Goal: Information Seeking & Learning: Learn about a topic

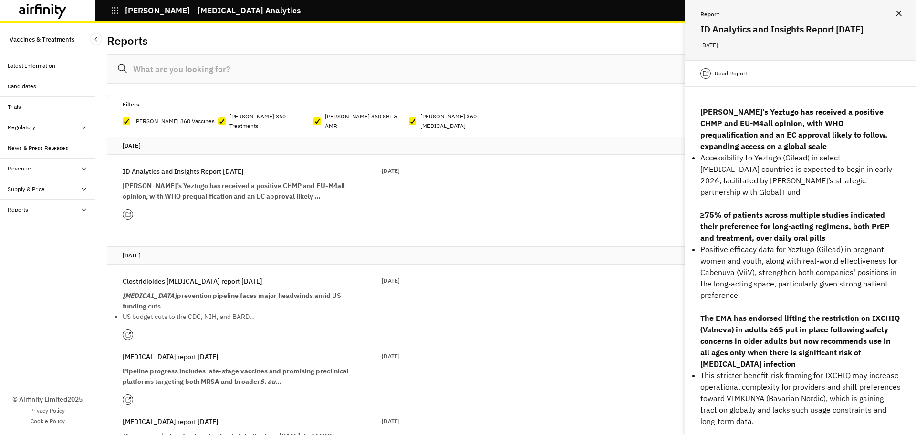
click at [62, 5] on icon at bounding box center [43, 11] width 48 height 15
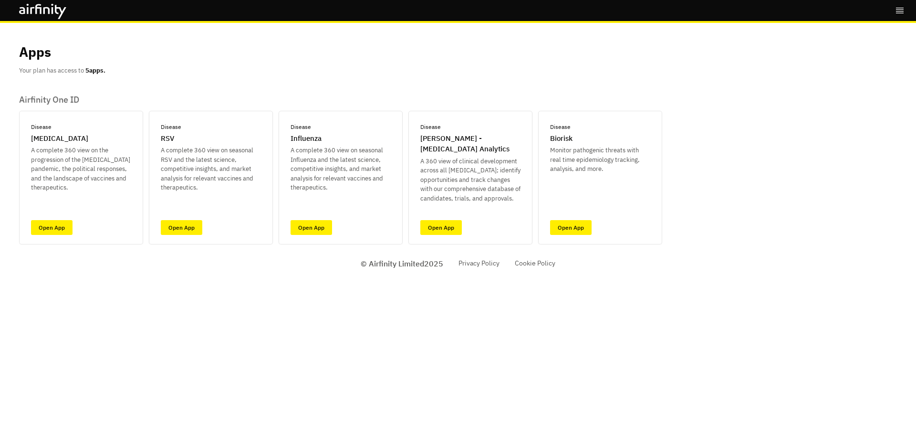
drag, startPoint x: 714, startPoint y: 3, endPoint x: 589, endPoint y: 46, distance: 132.2
click at [582, 66] on div "Apps Your plan has access to 5 apps." at bounding box center [458, 58] width 878 height 33
drag, startPoint x: 606, startPoint y: 0, endPoint x: 576, endPoint y: 44, distance: 53.5
click at [576, 44] on div "Apps Your plan has access to 5 apps." at bounding box center [458, 58] width 878 height 33
click at [561, 227] on link "Open App" at bounding box center [571, 227] width 42 height 15
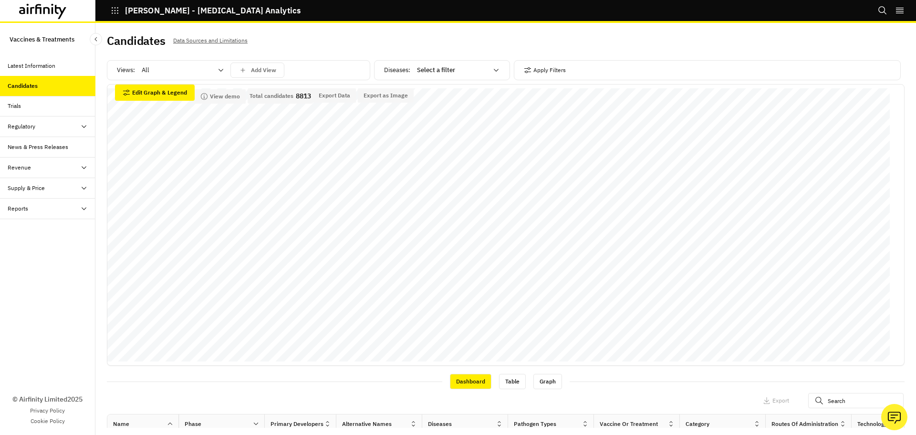
click at [217, 69] on div "All" at bounding box center [176, 70] width 82 height 15
click at [180, 109] on div "Vaccines" at bounding box center [183, 111] width 80 height 10
click at [242, 70] on icon "save changes" at bounding box center [243, 70] width 9 height 9
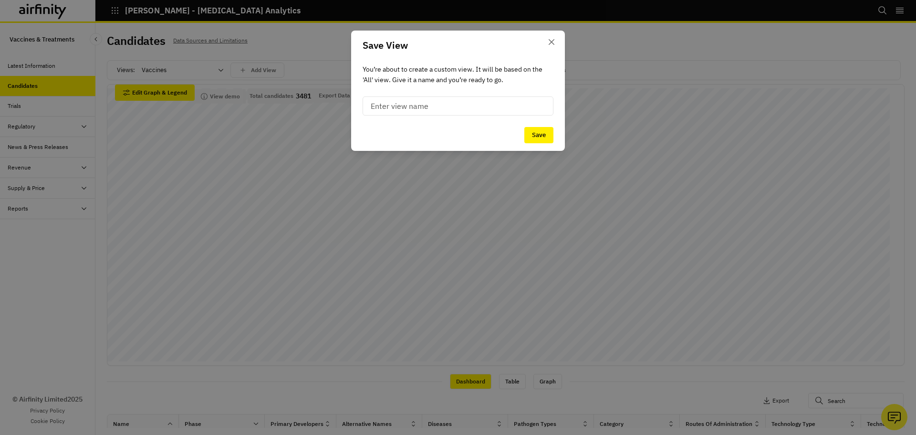
click at [424, 107] on input at bounding box center [458, 105] width 191 height 19
click at [557, 42] on button "Close" at bounding box center [551, 41] width 15 height 15
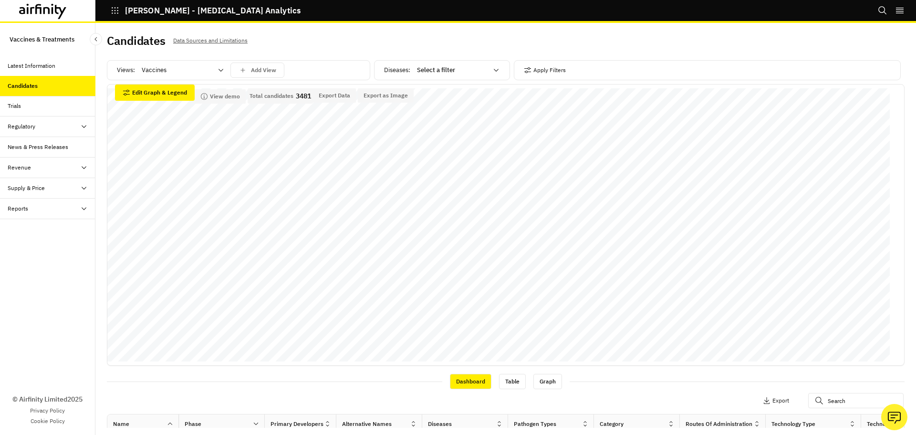
click at [434, 70] on div at bounding box center [452, 69] width 71 height 11
type input "her"
click at [478, 143] on p "Herpes zoster/shingles" at bounding box center [446, 145] width 64 height 10
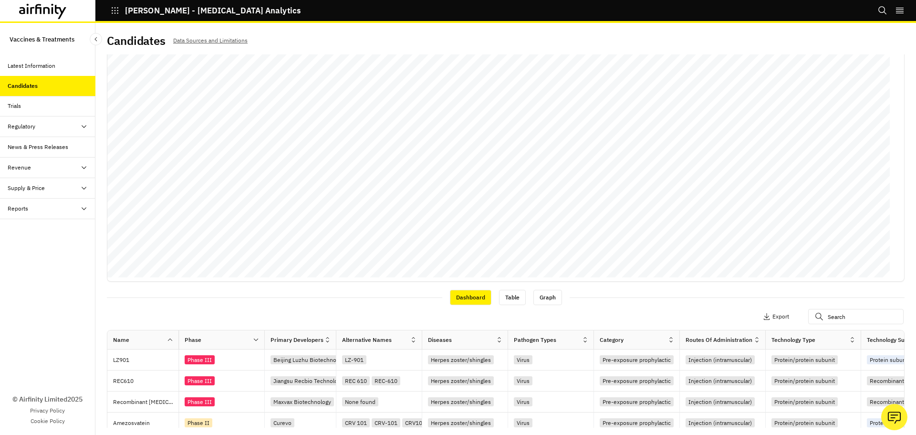
scroll to position [95, 0]
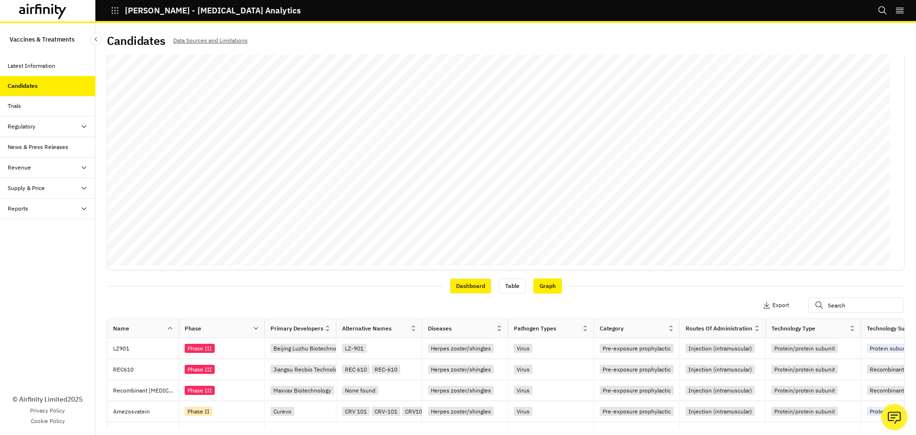
click at [540, 282] on div "Graph" at bounding box center [548, 285] width 29 height 15
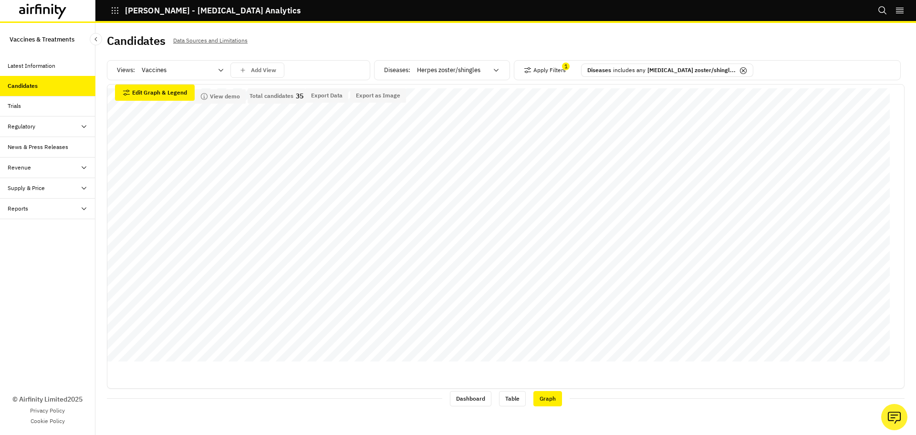
scroll to position [0, 0]
click at [488, 399] on div "Dashboard" at bounding box center [471, 398] width 42 height 15
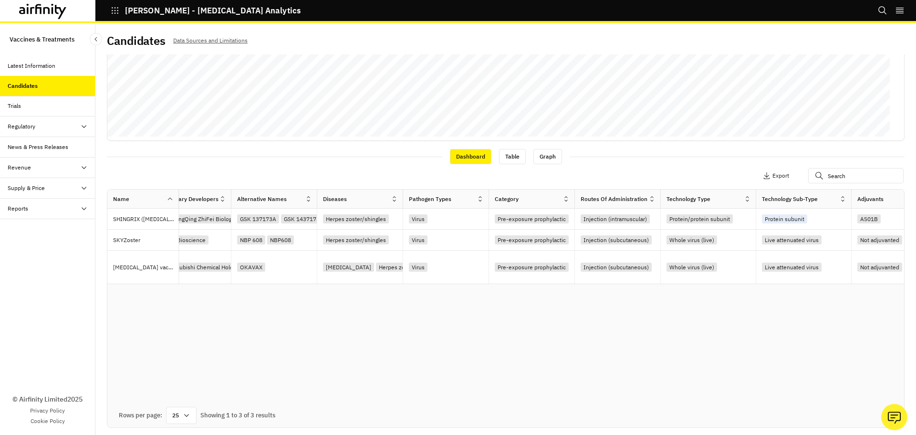
scroll to position [0, 108]
drag, startPoint x: 220, startPoint y: 368, endPoint x: 473, endPoint y: 373, distance: 254.0
click at [473, 373] on div "Name Phase Primary Developers Alternative Names Diseases Pathogen Types Categor…" at bounding box center [505, 296] width 797 height 214
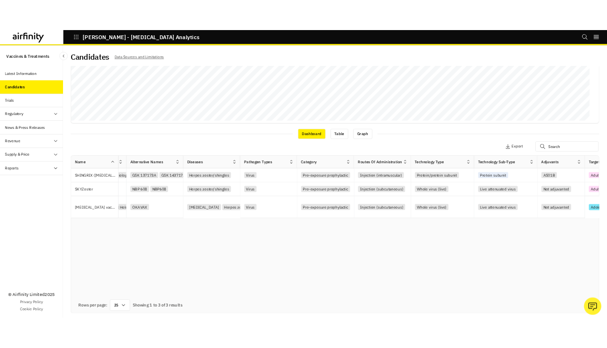
scroll to position [0, 0]
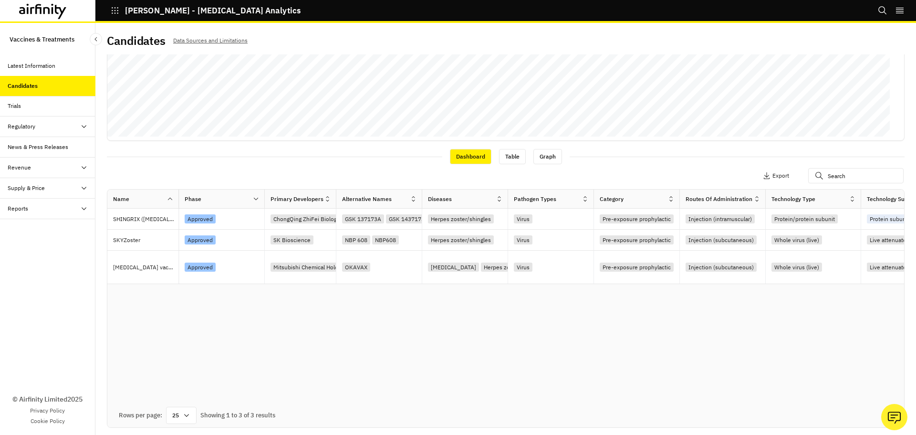
click at [335, 305] on div "Name Phase Primary Developers Alternative Names Diseases Pathogen Types Categor…" at bounding box center [505, 296] width 797 height 214
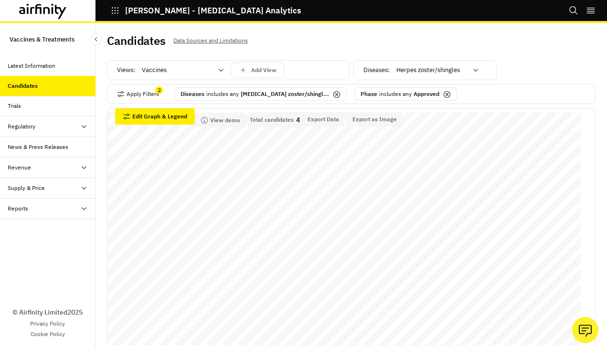
click at [443, 92] on icon at bounding box center [447, 95] width 8 height 8
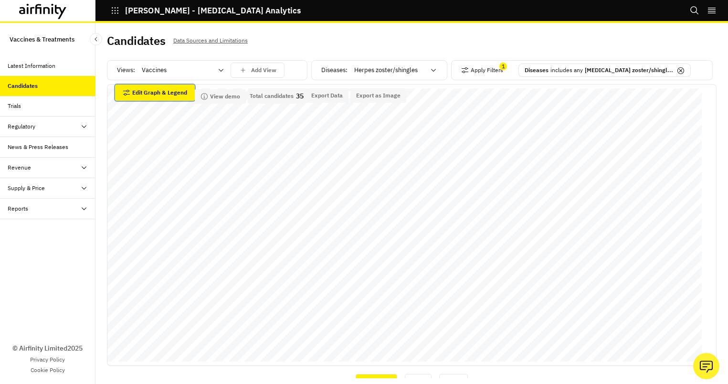
click at [158, 100] on button "Edit Graph & Legend" at bounding box center [155, 92] width 80 height 16
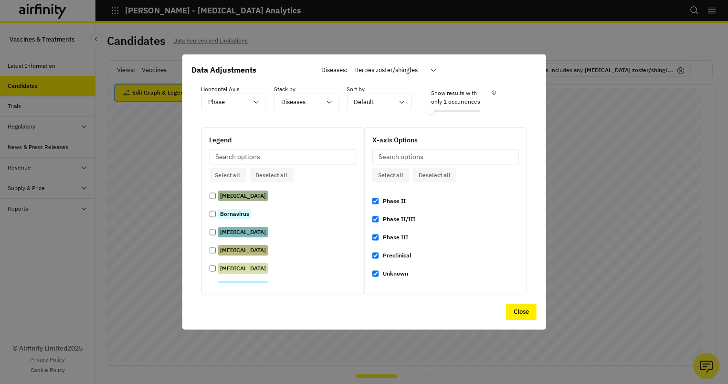
scroll to position [620, 0]
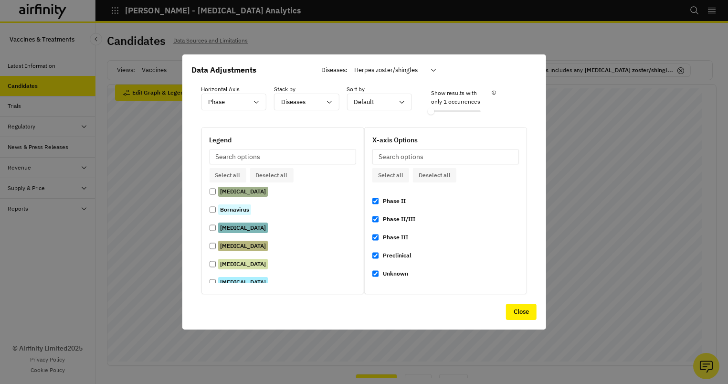
click at [463, 104] on p "Show results with only 1 occurrences" at bounding box center [460, 97] width 58 height 17
click at [469, 105] on p "Show results with only 1 occurrences" at bounding box center [460, 97] width 58 height 17
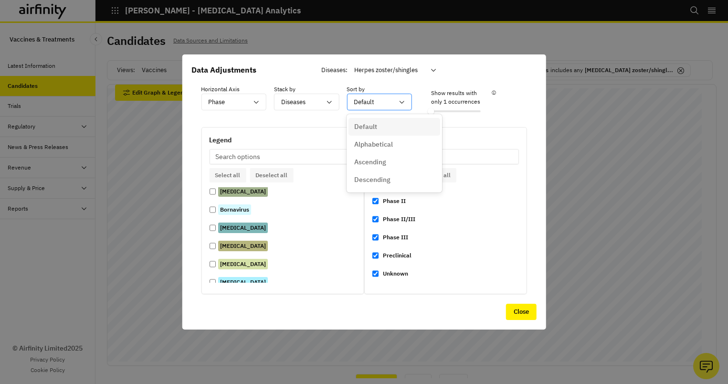
click at [395, 103] on div "Default" at bounding box center [372, 102] width 51 height 16
click at [387, 77] on div "Herpes zoster/shingles" at bounding box center [388, 70] width 82 height 15
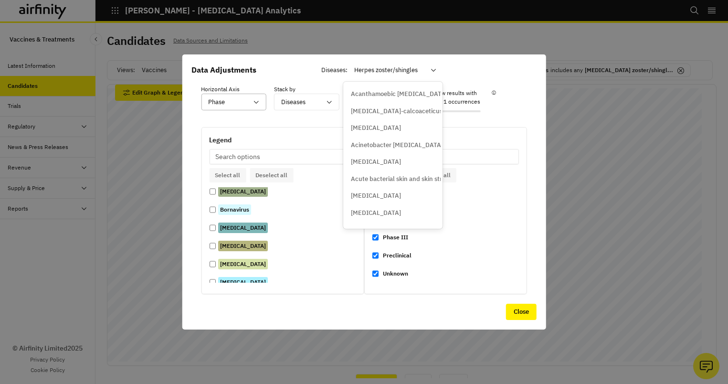
click at [242, 99] on div at bounding box center [228, 102] width 40 height 12
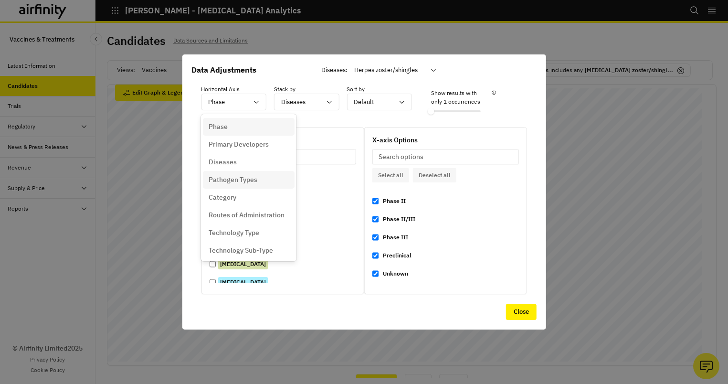
scroll to position [90, 0]
click at [251, 191] on p "Target Population" at bounding box center [236, 195] width 54 height 10
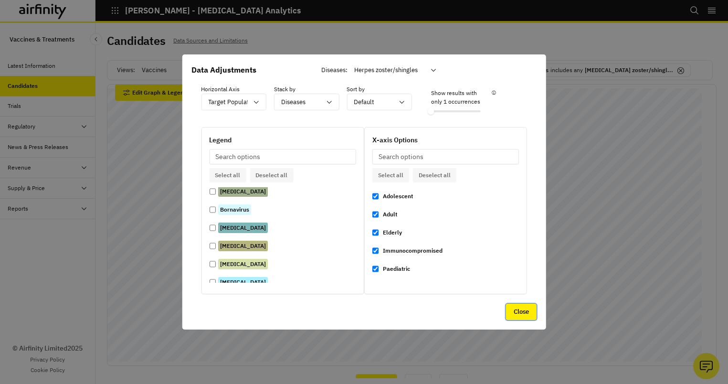
click at [518, 313] on button "Close" at bounding box center [521, 312] width 31 height 16
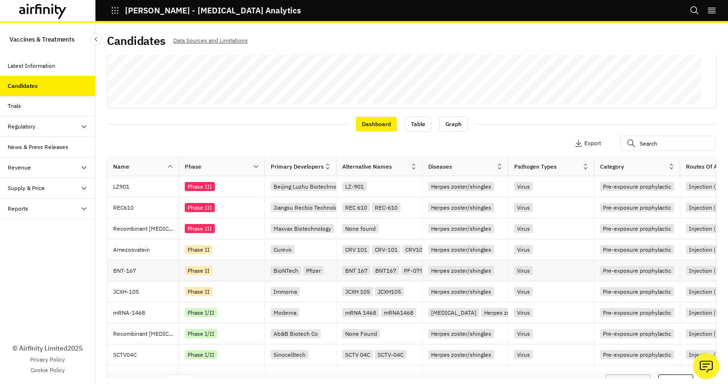
scroll to position [274, 0]
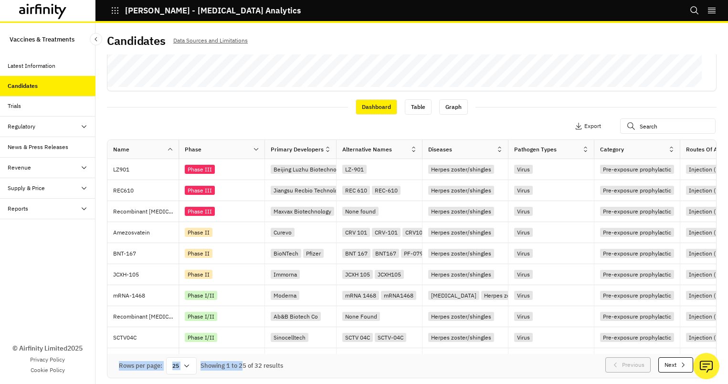
drag, startPoint x: 244, startPoint y: 354, endPoint x: 281, endPoint y: 353, distance: 36.8
click at [281, 353] on div "Name Phase Primary Developers Alternative Names Diseases Pathogen Types Categor…" at bounding box center [411, 259] width 609 height 238
drag, startPoint x: 275, startPoint y: 349, endPoint x: 284, endPoint y: 350, distance: 8.6
click at [284, 350] on div "Dynavax" at bounding box center [301, 358] width 72 height 21
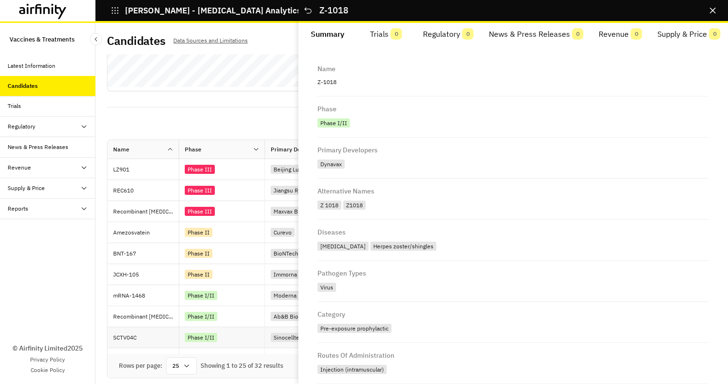
click at [280, 344] on div "Sinocelltech" at bounding box center [301, 337] width 72 height 21
click at [712, 12] on icon "Close" at bounding box center [713, 11] width 6 height 6
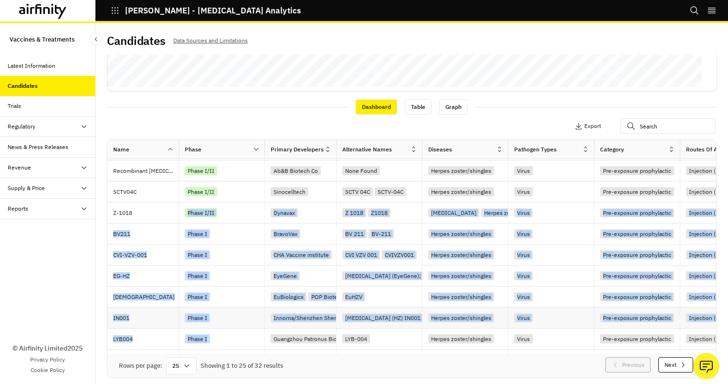
drag, startPoint x: 216, startPoint y: 349, endPoint x: 263, endPoint y: 345, distance: 47.9
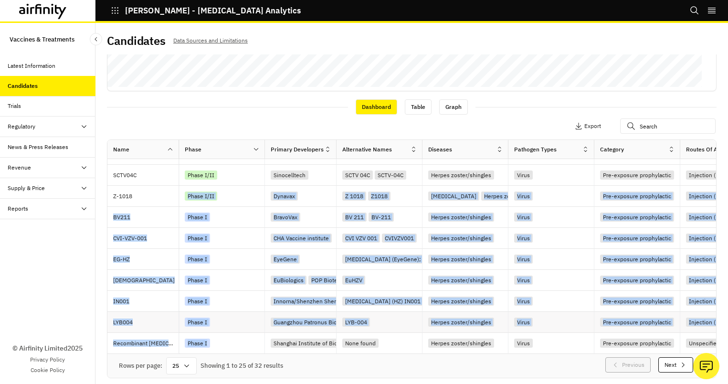
click at [251, 322] on div "Phase I" at bounding box center [225, 321] width 80 height 13
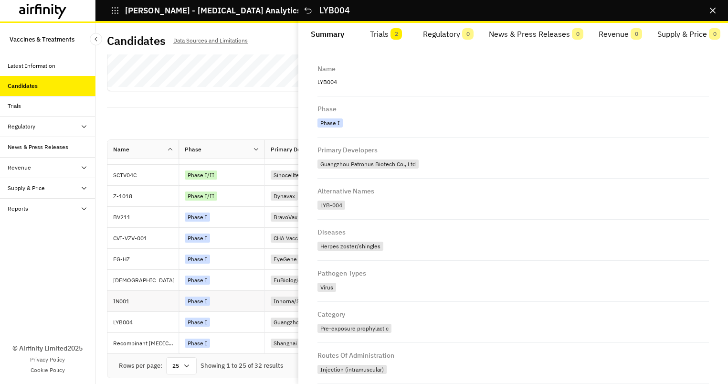
click at [255, 299] on div "Phase I" at bounding box center [225, 300] width 80 height 13
click at [712, 10] on icon "Close" at bounding box center [713, 11] width 6 height 6
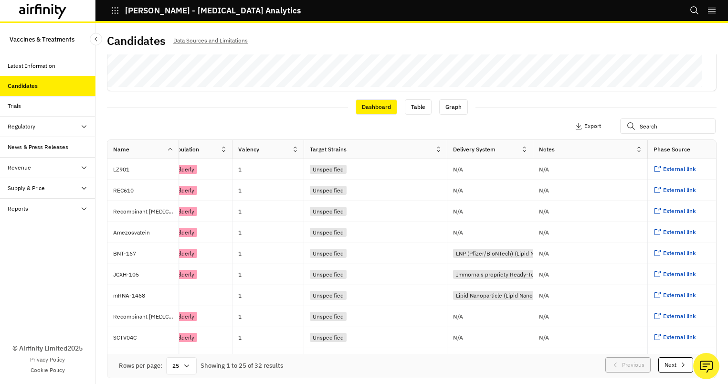
scroll to position [0, 966]
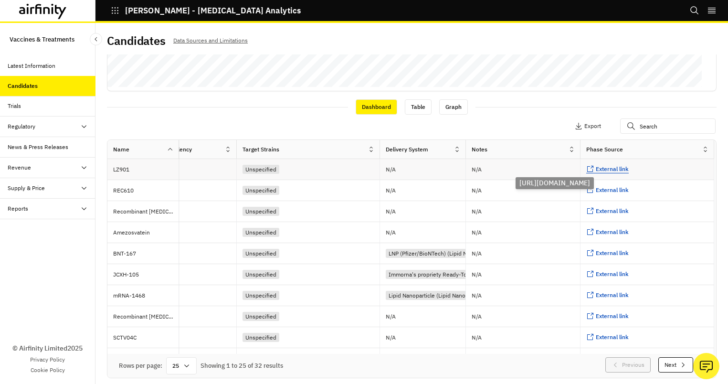
click at [596, 170] on span "External link" at bounding box center [612, 168] width 33 height 7
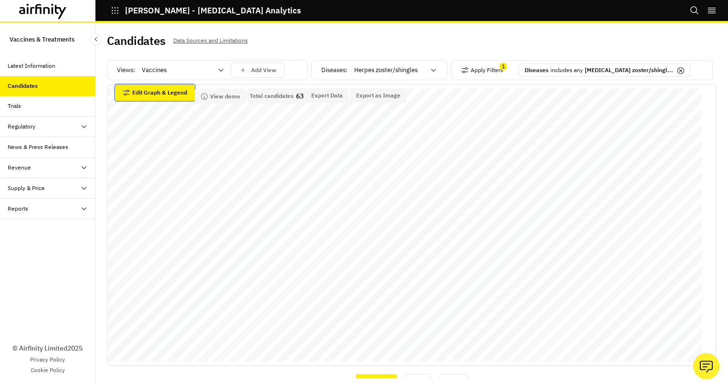
click at [130, 96] on icon "button" at bounding box center [127, 93] width 8 height 8
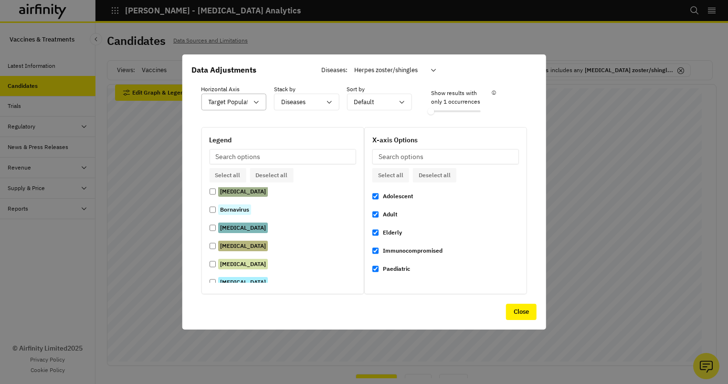
click at [231, 107] on div at bounding box center [228, 102] width 40 height 12
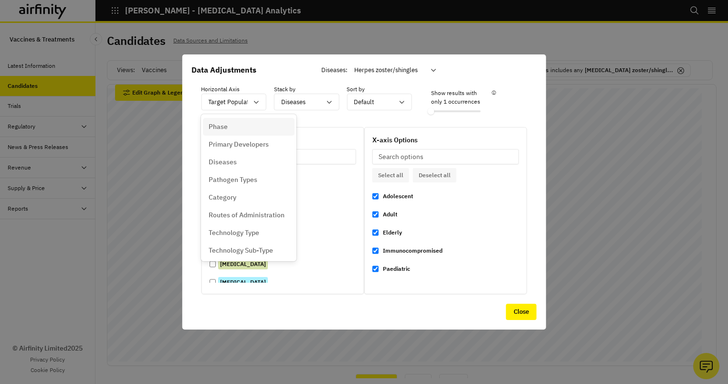
click at [233, 130] on div "Phase" at bounding box center [249, 127] width 80 height 10
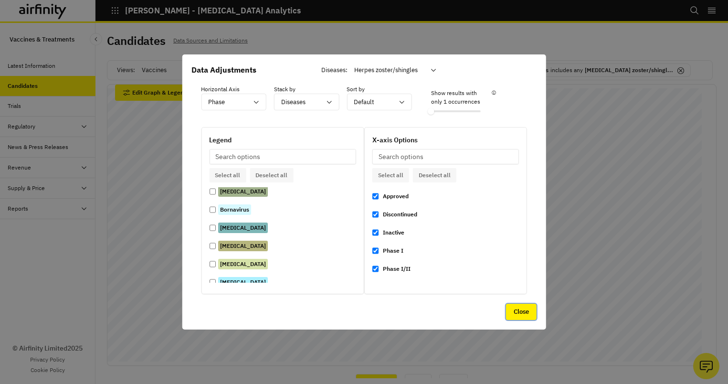
click at [524, 310] on button "Close" at bounding box center [521, 312] width 31 height 16
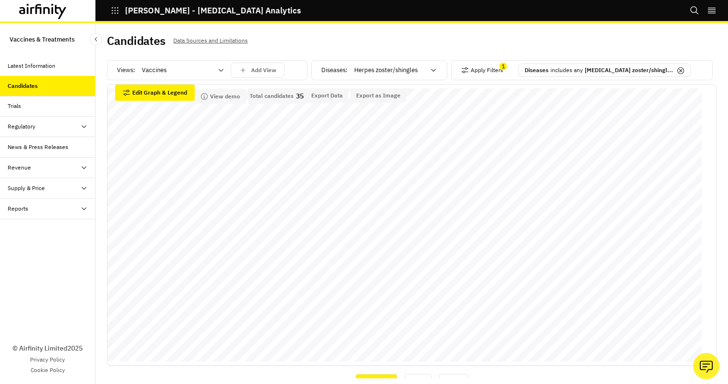
click at [711, 11] on icon "right-menu" at bounding box center [712, 11] width 8 height 6
click at [42, 201] on div "Reports" at bounding box center [47, 209] width 95 height 21
click at [35, 230] on div "Reports" at bounding box center [55, 229] width 80 height 9
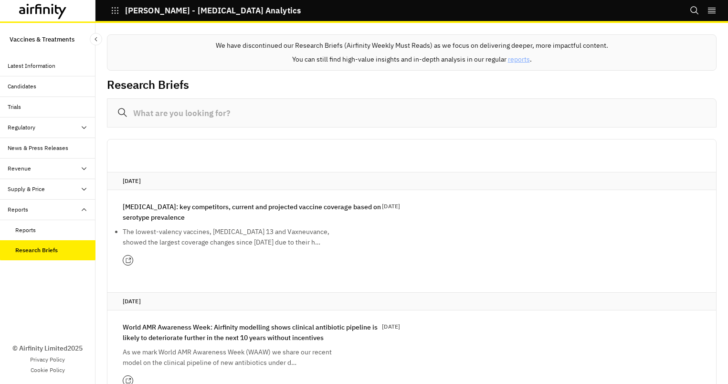
scroll to position [48, 0]
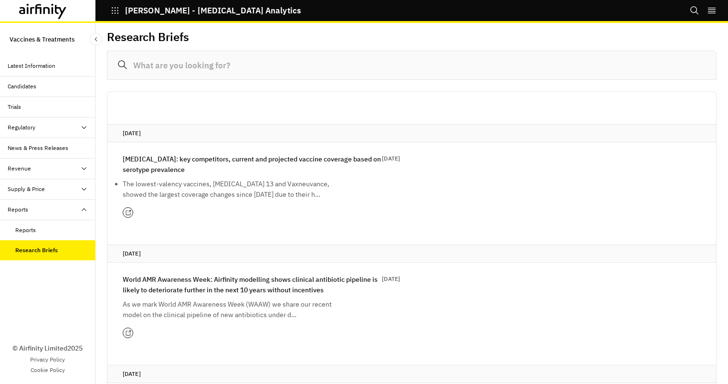
click at [51, 230] on div "Reports" at bounding box center [55, 230] width 80 height 9
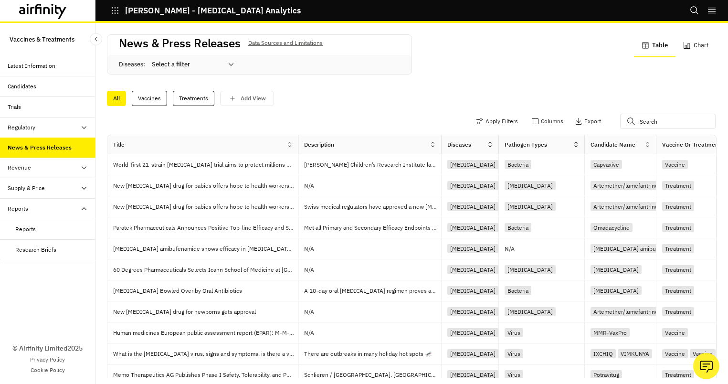
click at [29, 226] on div "Reports" at bounding box center [25, 229] width 21 height 9
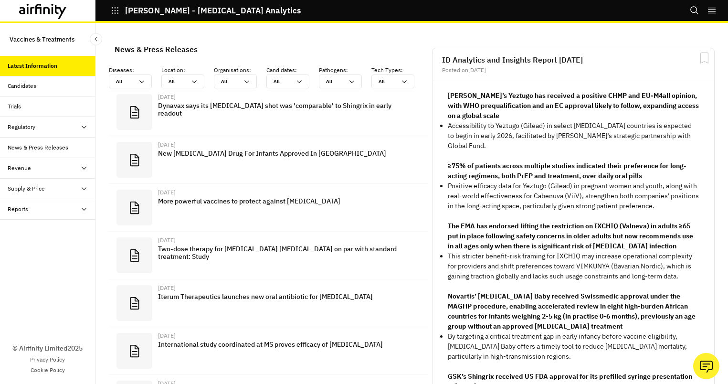
scroll to position [668, 279]
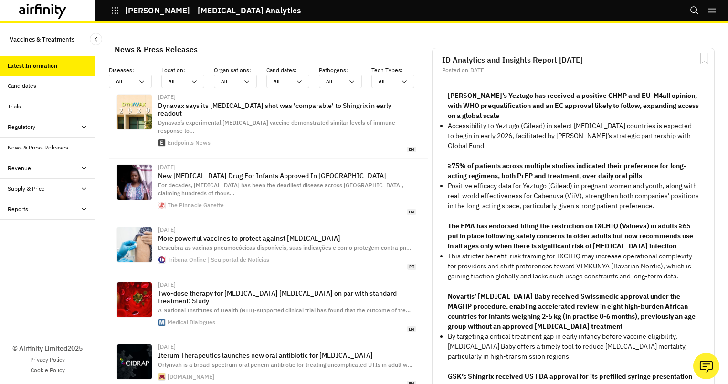
click at [86, 213] on icon at bounding box center [84, 209] width 8 height 8
click at [74, 231] on div "Reports" at bounding box center [55, 229] width 80 height 9
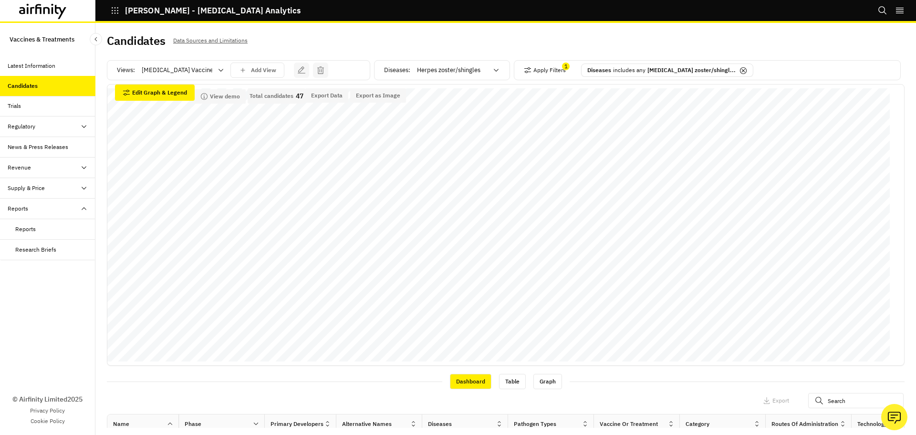
scroll to position [0, 1121]
click at [66, 317] on div "© Airfinity Limited 2025 Privacy Policy Cookie Policy" at bounding box center [47, 347] width 95 height 175
click at [201, 74] on div at bounding box center [177, 69] width 71 height 11
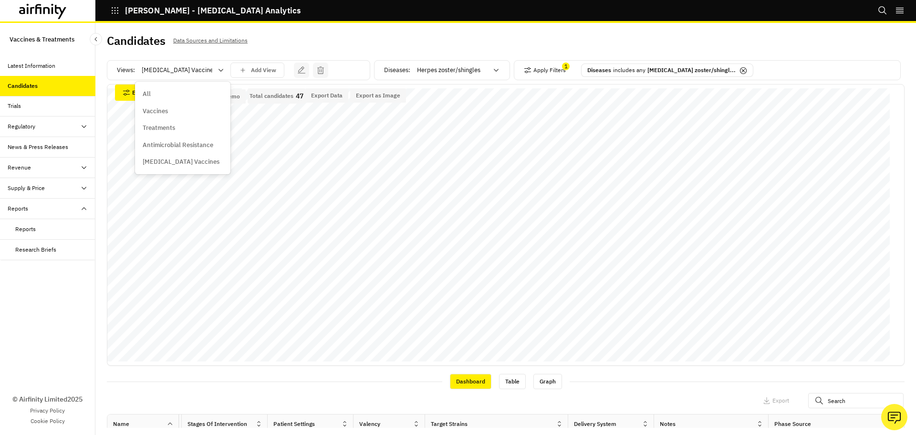
click at [193, 88] on div "All" at bounding box center [183, 93] width 92 height 17
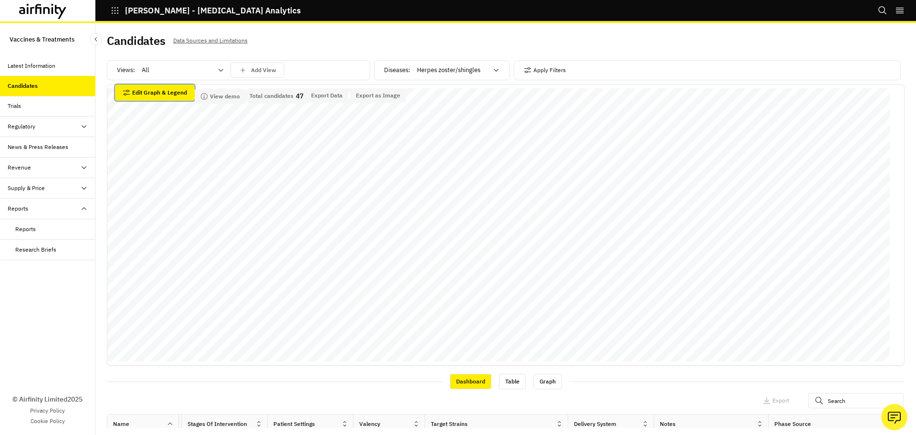
click at [186, 91] on button "Edit Graph & Legend" at bounding box center [155, 92] width 80 height 16
click at [0, 0] on div at bounding box center [0, 0] width 0 height 0
click at [423, 71] on div at bounding box center [452, 69] width 71 height 11
click at [539, 68] on button "Apply Filters" at bounding box center [545, 70] width 42 height 15
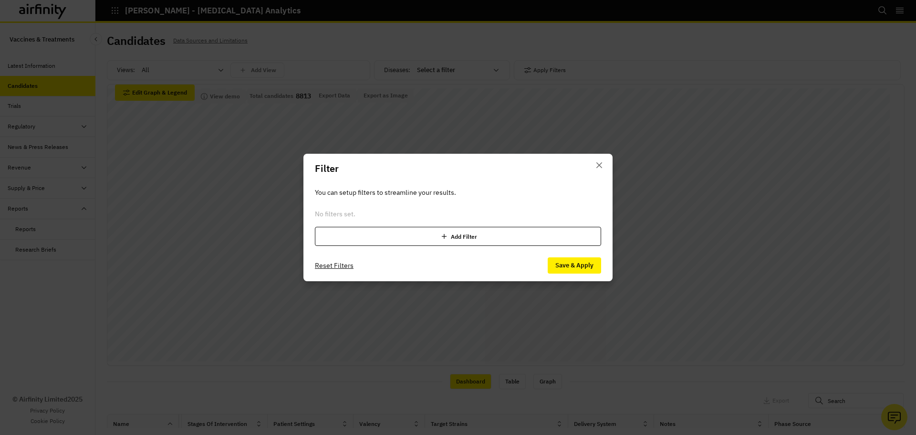
click at [449, 236] on div "Add Filter" at bounding box center [458, 236] width 286 height 19
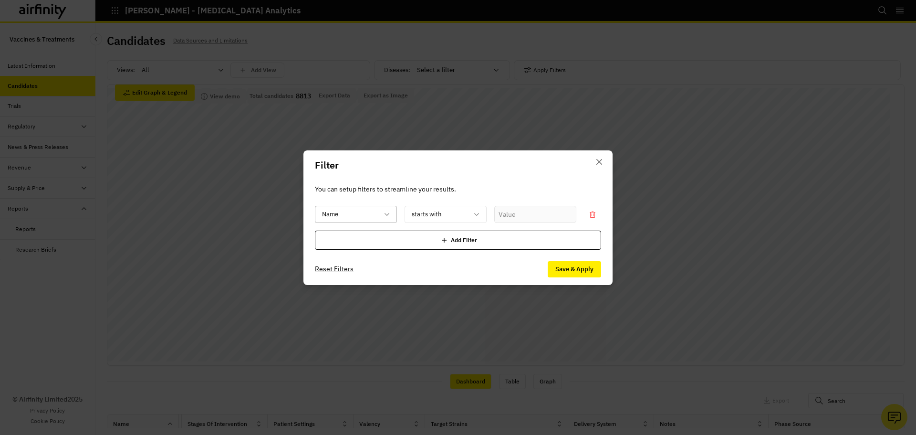
click at [378, 207] on div "Name" at bounding box center [349, 214] width 68 height 16
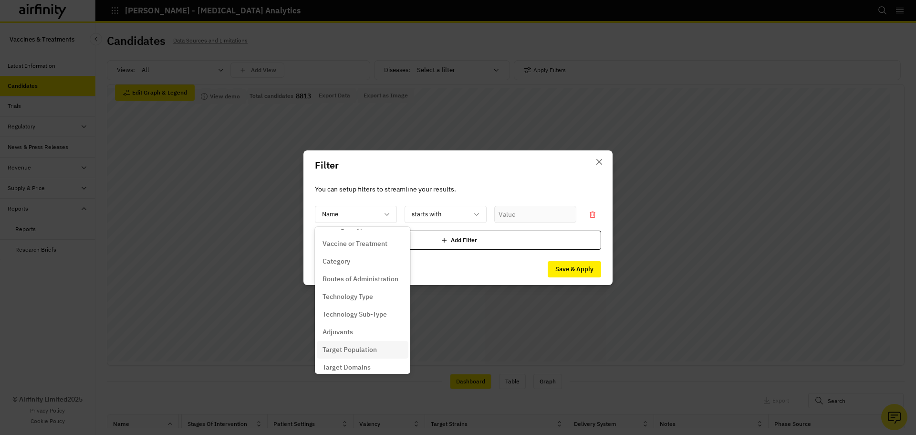
scroll to position [88, 0]
click at [368, 308] on p "Technology Type" at bounding box center [348, 310] width 51 height 10
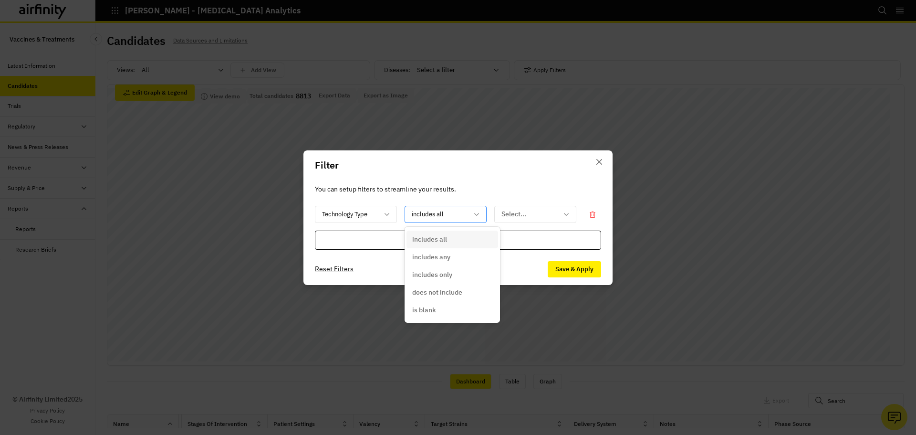
click at [437, 218] on div at bounding box center [440, 214] width 56 height 12
click at [388, 217] on icon at bounding box center [387, 214] width 8 height 8
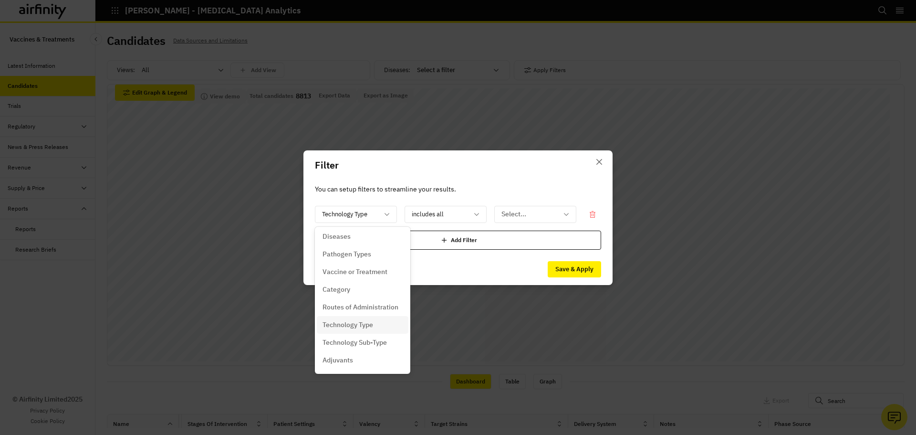
scroll to position [95, 0]
click at [350, 342] on p "Adjuvants" at bounding box center [338, 338] width 31 height 10
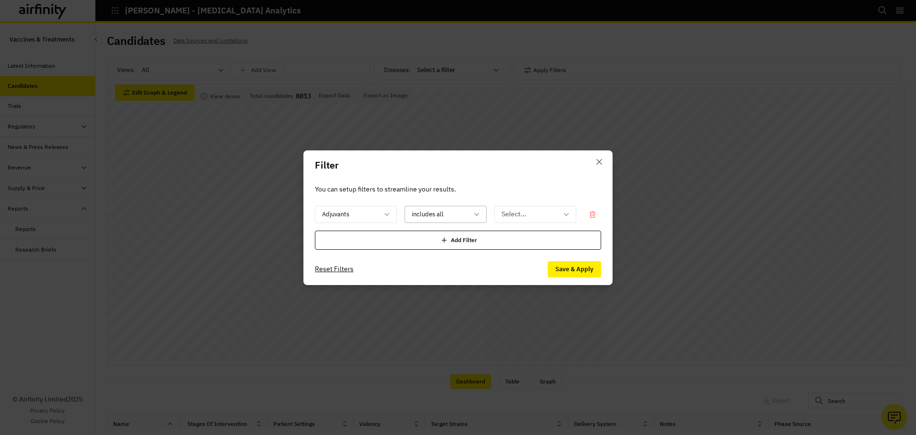
click at [422, 213] on div at bounding box center [440, 214] width 56 height 12
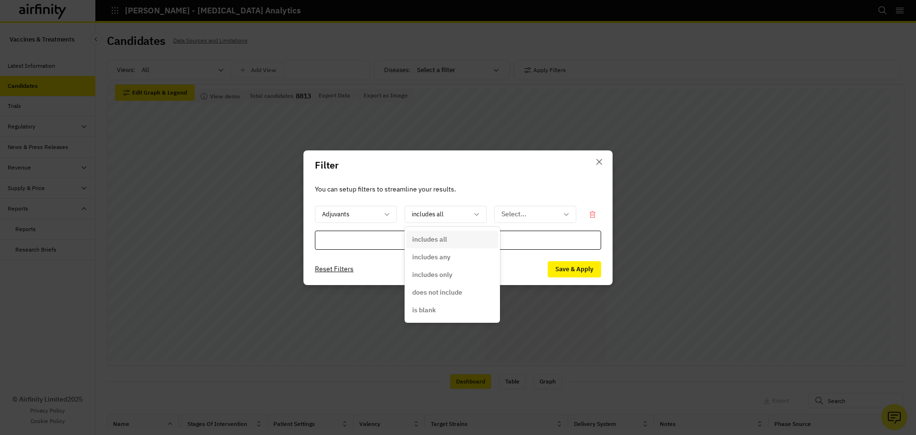
click at [433, 238] on p "includes all" at bounding box center [429, 239] width 35 height 10
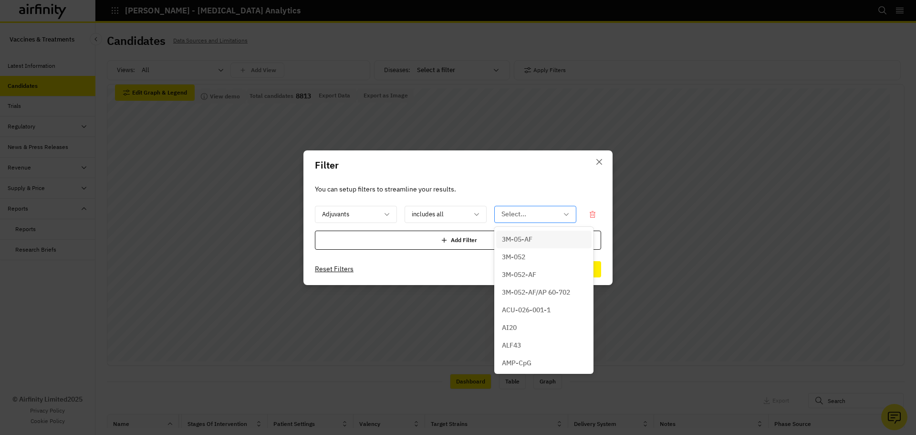
click at [516, 215] on div at bounding box center [530, 214] width 56 height 12
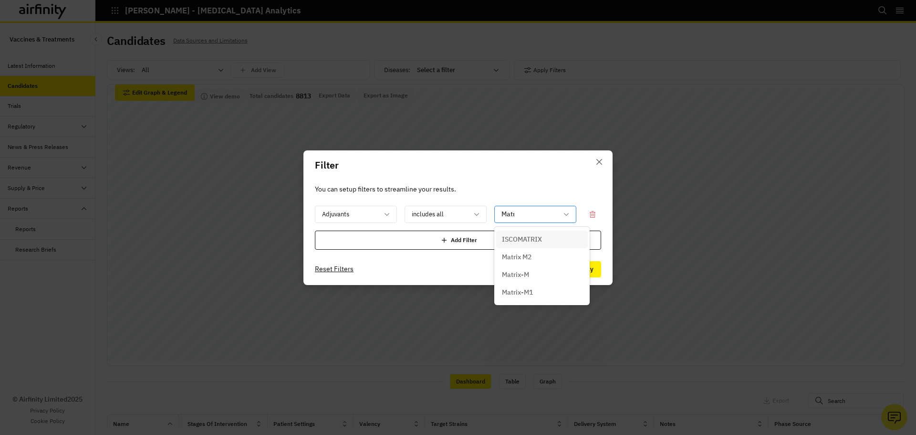
type input "Matri"
click at [520, 274] on p "Matrix-M" at bounding box center [515, 275] width 27 height 10
type input "Matri"
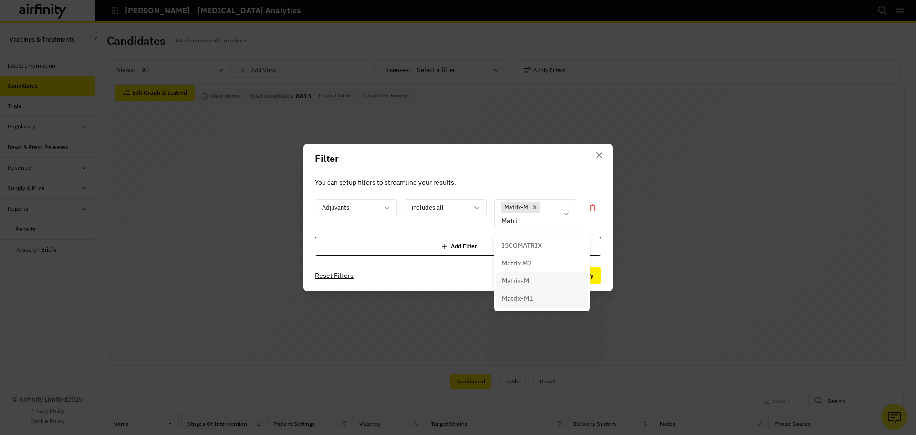
click at [534, 299] on div "Matrix-M1" at bounding box center [542, 299] width 80 height 10
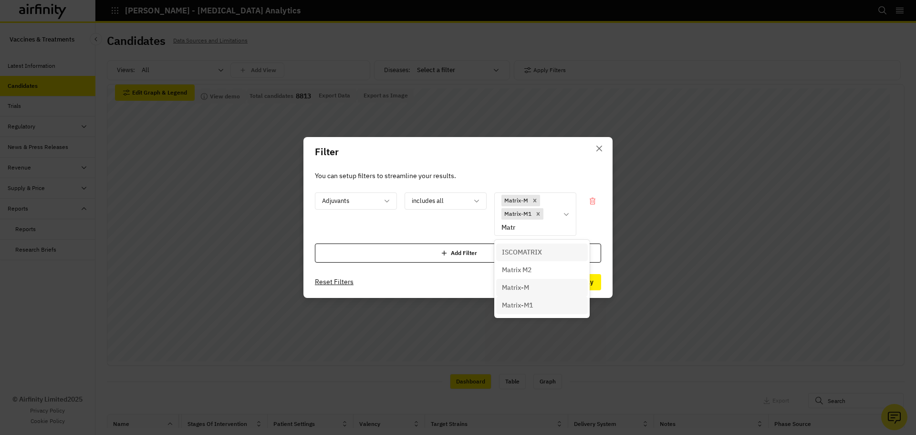
type input "Matri"
click at [549, 269] on div "Matrix M2" at bounding box center [542, 270] width 80 height 10
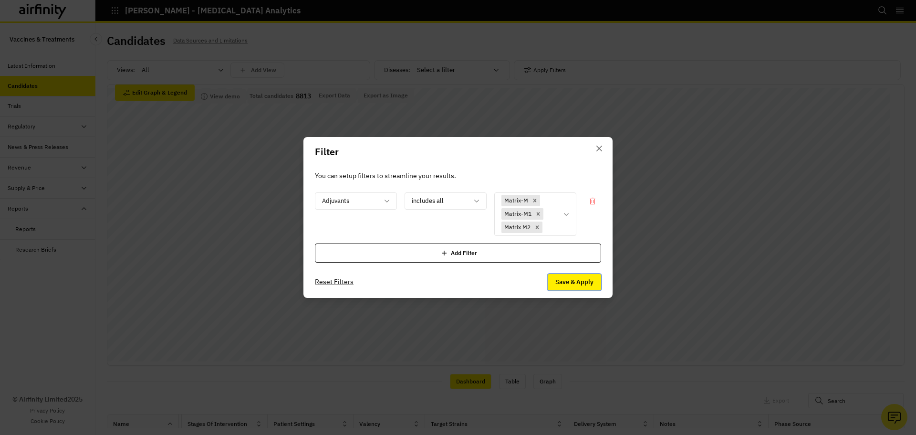
click at [575, 287] on button "Save & Apply" at bounding box center [574, 282] width 53 height 16
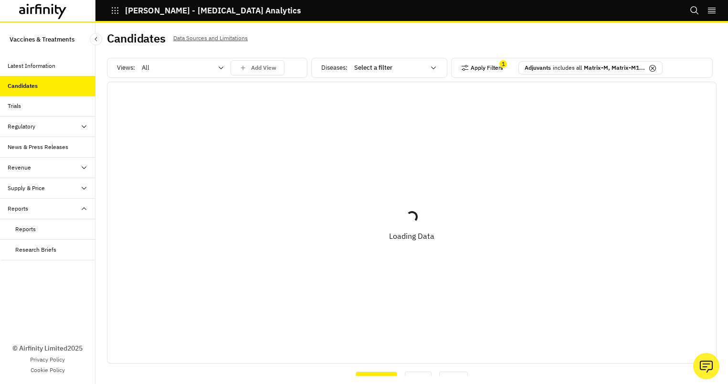
scroll to position [4, 0]
click at [210, 72] on div at bounding box center [177, 66] width 71 height 11
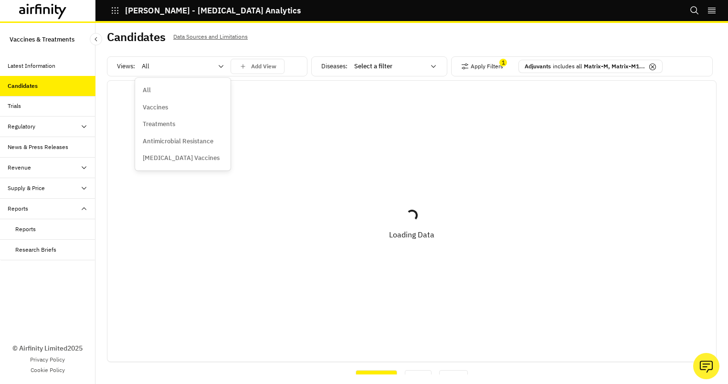
click at [177, 107] on div "Vaccines" at bounding box center [183, 108] width 80 height 10
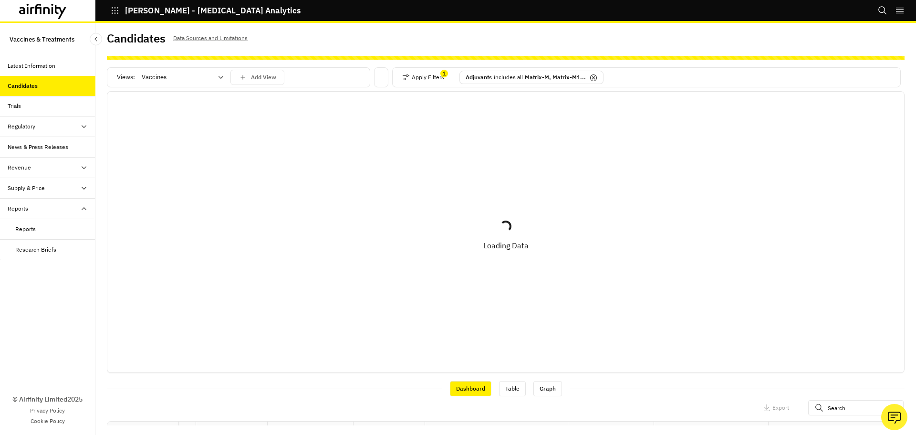
scroll to position [2, 0]
click at [590, 78] on icon at bounding box center [594, 78] width 8 height 8
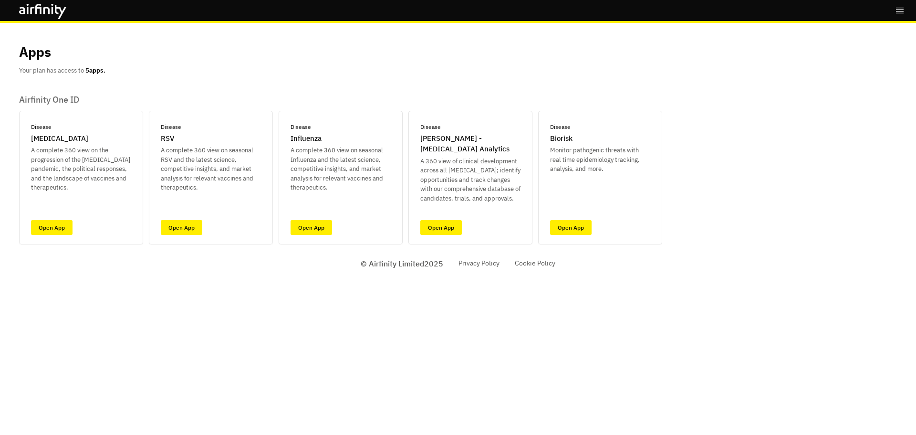
drag, startPoint x: 0, startPoint y: 0, endPoint x: 111, endPoint y: 39, distance: 117.3
click at [109, 41] on div "Apps Your plan has access to 5 apps. Airfinity One ID Disease [MEDICAL_DATA] A …" at bounding box center [458, 133] width 878 height 221
drag, startPoint x: 211, startPoint y: 1, endPoint x: 408, endPoint y: 86, distance: 214.2
click at [410, 84] on div "Apps Your plan has access to 5 apps. Airfinity One ID Disease [MEDICAL_DATA] A …" at bounding box center [458, 133] width 878 height 221
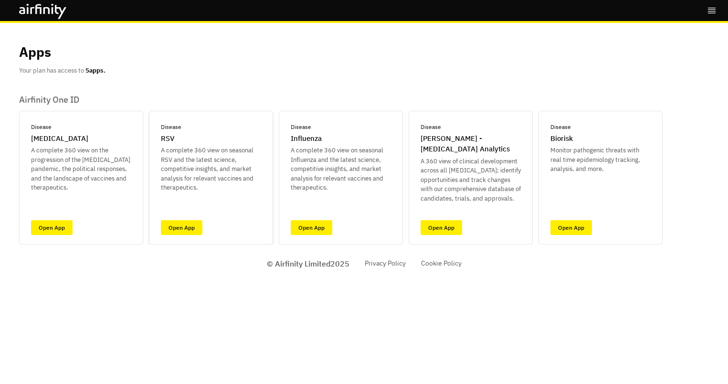
drag, startPoint x: 148, startPoint y: 305, endPoint x: 164, endPoint y: 240, distance: 66.7
click at [148, 305] on div "Bookmarks Logout Apps Your plan has access to 5 apps. Airfinity One ID Disease …" at bounding box center [364, 192] width 728 height 384
click at [605, 66] on div "Apps Your plan has access to 5 apps." at bounding box center [364, 58] width 690 height 33
click at [452, 228] on link "Open App" at bounding box center [441, 227] width 42 height 15
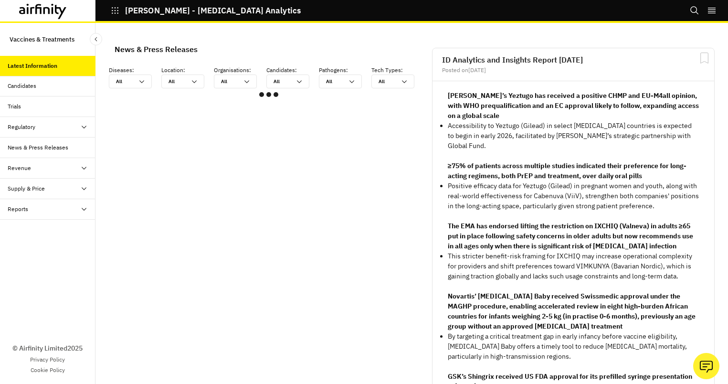
scroll to position [566, 279]
click at [58, 108] on div "Trials" at bounding box center [52, 106] width 88 height 9
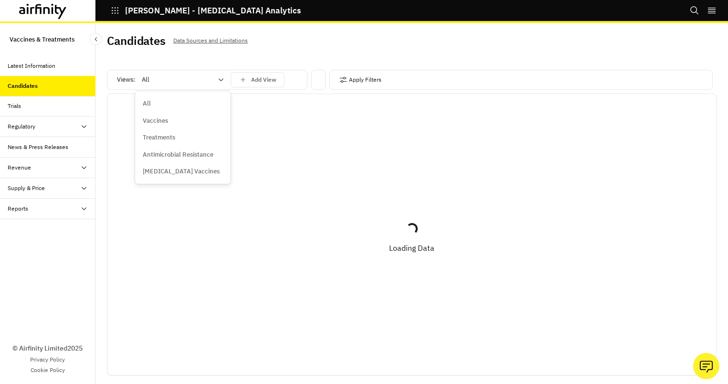
click at [180, 119] on div "Vaccines" at bounding box center [183, 121] width 80 height 10
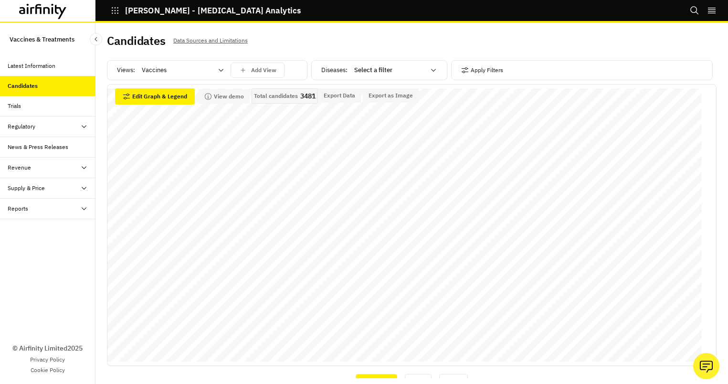
click at [70, 256] on div "© Airfinity Limited 2025 Privacy Policy Cookie Policy" at bounding box center [47, 301] width 95 height 165
click at [372, 69] on div at bounding box center [389, 69] width 71 height 11
click at [476, 68] on button "Apply Filters" at bounding box center [482, 70] width 42 height 15
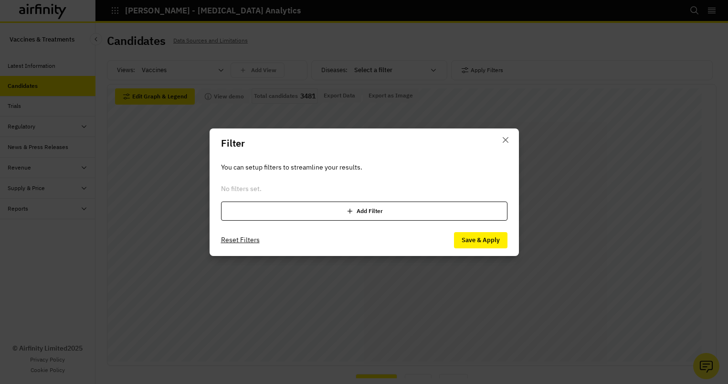
click at [385, 209] on div "Add Filter" at bounding box center [364, 210] width 286 height 19
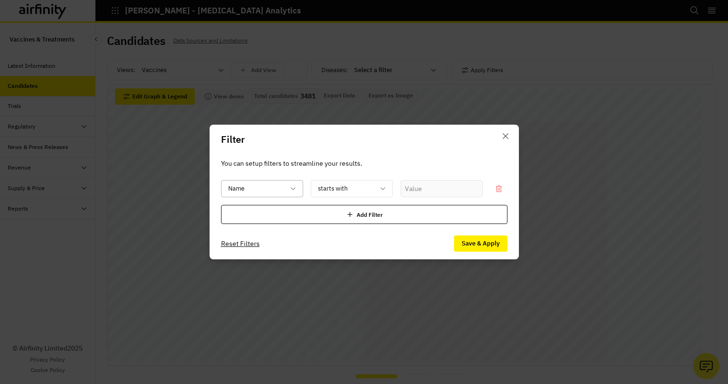
click at [274, 190] on div at bounding box center [256, 189] width 56 height 12
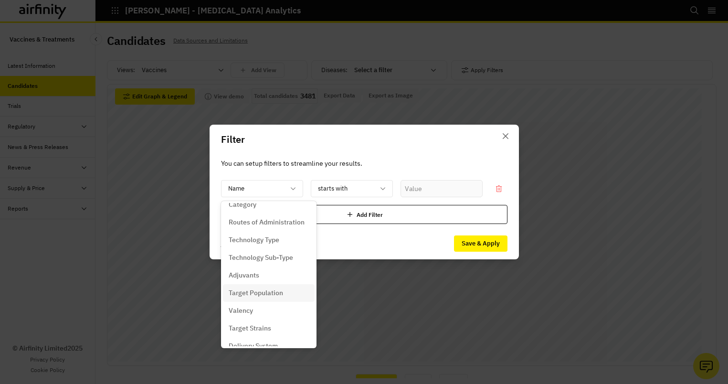
scroll to position [161, 0]
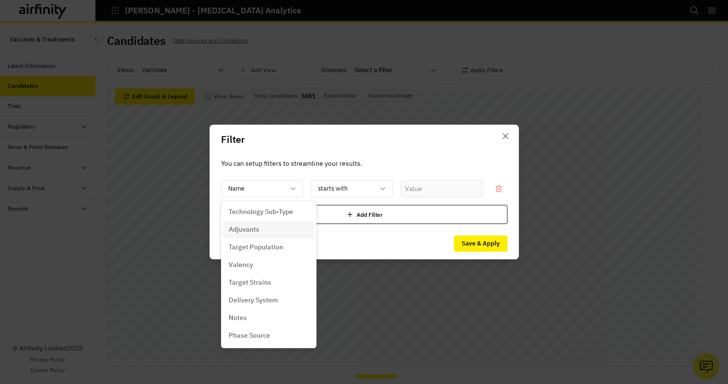
click at [261, 228] on div "Adjuvants" at bounding box center [269, 229] width 80 height 10
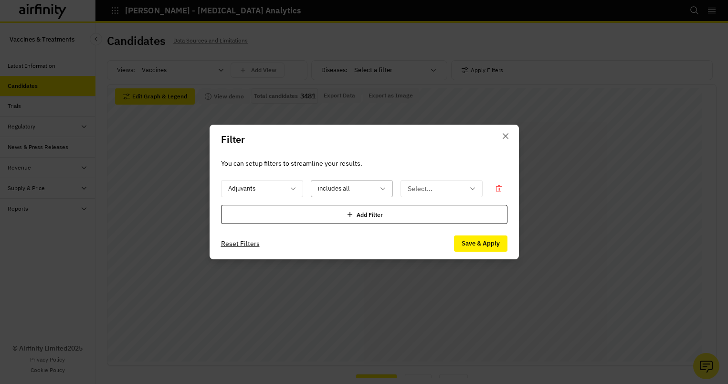
click at [363, 186] on div at bounding box center [346, 189] width 56 height 12
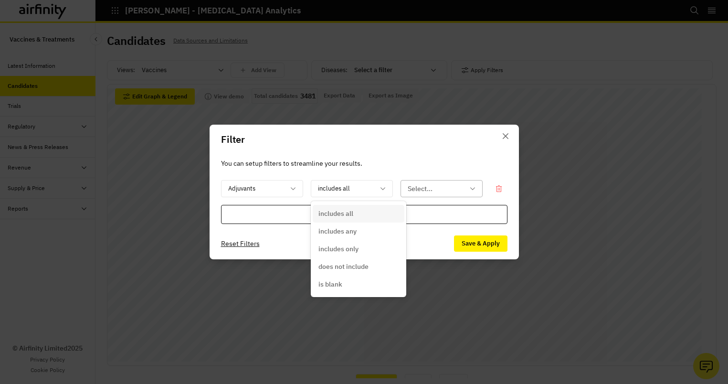
click at [444, 191] on div at bounding box center [436, 189] width 56 height 12
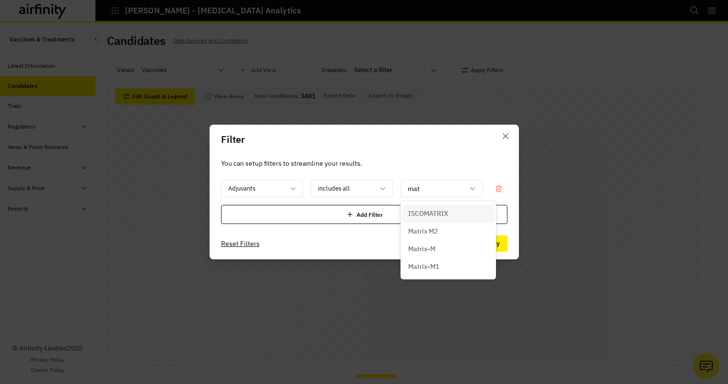
type input "matr"
click at [441, 249] on div "Matrix-M" at bounding box center [448, 249] width 80 height 10
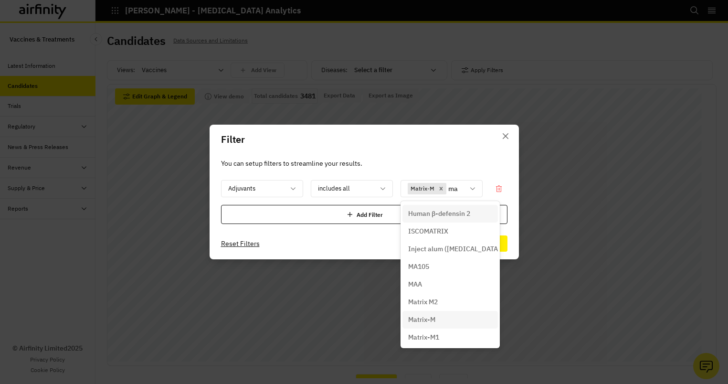
type input "mat"
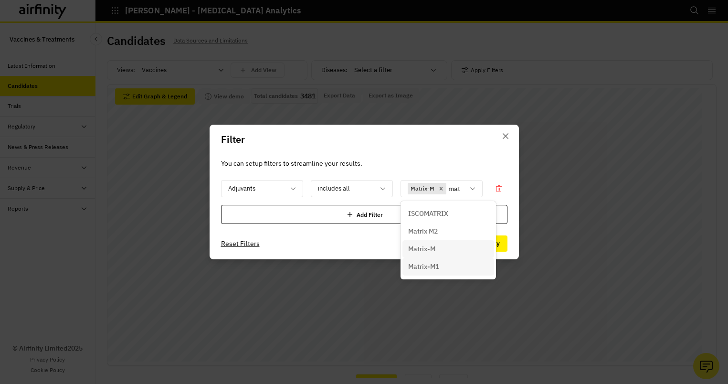
click at [439, 265] on p "Matrix-M1" at bounding box center [423, 267] width 31 height 10
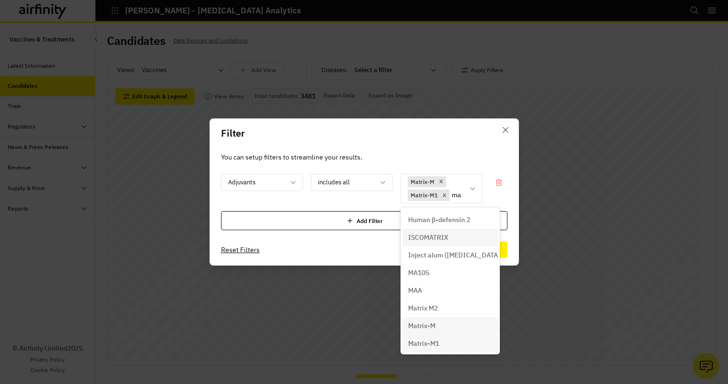
type input "mat"
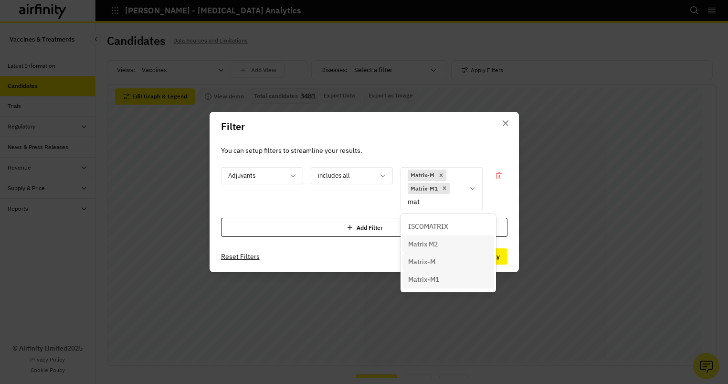
click at [436, 242] on p "Matrix M2" at bounding box center [423, 244] width 30 height 10
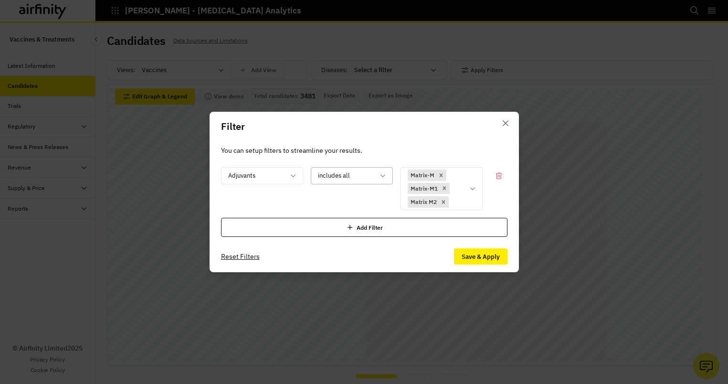
click at [380, 182] on div "includes all" at bounding box center [352, 175] width 82 height 17
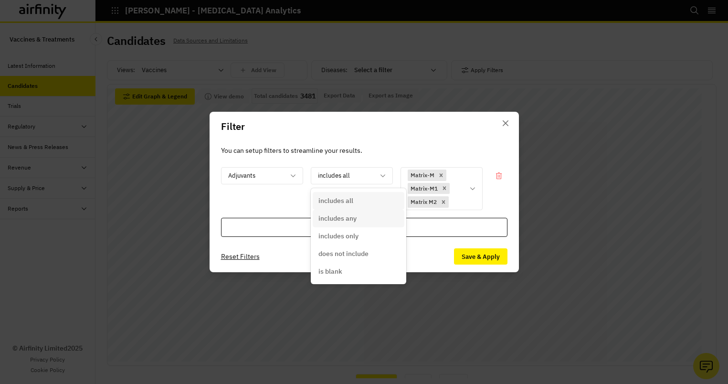
click at [377, 216] on div "includes any" at bounding box center [358, 218] width 80 height 10
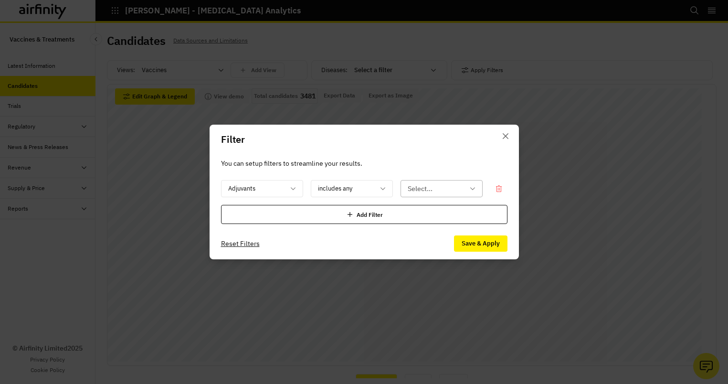
click at [423, 189] on div at bounding box center [436, 189] width 56 height 12
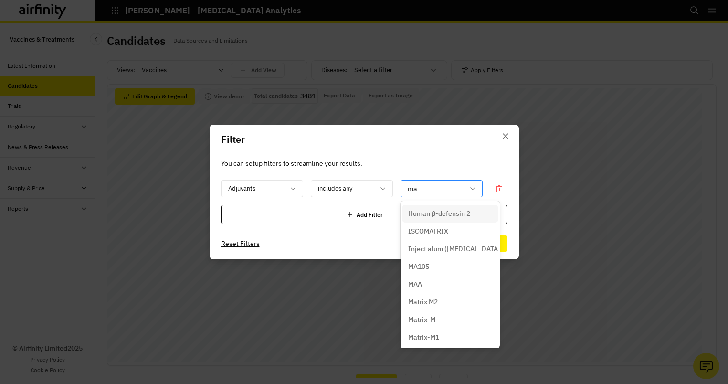
type input "mat"
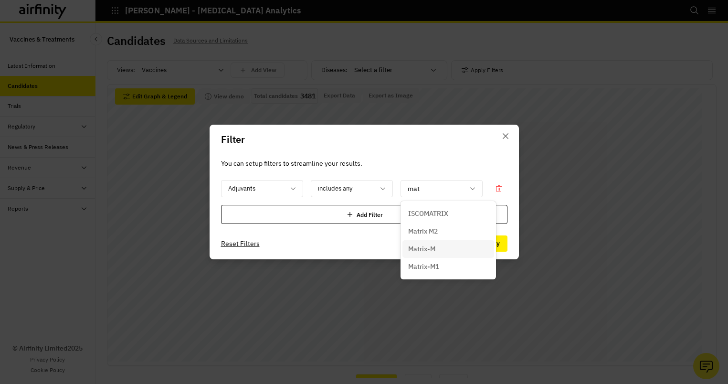
click at [445, 246] on div "Matrix-M" at bounding box center [448, 249] width 80 height 10
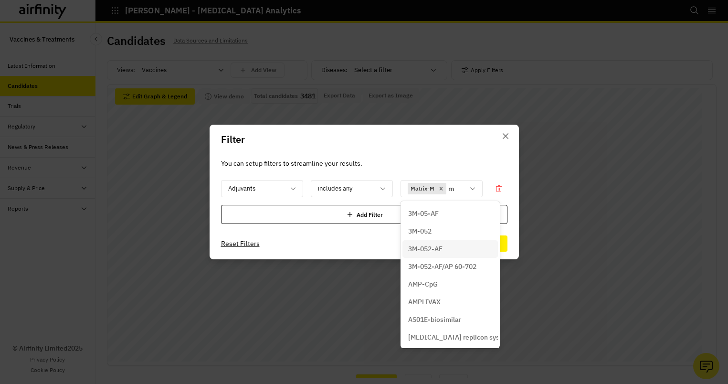
type input "ma"
click at [436, 336] on p "Matrix-M1" at bounding box center [423, 337] width 31 height 10
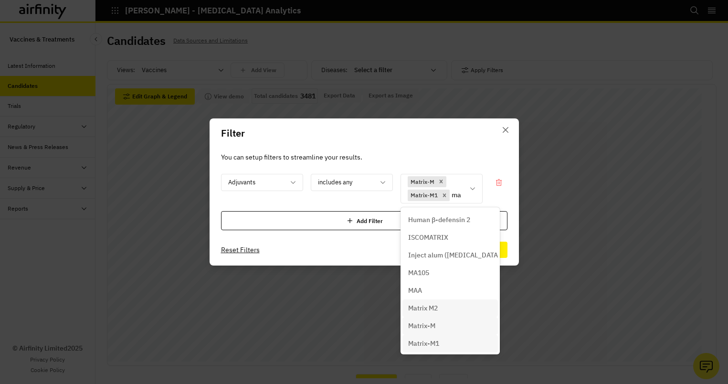
type input "mat"
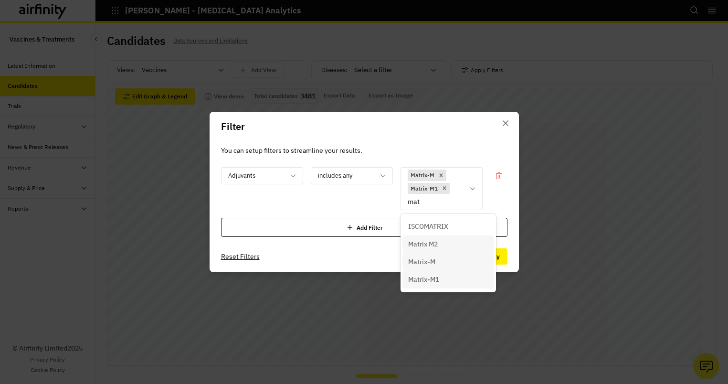
click at [435, 245] on p "Matrix M2" at bounding box center [423, 244] width 30 height 10
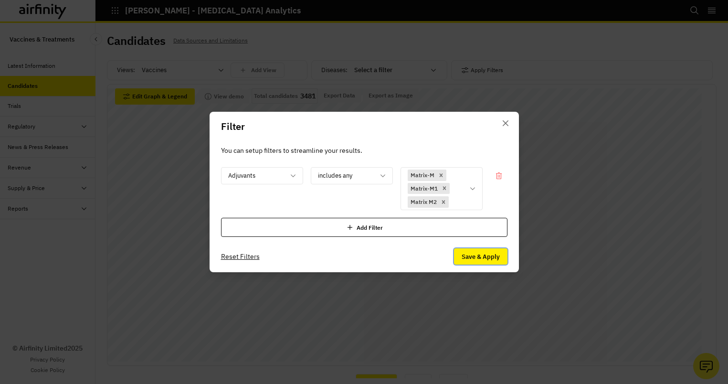
click at [477, 257] on button "Save & Apply" at bounding box center [480, 256] width 53 height 16
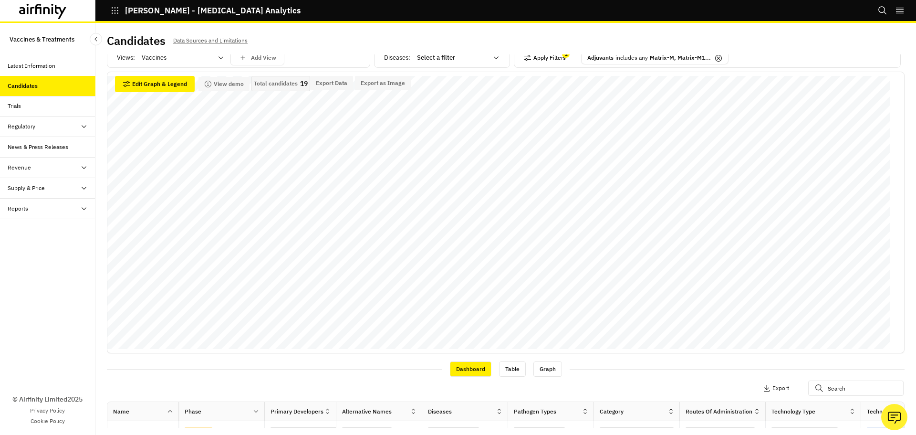
scroll to position [0, 0]
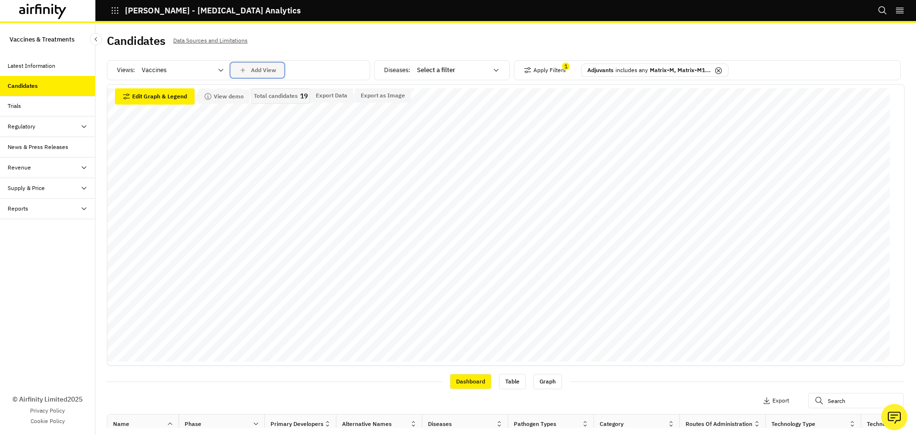
click at [255, 68] on p "Add View" at bounding box center [263, 70] width 25 height 7
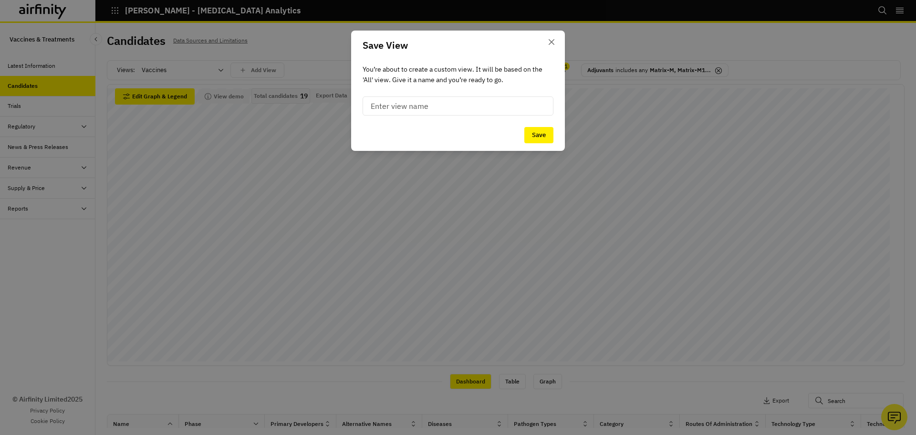
click at [429, 109] on input at bounding box center [458, 105] width 191 height 19
type input "M"
click at [373, 105] on input "Vaccines with Matrix" at bounding box center [458, 105] width 191 height 19
type input "Candidate Vaccines with Matrix"
click at [531, 133] on button "Save" at bounding box center [539, 135] width 29 height 16
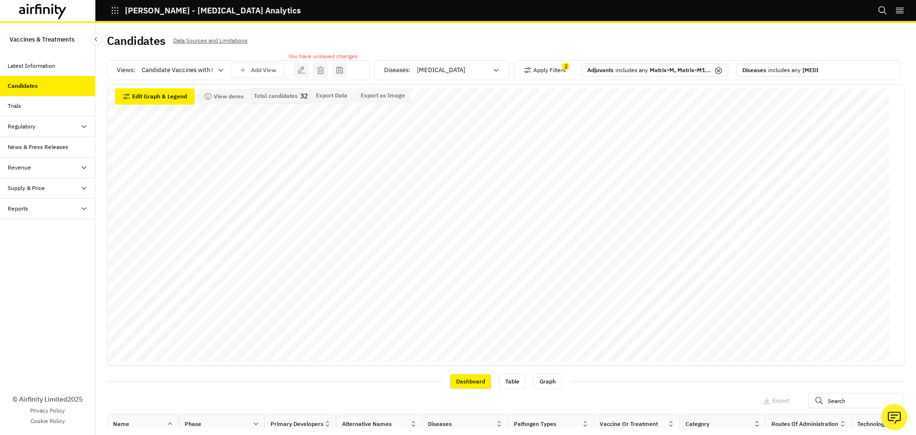
click at [727, 68] on p "includes any" at bounding box center [784, 70] width 32 height 9
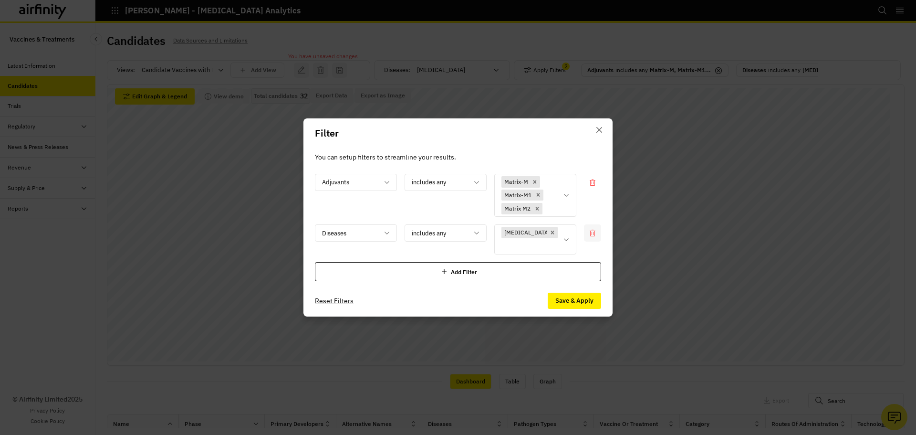
click at [596, 237] on icon at bounding box center [593, 233] width 8 height 8
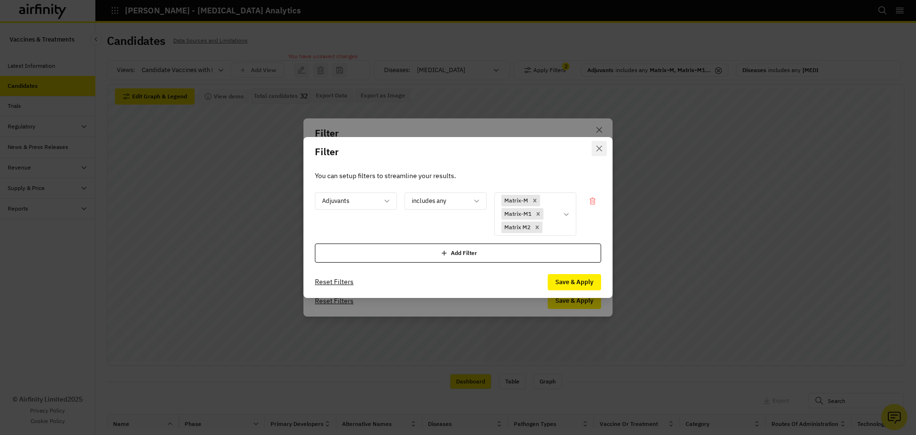
click at [600, 148] on icon "Close" at bounding box center [600, 149] width 6 height 6
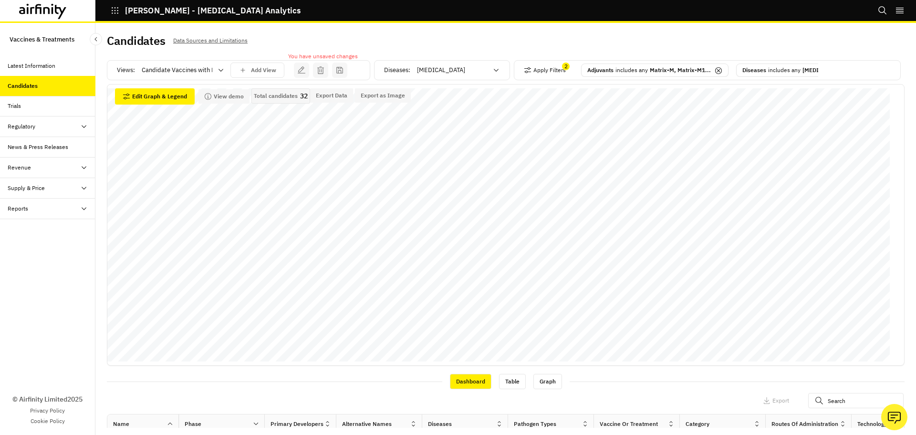
scroll to position [0, 26]
click at [727, 67] on icon at bounding box center [830, 70] width 7 height 7
click at [727, 69] on icon at bounding box center [830, 70] width 3 height 3
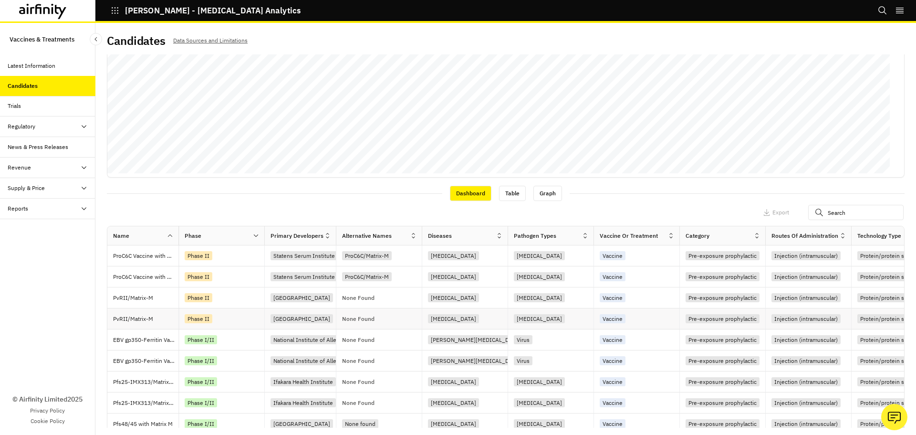
scroll to position [225, 0]
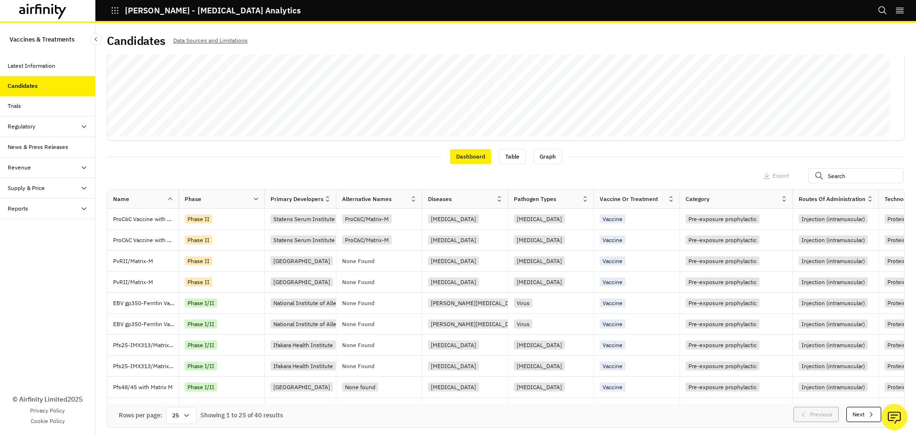
drag, startPoint x: 767, startPoint y: 200, endPoint x: 795, endPoint y: 199, distance: 28.2
click at [727, 199] on div at bounding box center [792, 198] width 5 height 11
click at [218, 299] on div "Phase I/II" at bounding box center [202, 303] width 34 height 11
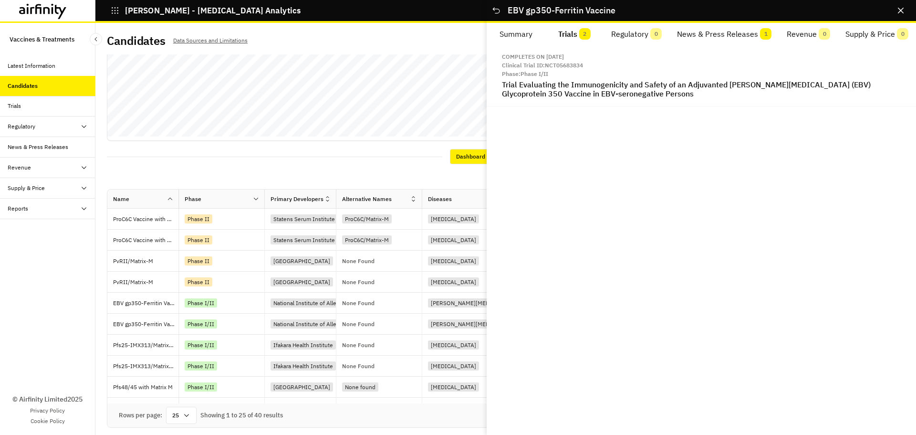
click at [578, 35] on button "Trials 2" at bounding box center [575, 34] width 59 height 23
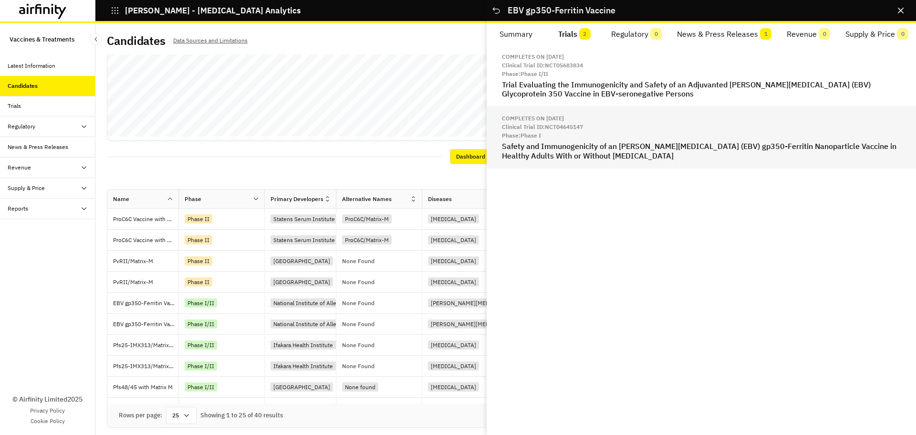
click at [588, 152] on h2 "Safety and Immunogenicity of an Epstein-Barr Virus (EBV) gp350-Ferritin Nanopar…" at bounding box center [701, 151] width 399 height 18
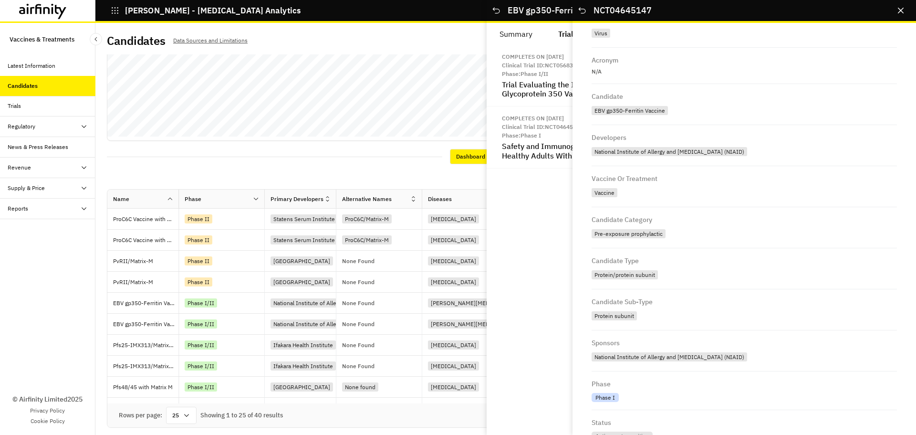
scroll to position [0, 0]
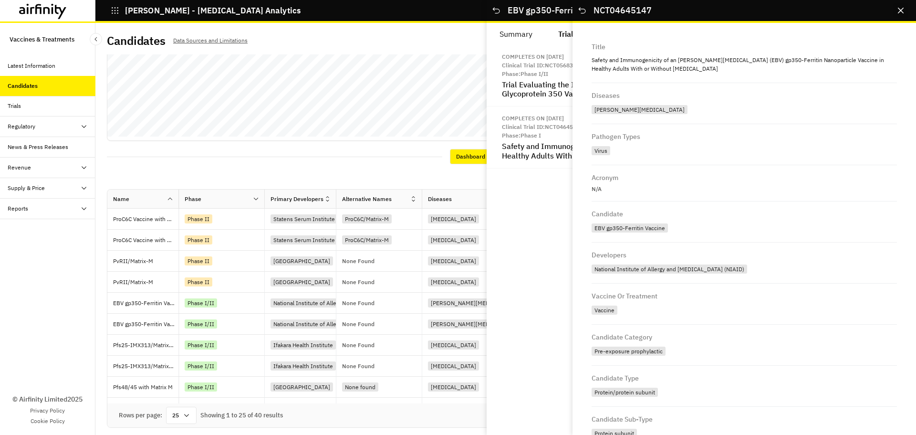
click at [727, 11] on button "Close" at bounding box center [900, 10] width 15 height 15
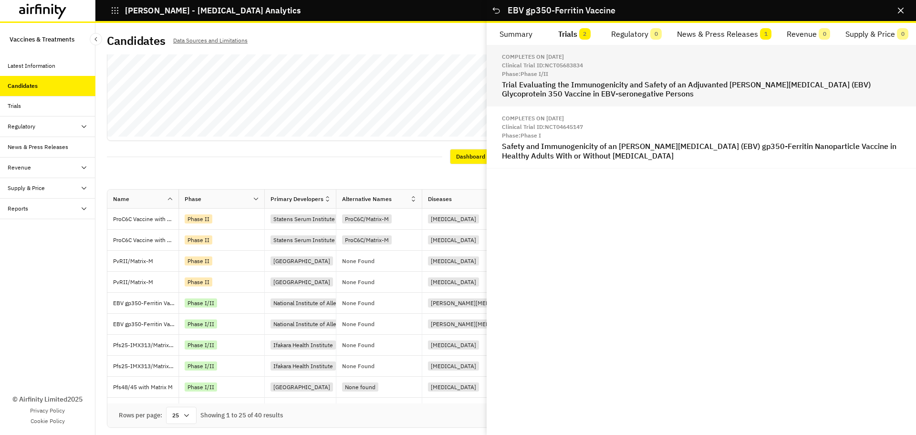
click at [545, 90] on h2 "Trial Evaluating the Immunogenicity and Safety of an Adjuvanted Epstein-Barr Vi…" at bounding box center [701, 89] width 399 height 18
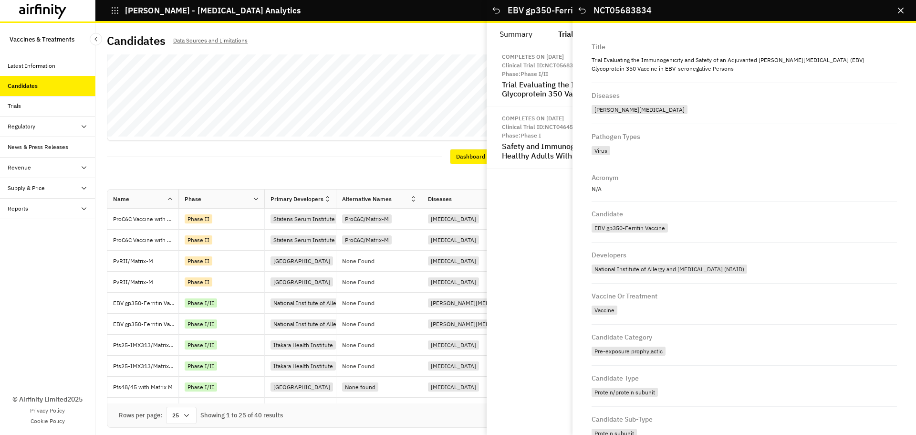
click at [519, 246] on div "Completes on Apr 1, 2027 Clinical Trial ID: NCT05683834 Phase: Phase I/II Trial…" at bounding box center [702, 240] width 430 height 390
click at [727, 10] on icon "Close" at bounding box center [901, 11] width 6 height 6
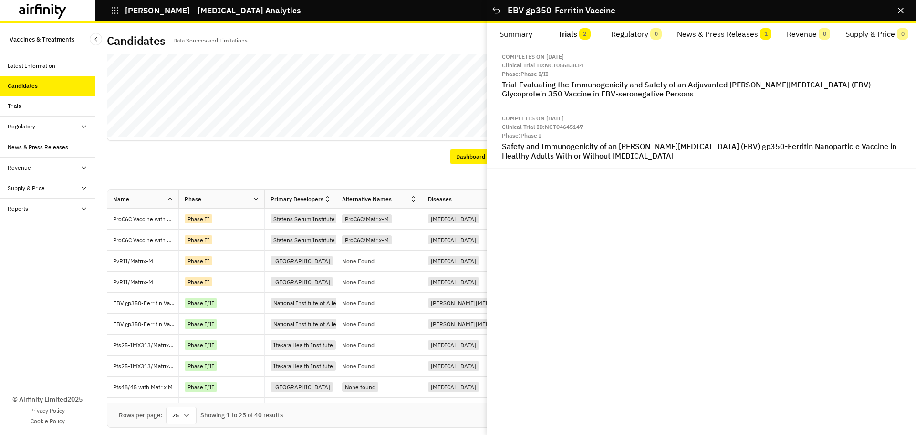
click at [727, 36] on button "News & Press Releases 1" at bounding box center [725, 34] width 110 height 23
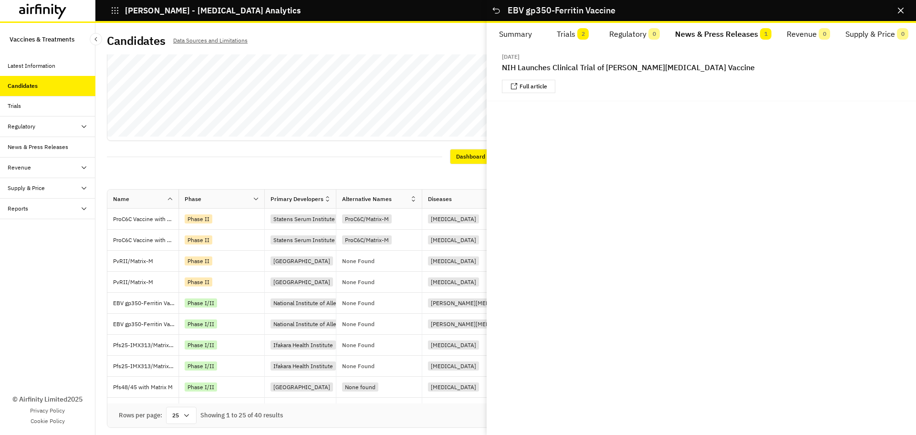
click at [727, 12] on icon "Close" at bounding box center [901, 11] width 6 height 6
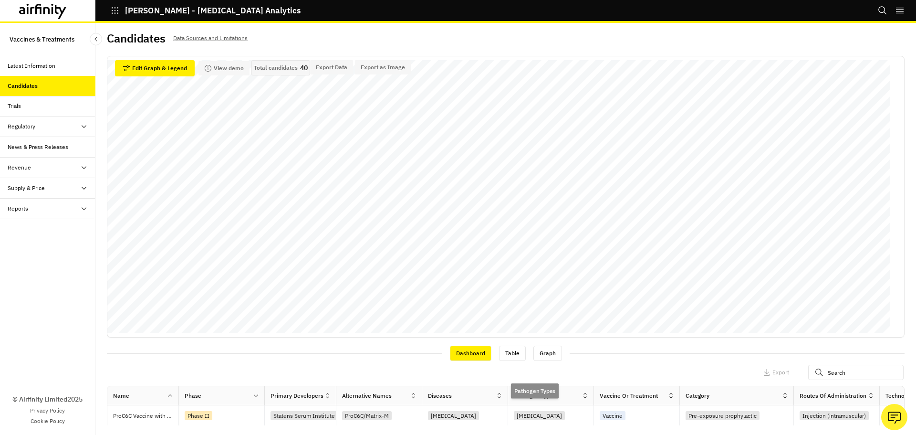
scroll to position [48, 0]
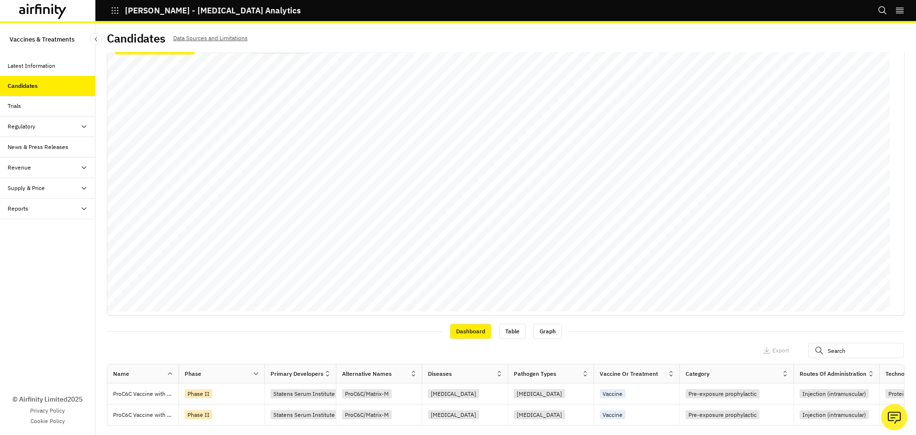
click at [653, 338] on div "Dashboard Table Graph" at bounding box center [506, 331] width 798 height 16
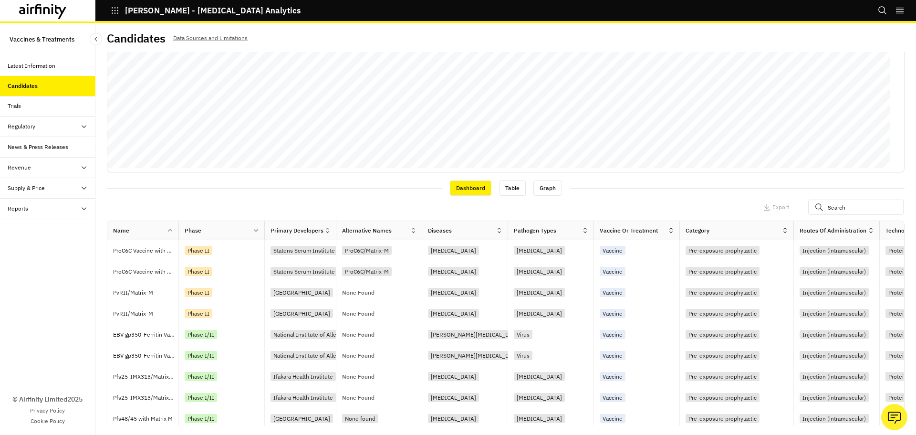
scroll to position [225, 0]
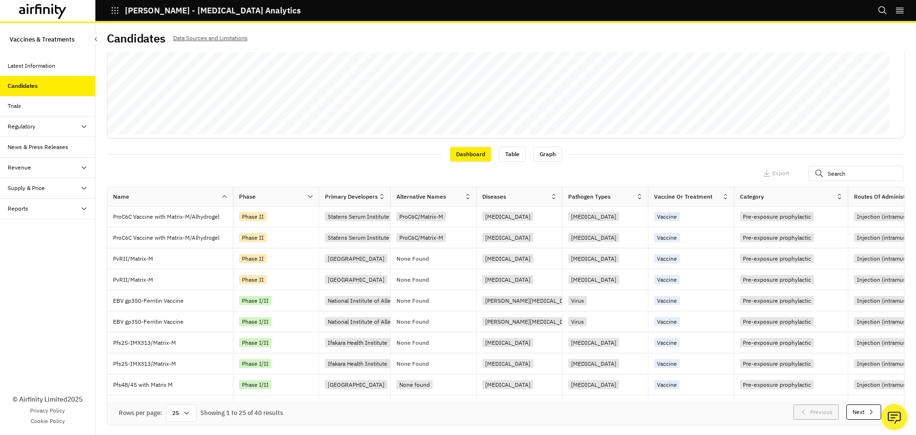
drag, startPoint x: 179, startPoint y: 198, endPoint x: 234, endPoint y: 194, distance: 54.5
click at [234, 194] on div at bounding box center [233, 196] width 5 height 11
click at [172, 303] on p "EBV gp350-Ferritin Vaccine" at bounding box center [173, 301] width 120 height 10
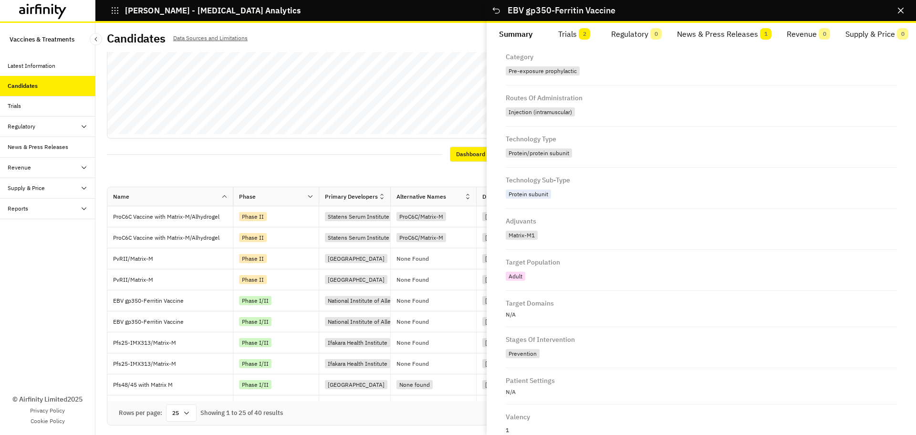
scroll to position [334, 0]
drag, startPoint x: 902, startPoint y: 10, endPoint x: 892, endPoint y: 21, distance: 14.5
click at [727, 11] on icon "Close" at bounding box center [901, 11] width 6 height 6
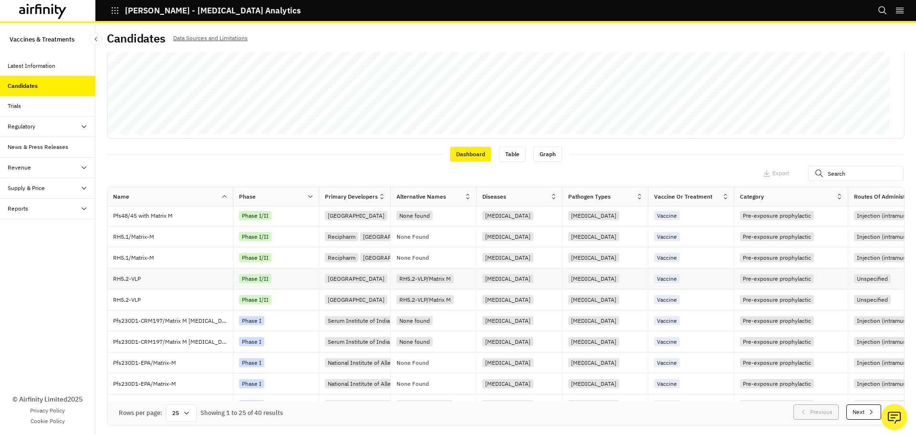
scroll to position [191, 0]
click at [145, 279] on p "RH5.2-VLP" at bounding box center [173, 278] width 120 height 10
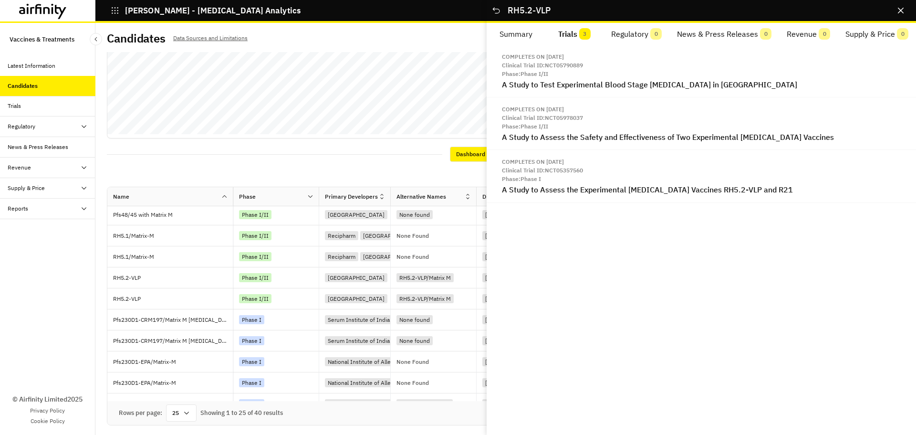
click at [577, 35] on button "Trials 3" at bounding box center [575, 34] width 59 height 23
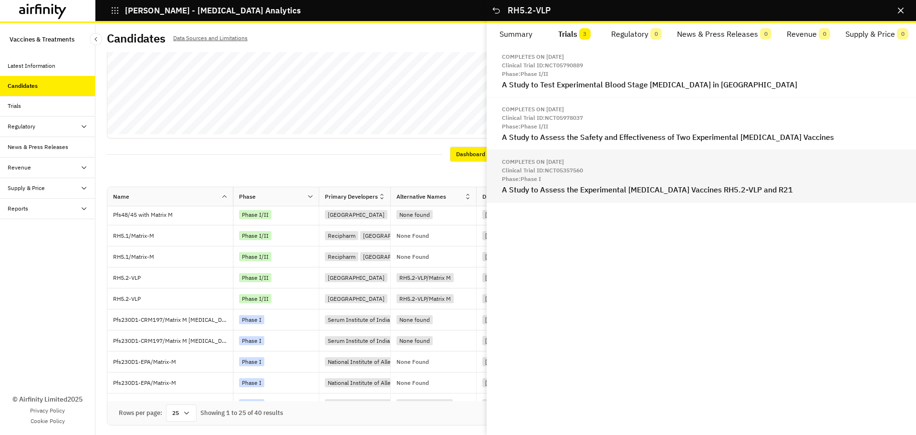
click at [599, 188] on h2 "A Study to Assess the Experimental Malaria Vaccines RH5.2-VLP and R21" at bounding box center [701, 189] width 399 height 9
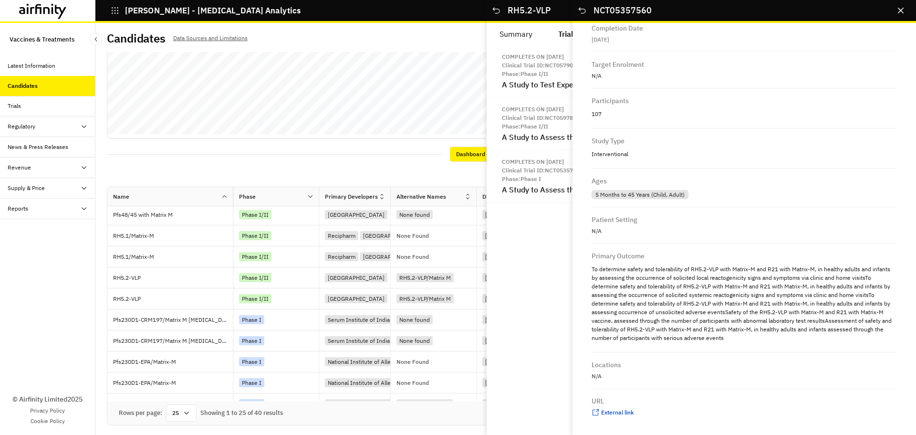
scroll to position [627, 0]
click at [727, 13] on icon "Close" at bounding box center [901, 11] width 6 height 6
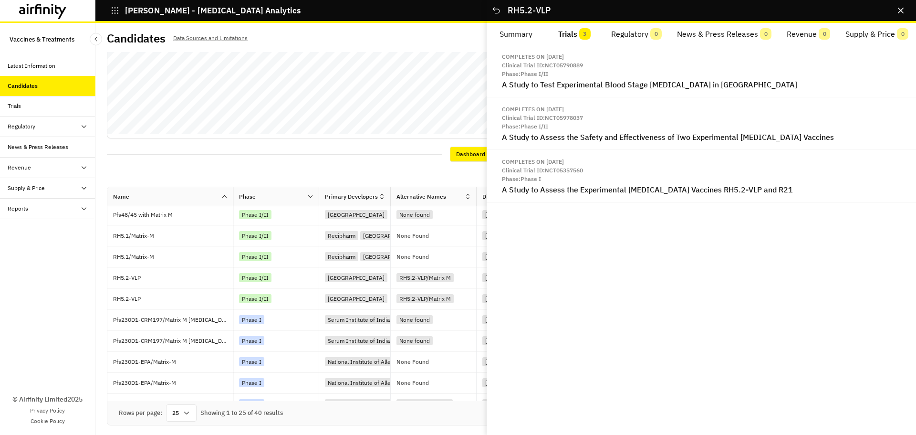
click at [592, 305] on div "Completes on May 30, 2026 Clinical Trial ID: NCT05790889 Phase: Phase I/II A St…" at bounding box center [702, 240] width 430 height 390
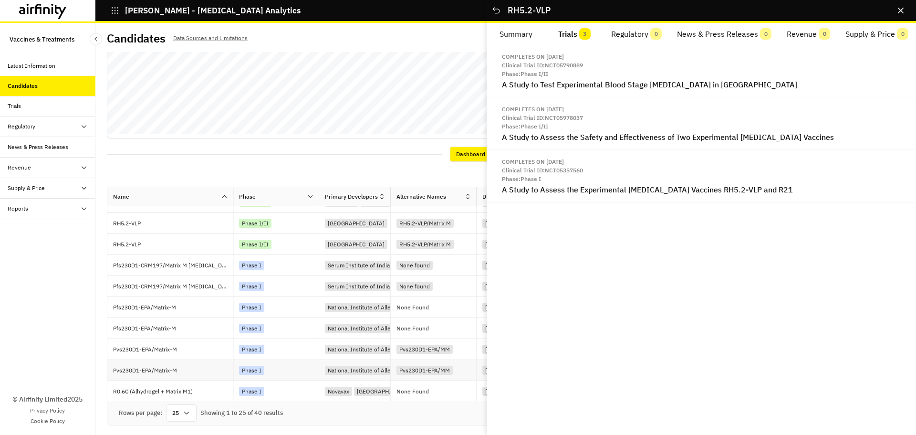
scroll to position [286, 0]
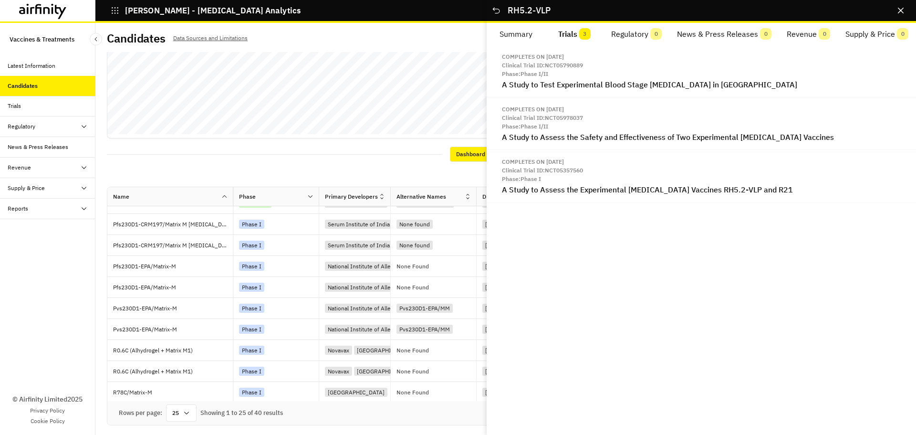
click at [727, 12] on button "Close" at bounding box center [900, 10] width 15 height 15
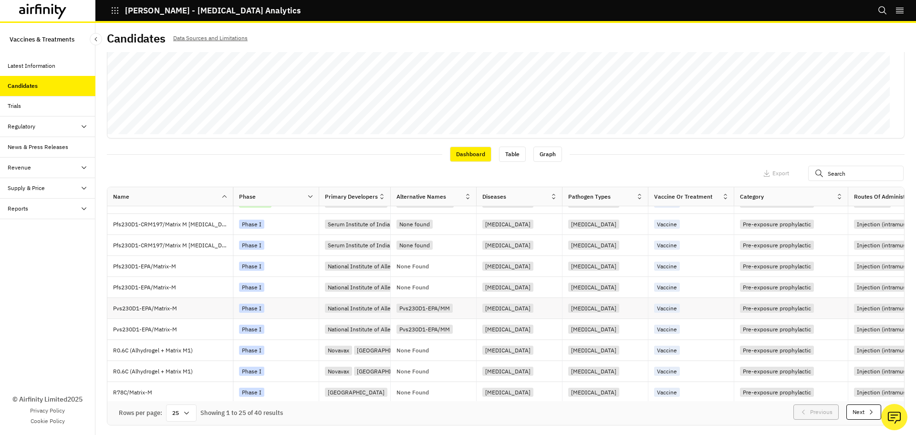
click at [366, 309] on div "National Institute of Allergy and Infectious Diseases (NIAID)" at bounding box center [403, 308] width 156 height 9
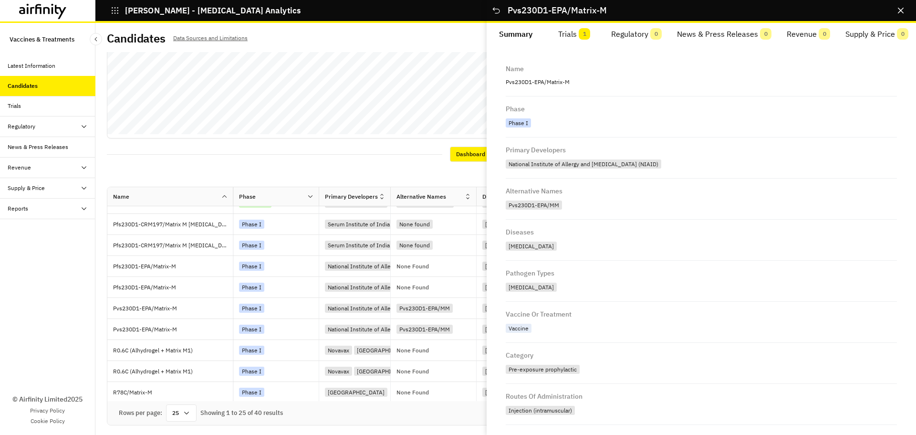
click at [576, 38] on button "Trials 1" at bounding box center [575, 34] width 59 height 23
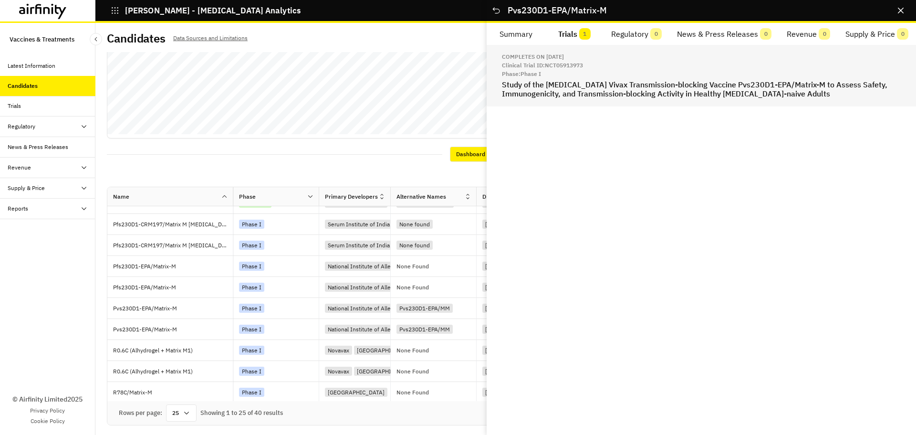
click at [598, 104] on div "Completes on Nov 3, 2025 Clinical Trial ID: NCT05913973 Phase: Phase I Study of…" at bounding box center [702, 76] width 430 height 62
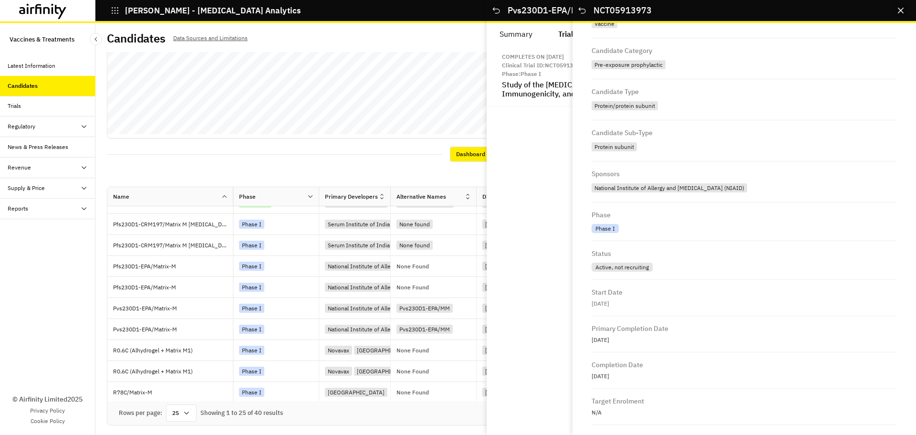
click at [727, 14] on button "Close" at bounding box center [900, 10] width 15 height 15
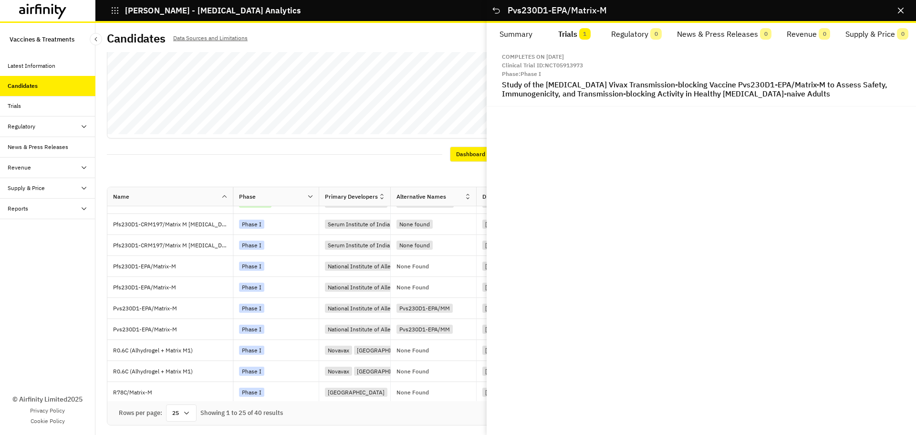
drag, startPoint x: 897, startPoint y: 15, endPoint x: 854, endPoint y: 50, distance: 55.6
click at [727, 15] on button "Close" at bounding box center [900, 10] width 15 height 15
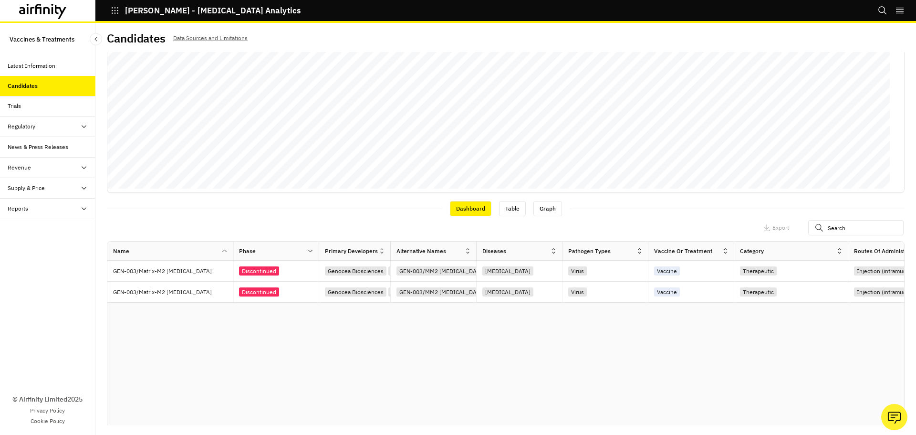
scroll to position [191, 0]
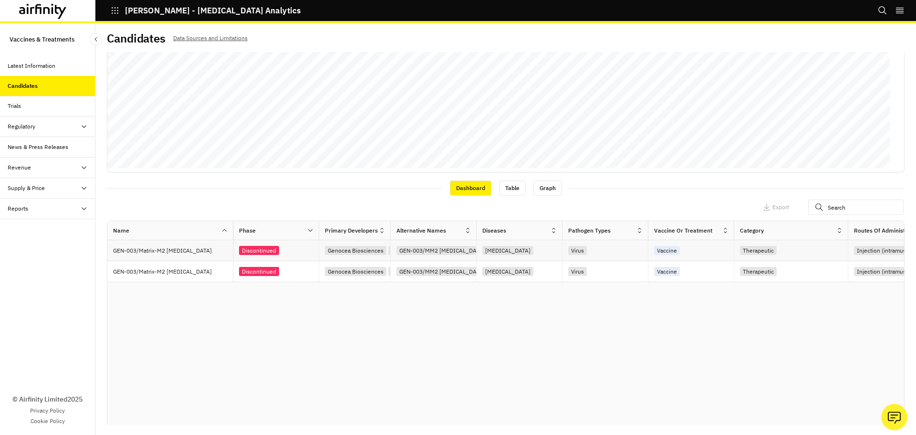
click at [188, 255] on p "GEN-003/Matrix-M2 adjuvant" at bounding box center [173, 251] width 120 height 10
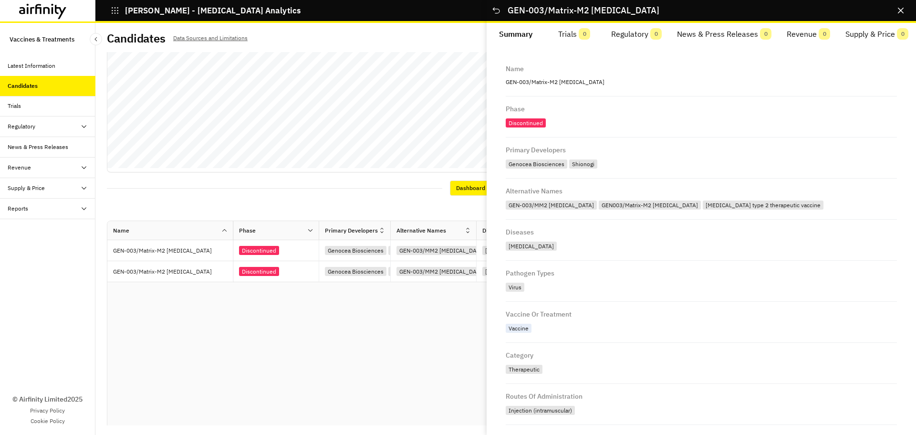
scroll to position [48, 0]
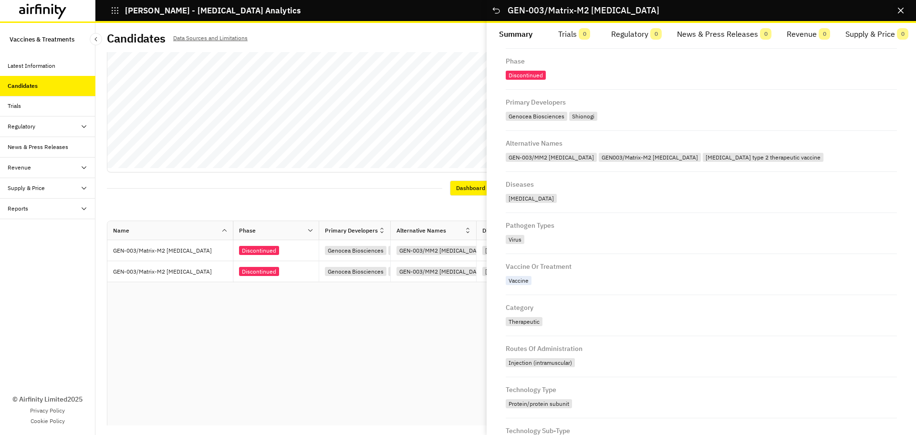
click at [727, 11] on icon "Close" at bounding box center [901, 11] width 6 height 6
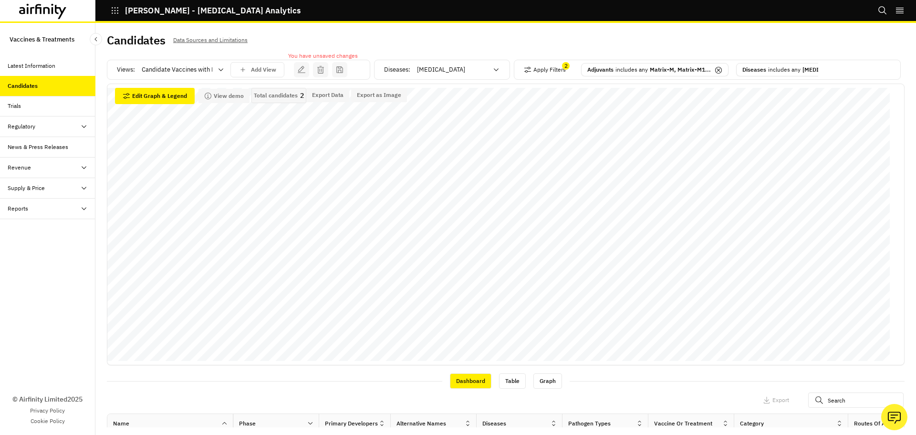
scroll to position [0, 0]
click at [547, 73] on button "Apply Filters" at bounding box center [545, 70] width 42 height 15
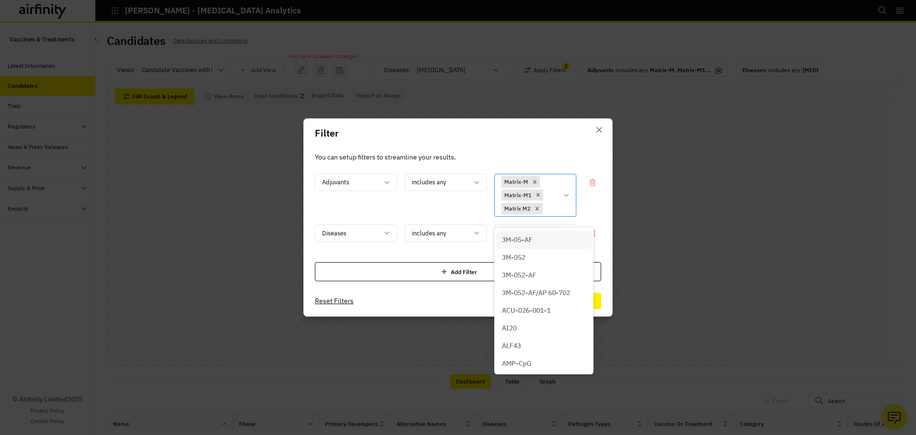
click at [552, 212] on div at bounding box center [551, 208] width 13 height 12
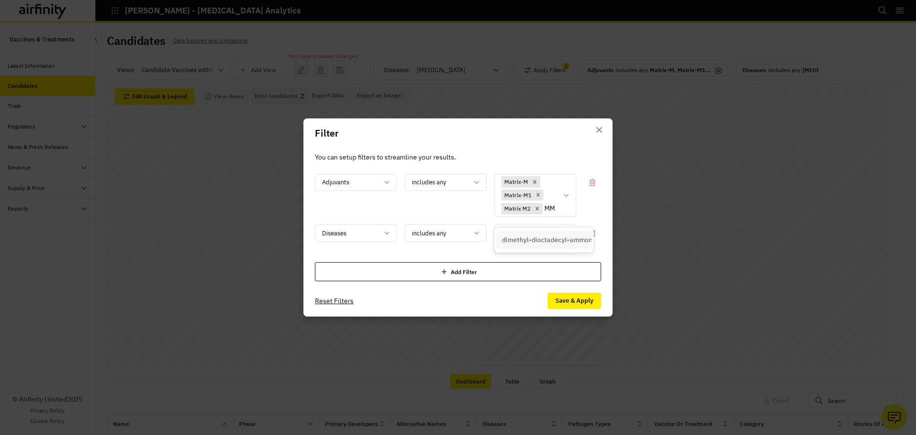
type input "M"
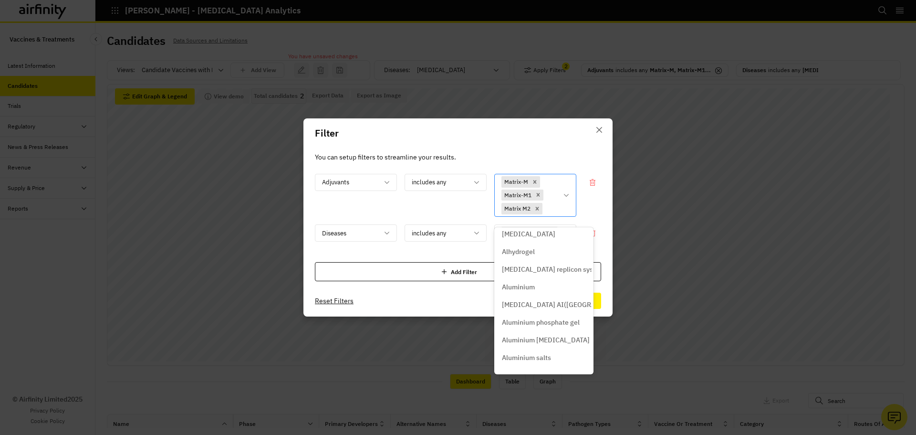
scroll to position [1330, 0]
click at [572, 148] on header "Filter" at bounding box center [458, 133] width 309 height 30
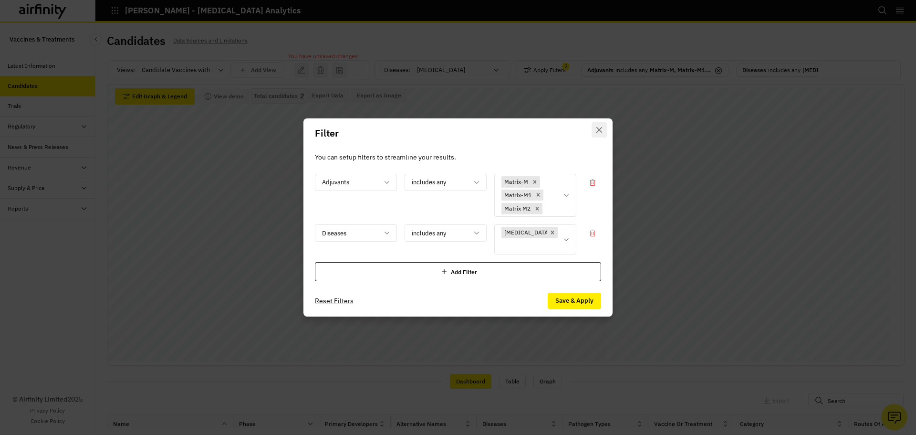
click at [596, 135] on button "Close" at bounding box center [599, 129] width 15 height 15
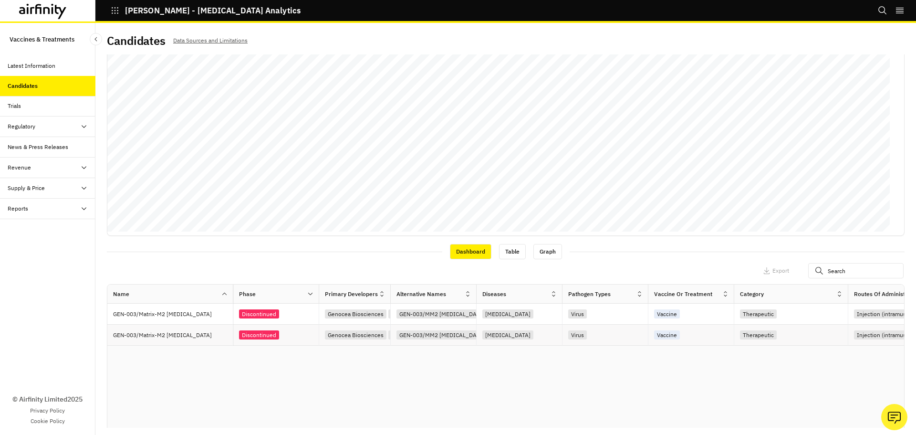
scroll to position [0, 0]
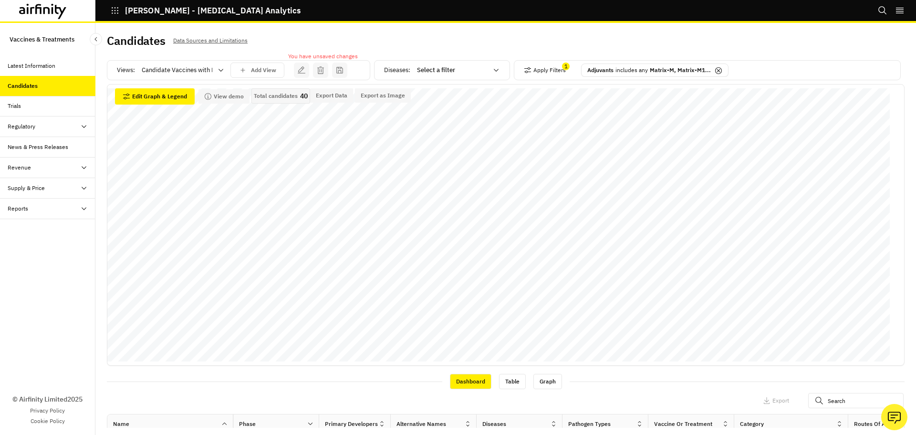
click at [272, 95] on p "Total candidates" at bounding box center [276, 96] width 44 height 7
click at [431, 69] on div at bounding box center [452, 69] width 71 height 11
click at [212, 71] on div at bounding box center [177, 69] width 71 height 11
click at [334, 35] on div "Candidates Data Sources and Limitations" at bounding box center [306, 44] width 399 height 20
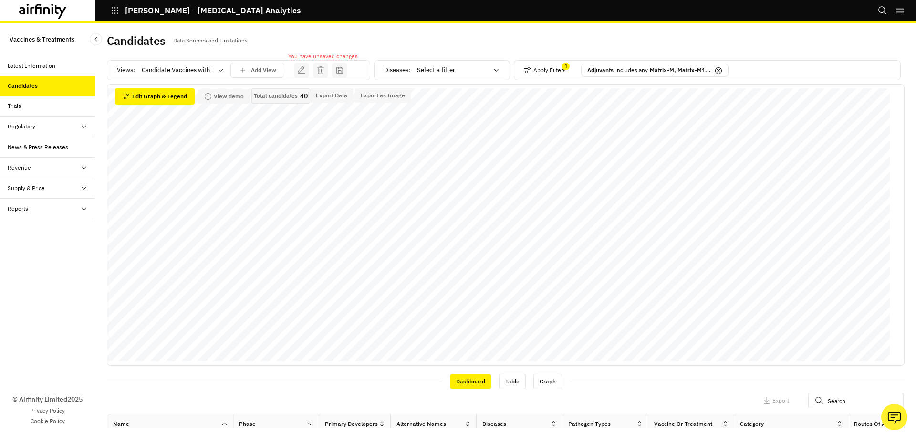
click at [442, 70] on div at bounding box center [452, 69] width 71 height 11
type input "influ"
click at [465, 179] on div "Influenza" at bounding box center [456, 179] width 84 height 10
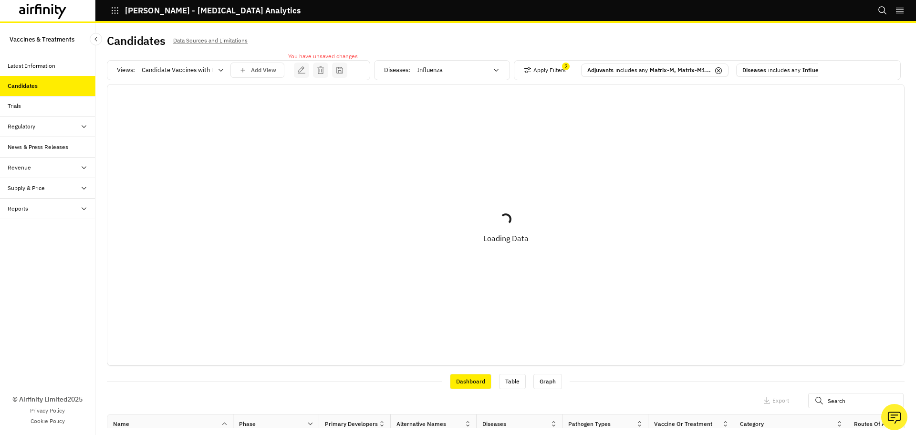
click at [717, 69] on icon at bounding box center [718, 70] width 3 height 3
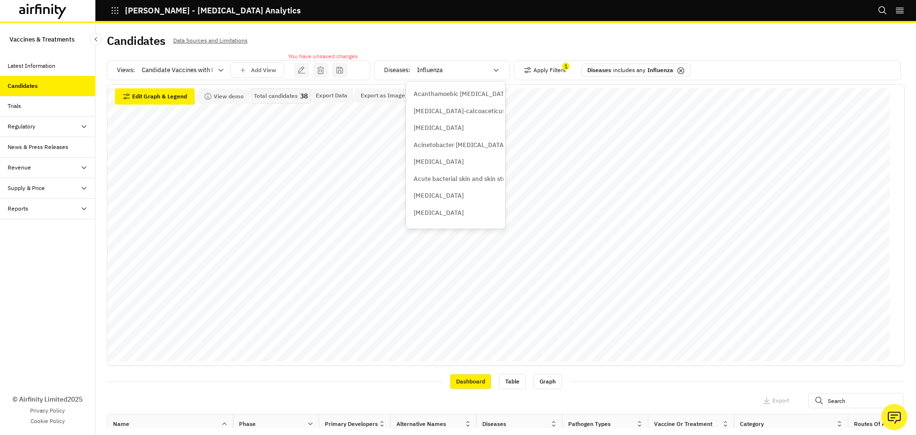
click at [448, 70] on div at bounding box center [452, 69] width 71 height 11
click at [667, 383] on div "Dashboard Table Graph" at bounding box center [506, 381] width 798 height 16
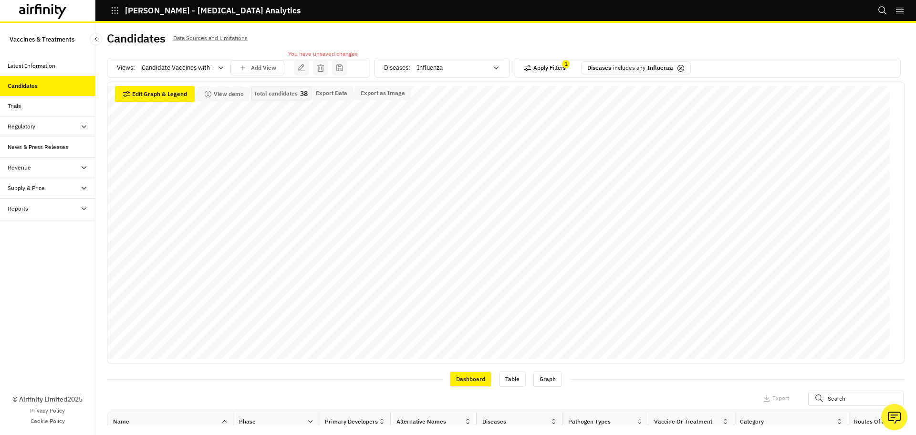
click at [527, 64] on icon "button" at bounding box center [528, 68] width 8 height 8
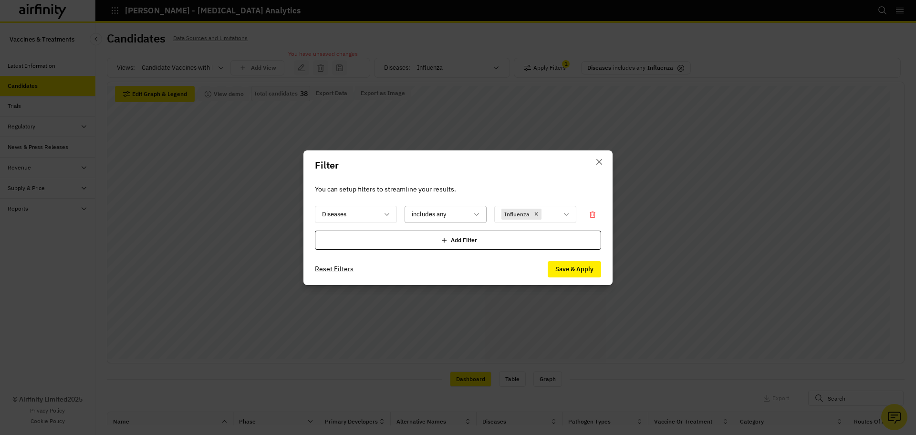
click at [465, 214] on div at bounding box center [440, 214] width 56 height 12
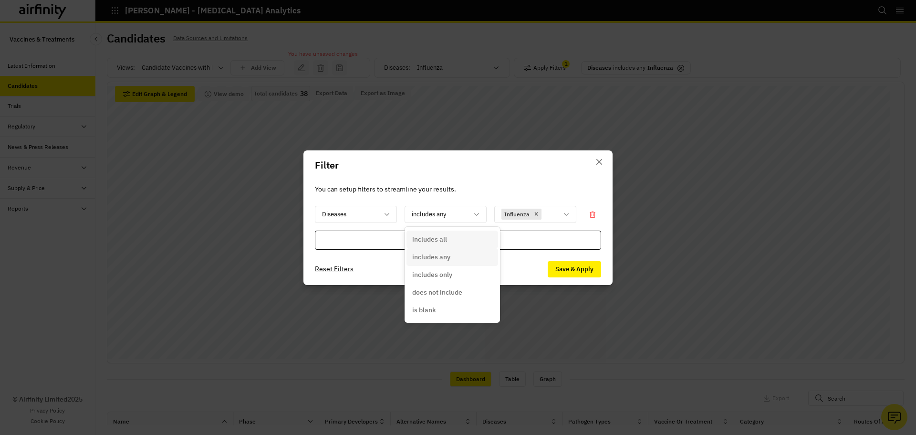
click at [480, 173] on header "Filter" at bounding box center [458, 165] width 309 height 30
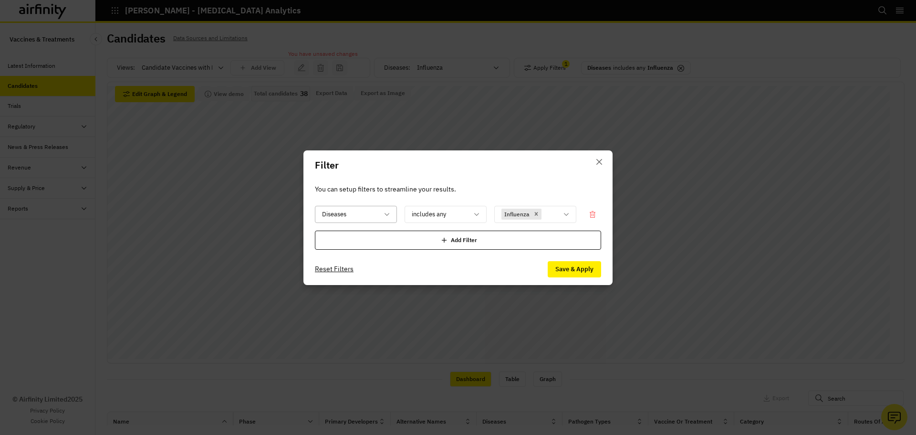
click at [370, 221] on div "Diseases" at bounding box center [349, 214] width 68 height 16
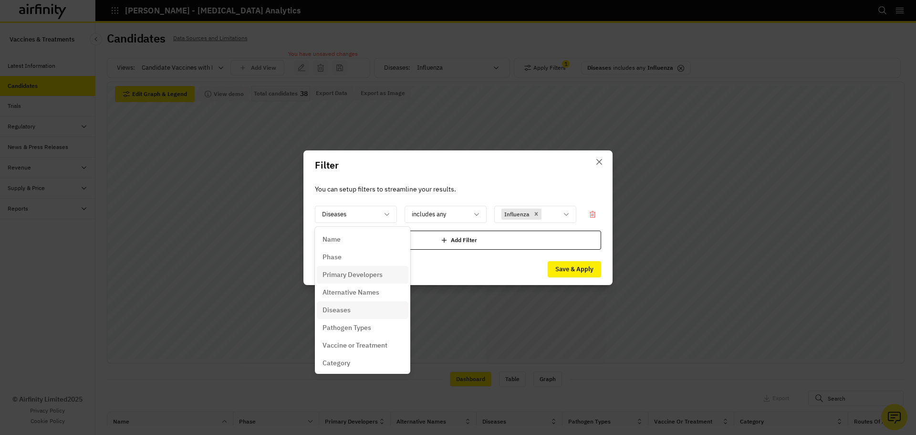
click at [383, 274] on div "Primary Developers" at bounding box center [363, 275] width 80 height 10
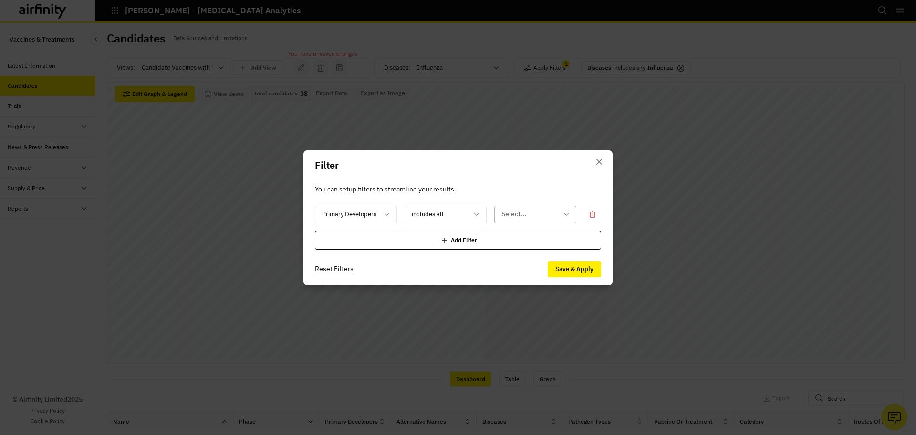
click at [511, 210] on div at bounding box center [530, 214] width 56 height 12
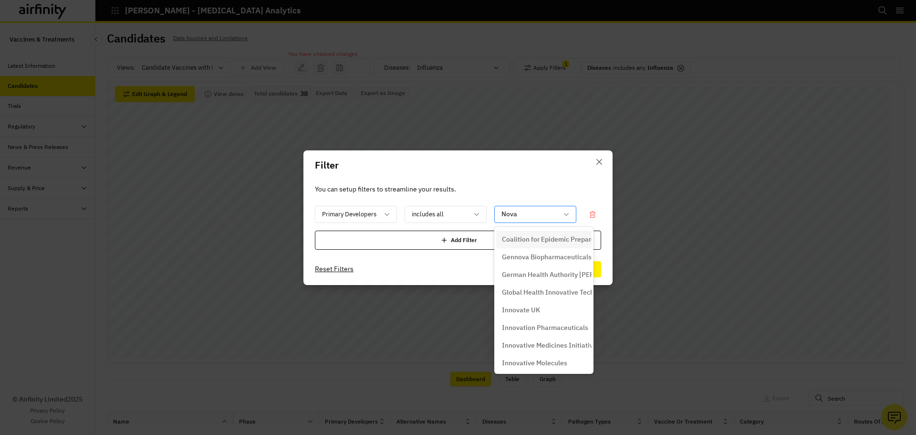
type input "Novav"
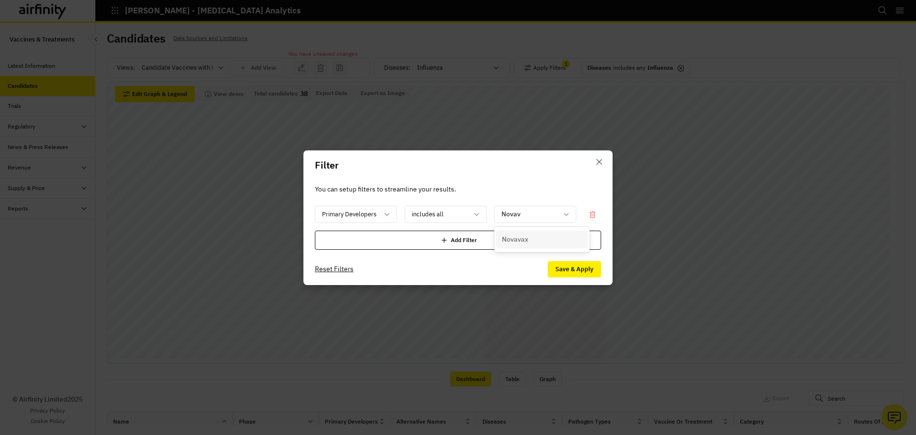
click at [555, 237] on div "Novavax" at bounding box center [542, 239] width 80 height 10
click at [577, 273] on button "Save & Apply" at bounding box center [574, 269] width 53 height 16
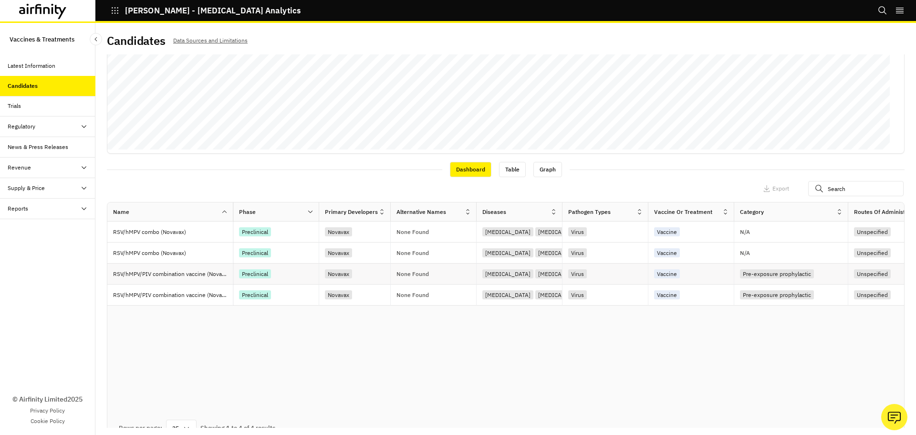
scroll to position [231, 0]
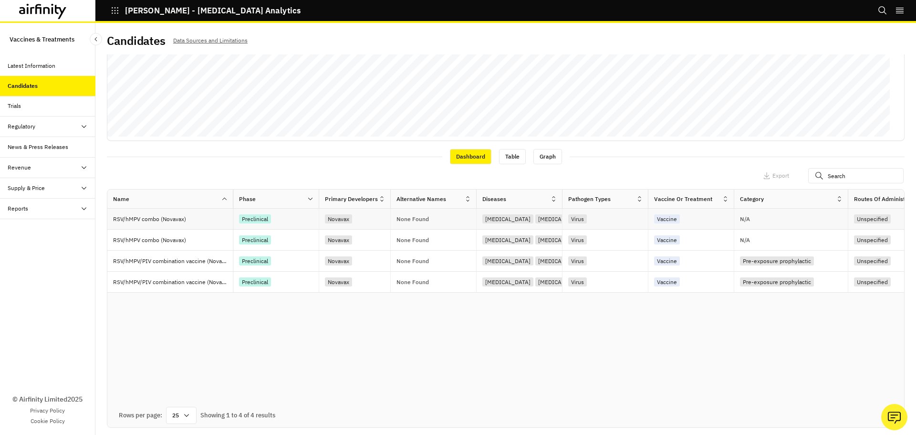
click at [169, 219] on p "RSV/hMPV combo (Novavax)" at bounding box center [173, 219] width 120 height 10
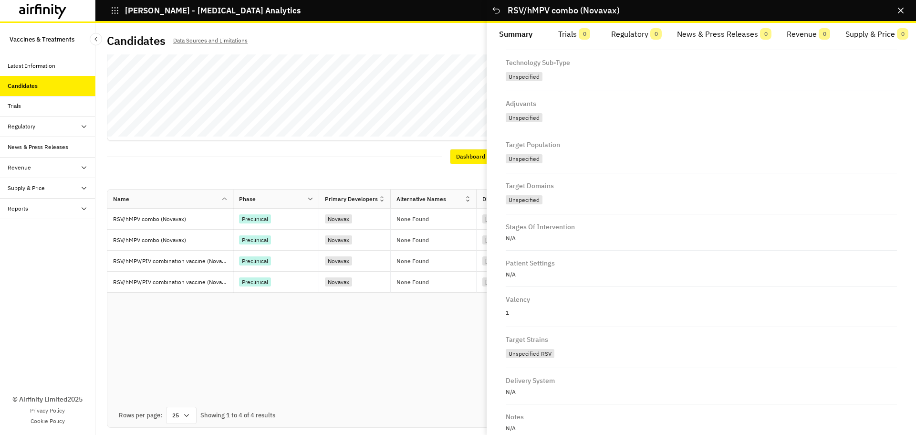
scroll to position [460, 0]
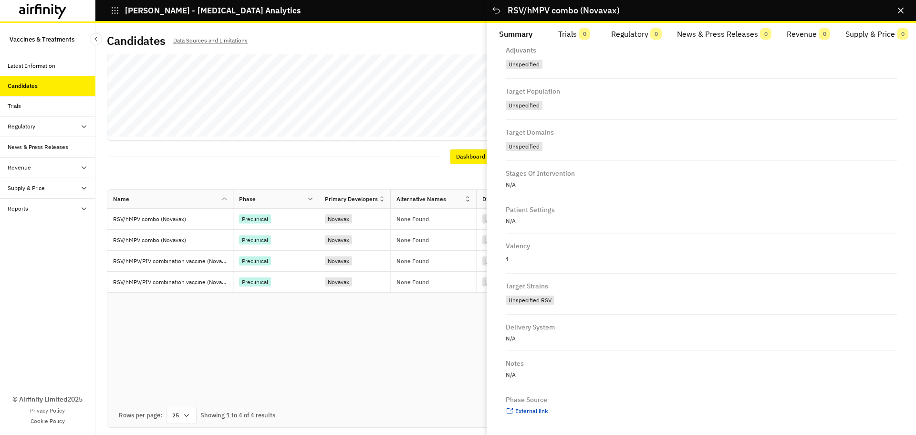
click at [727, 11] on icon "Close" at bounding box center [901, 11] width 6 height 6
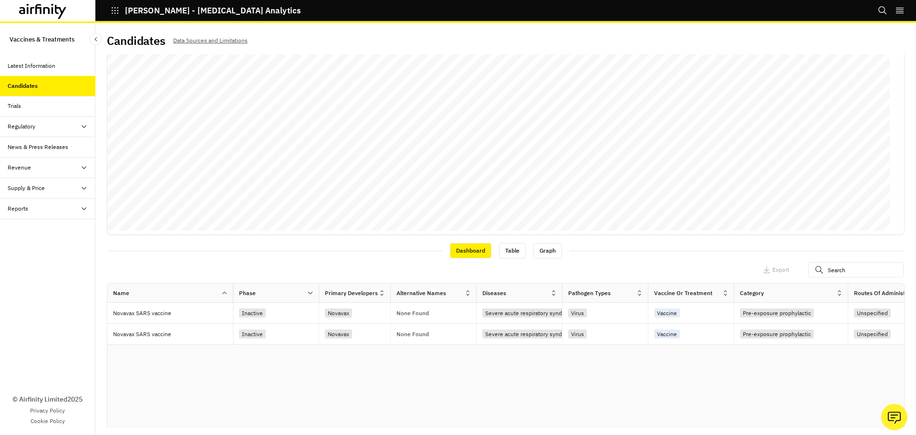
scroll to position [143, 0]
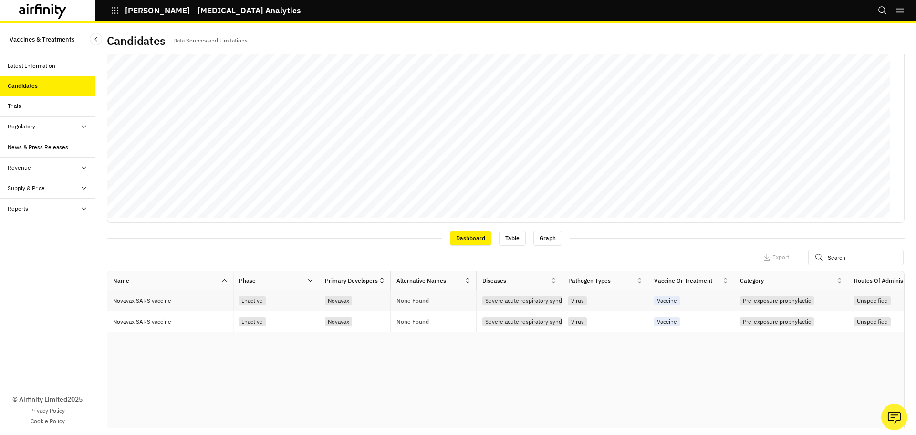
click at [161, 305] on p "Novavax SARS vaccine" at bounding box center [173, 301] width 120 height 10
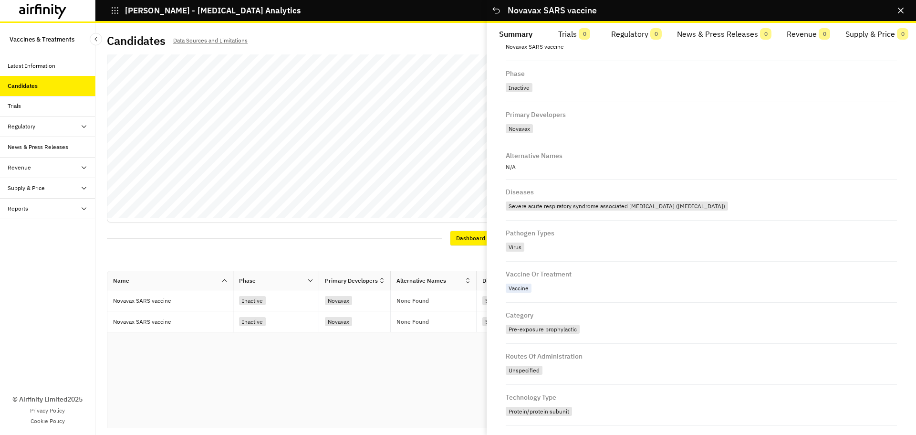
scroll to position [191, 0]
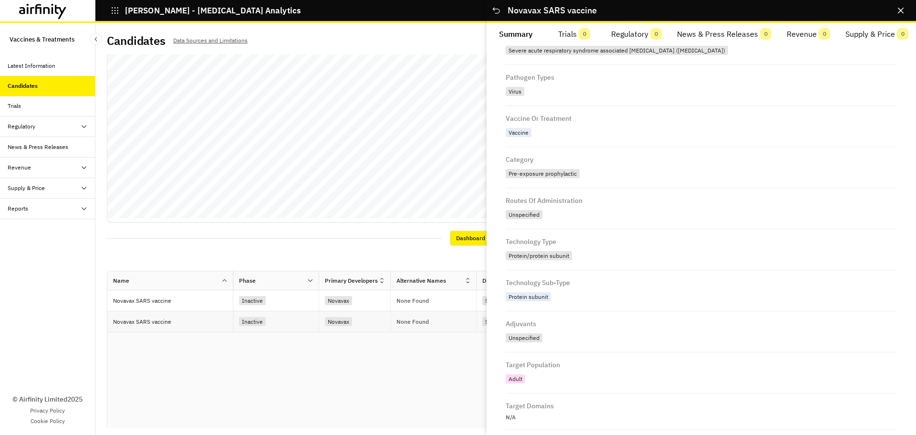
click at [162, 326] on p "Novavax SARS vaccine" at bounding box center [173, 322] width 120 height 10
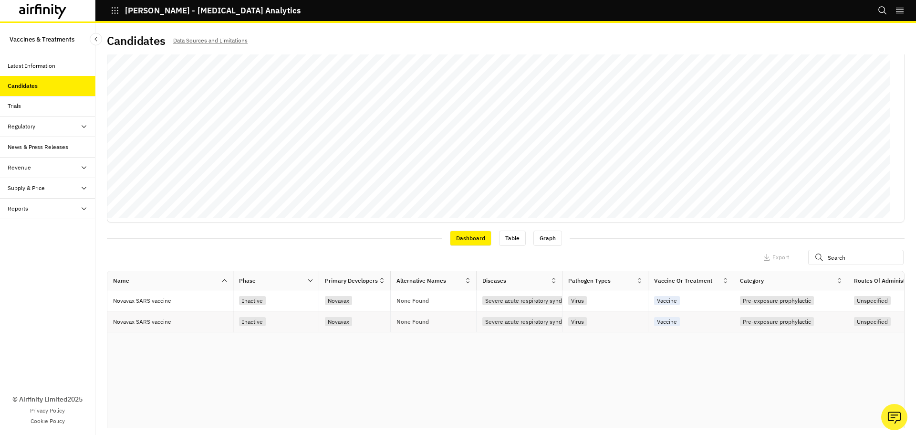
click at [162, 325] on p "Novavax SARS vaccine" at bounding box center [173, 322] width 120 height 10
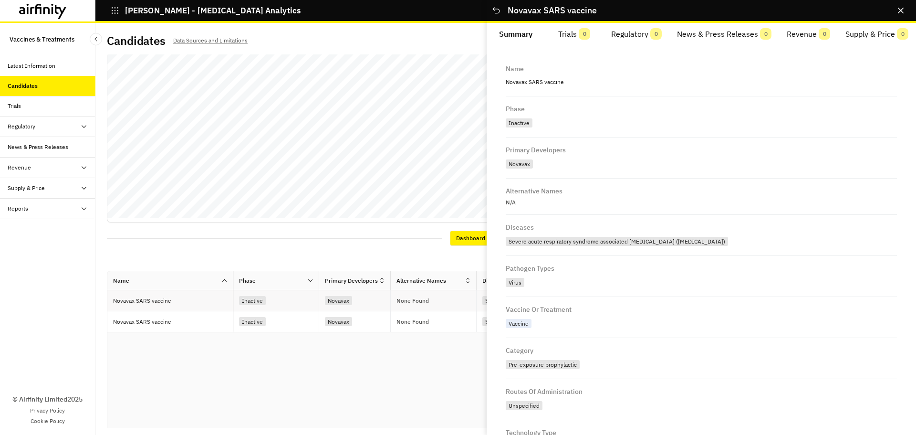
click at [161, 305] on p "Novavax SARS vaccine" at bounding box center [173, 301] width 120 height 10
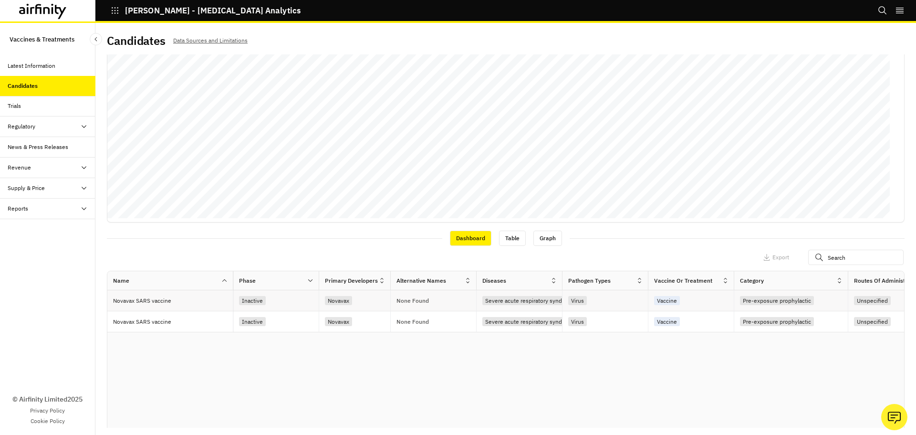
click at [160, 305] on p "Novavax SARS vaccine" at bounding box center [173, 301] width 120 height 10
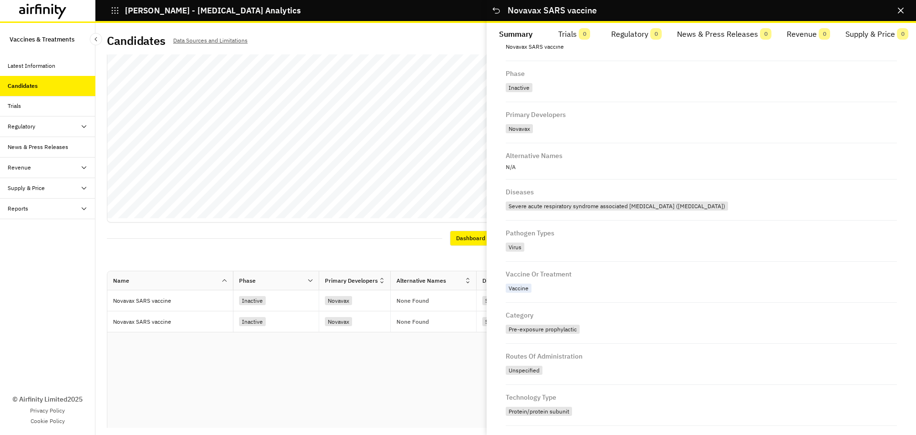
scroll to position [0, 0]
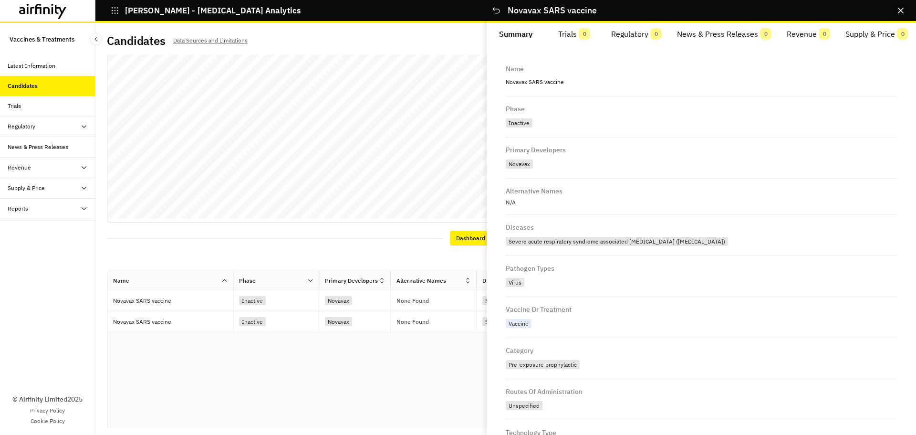
click at [727, 7] on button "Close" at bounding box center [900, 10] width 15 height 15
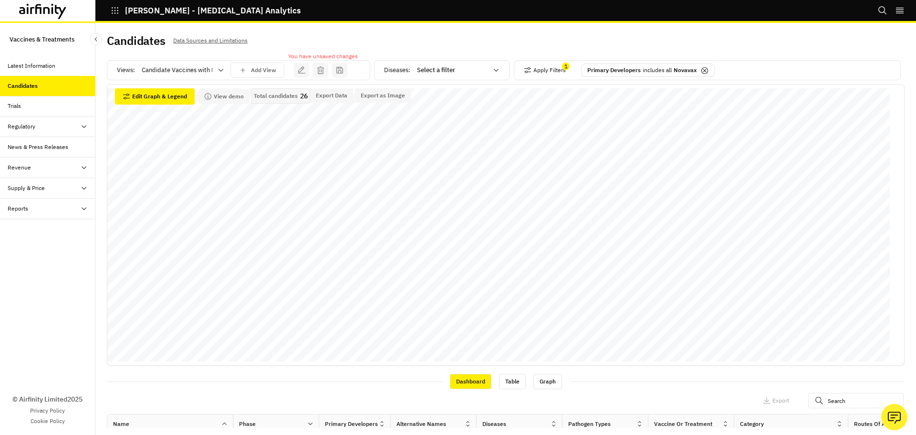
click at [191, 66] on div at bounding box center [177, 69] width 71 height 11
click at [183, 95] on div "All" at bounding box center [185, 94] width 84 height 10
click at [404, 70] on div "Diseases : Select a filter" at bounding box center [445, 70] width 122 height 15
click at [540, 74] on button "Apply Filters" at bounding box center [545, 70] width 42 height 15
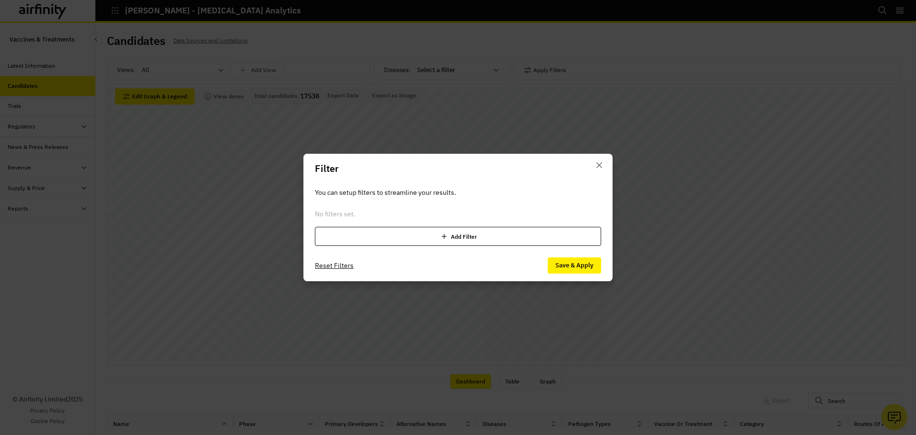
click at [415, 232] on div "Add Filter" at bounding box center [458, 236] width 286 height 19
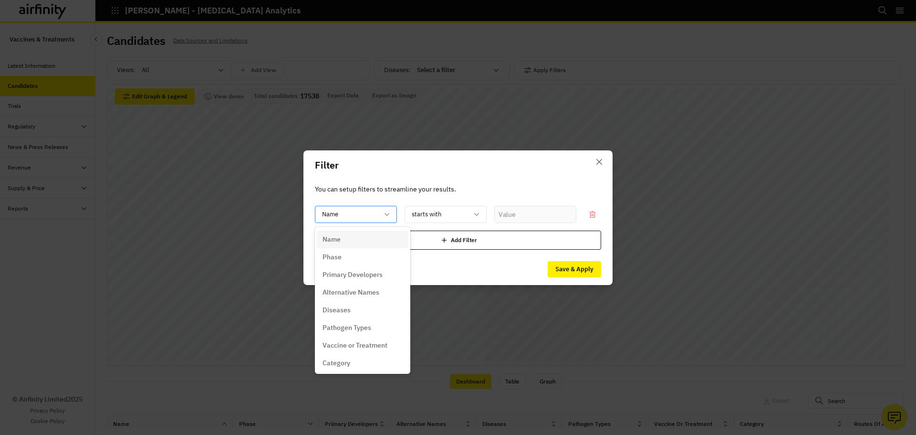
click at [353, 213] on div at bounding box center [350, 214] width 56 height 12
click at [364, 254] on p "Vaccine or Treatment" at bounding box center [355, 257] width 65 height 10
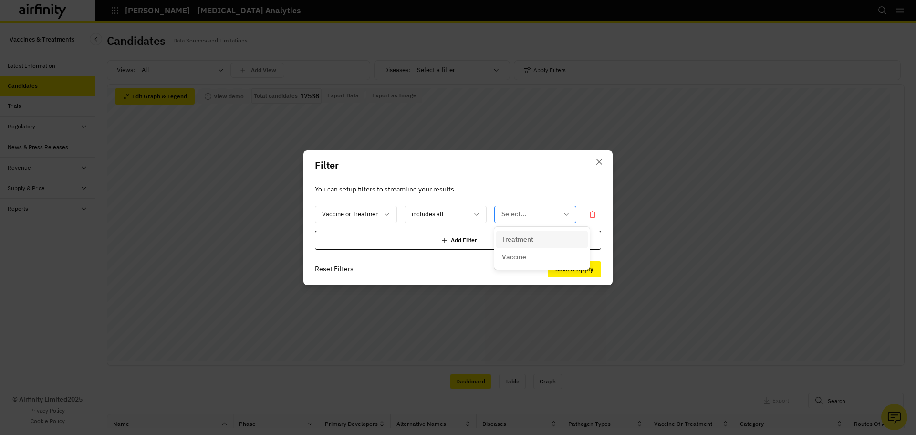
click at [525, 215] on div at bounding box center [530, 214] width 56 height 12
click at [526, 257] on div "Vaccine" at bounding box center [542, 257] width 80 height 10
click at [535, 212] on icon "Remove [object Object]" at bounding box center [531, 213] width 7 height 7
click at [367, 212] on div at bounding box center [350, 214] width 56 height 12
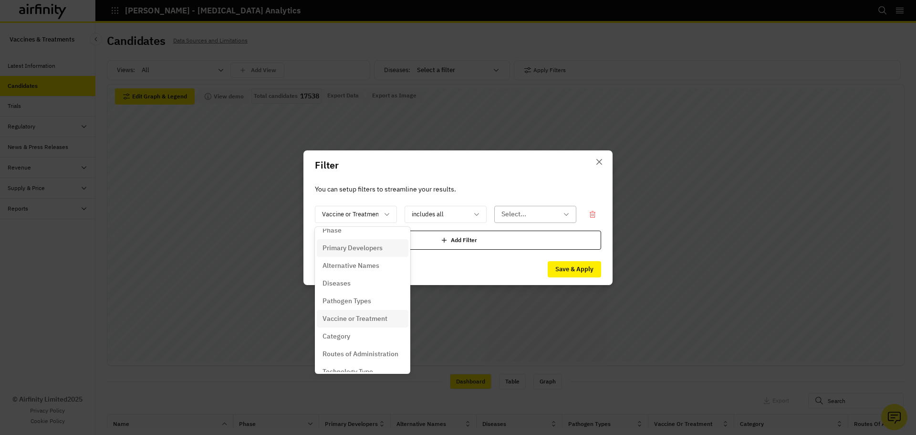
scroll to position [48, 0]
click at [371, 245] on p "Alternative Names" at bounding box center [351, 245] width 57 height 10
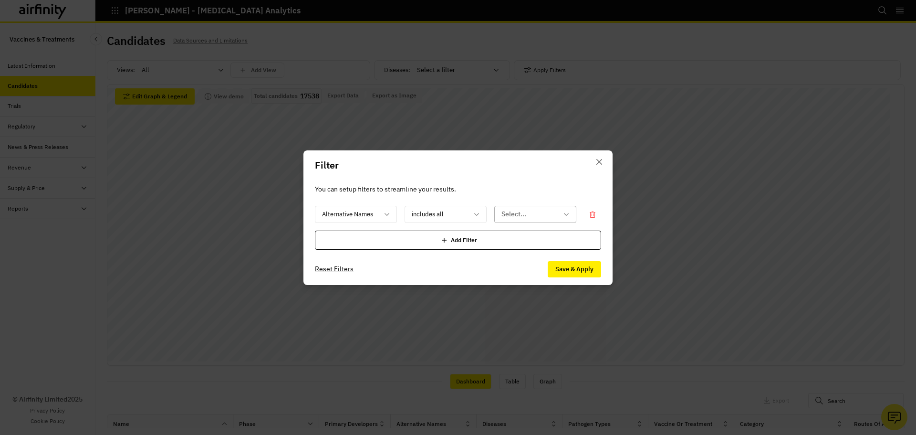
click at [519, 210] on div at bounding box center [530, 214] width 56 height 12
click at [523, 220] on div at bounding box center [530, 214] width 56 height 12
click at [533, 213] on div at bounding box center [530, 214] width 56 height 12
click at [570, 211] on icon at bounding box center [567, 214] width 8 height 8
click at [540, 213] on div at bounding box center [530, 214] width 56 height 12
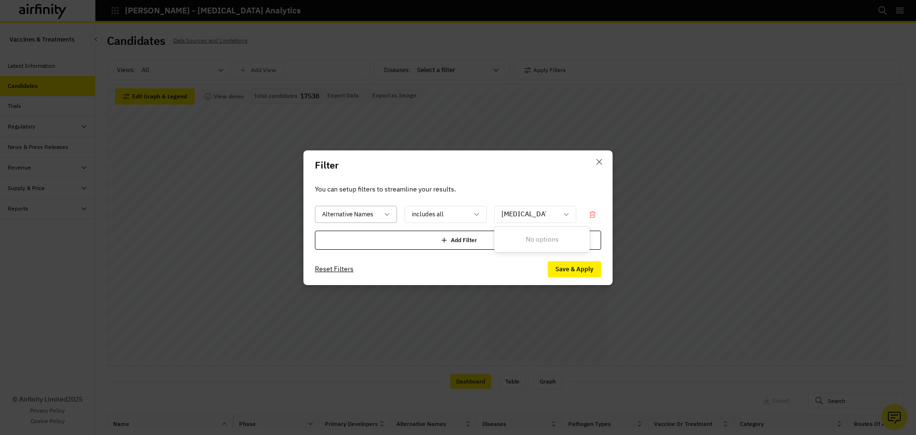
type input "[MEDICAL_DATA]"
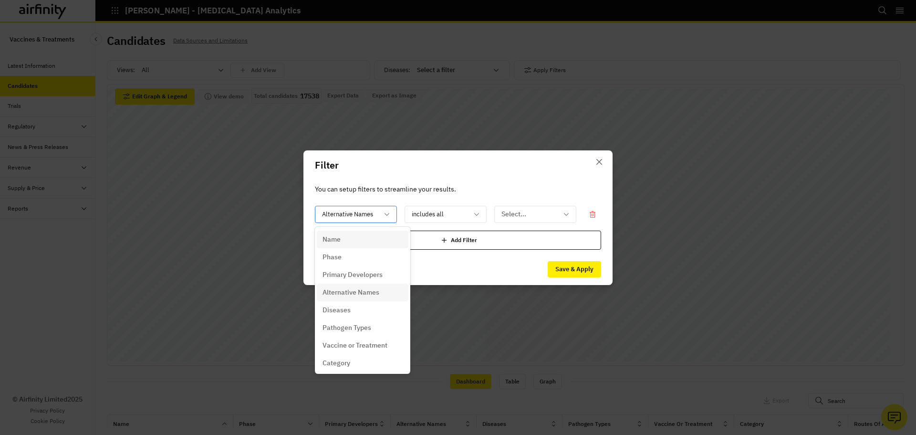
click at [375, 213] on div at bounding box center [350, 214] width 56 height 12
click at [382, 240] on div "Name" at bounding box center [363, 239] width 80 height 10
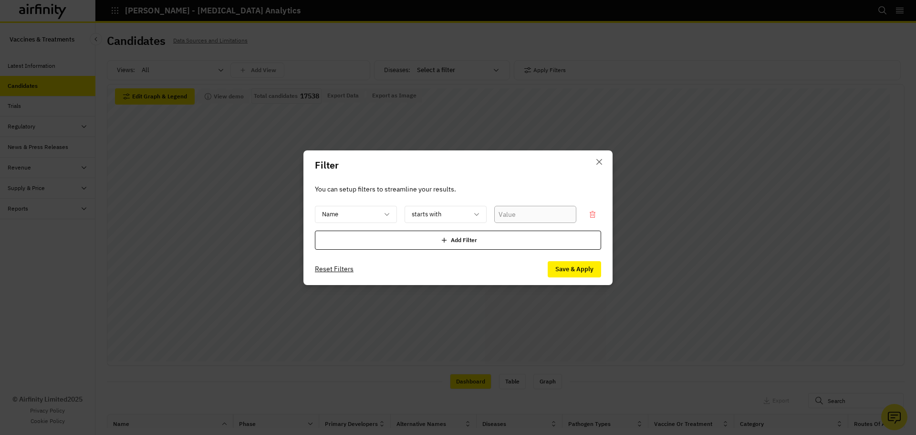
click at [502, 214] on input "text" at bounding box center [535, 214] width 82 height 17
type input "NVX-CoV"
click at [588, 266] on button "Save & Apply" at bounding box center [574, 269] width 53 height 16
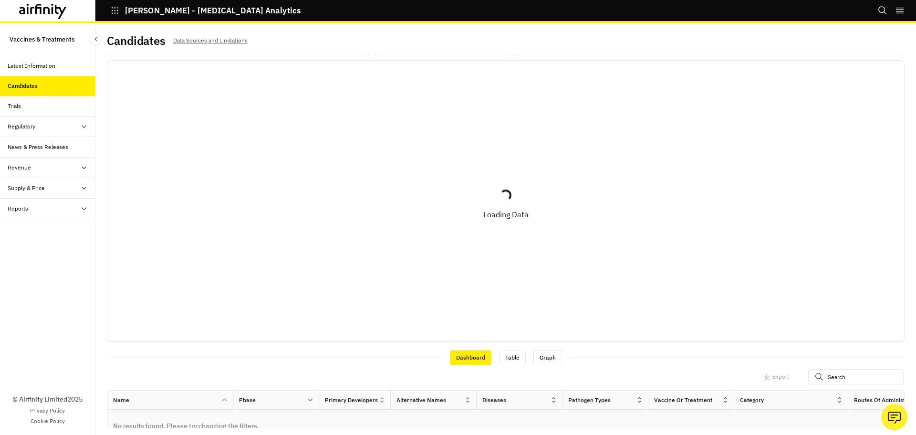
scroll to position [0, 0]
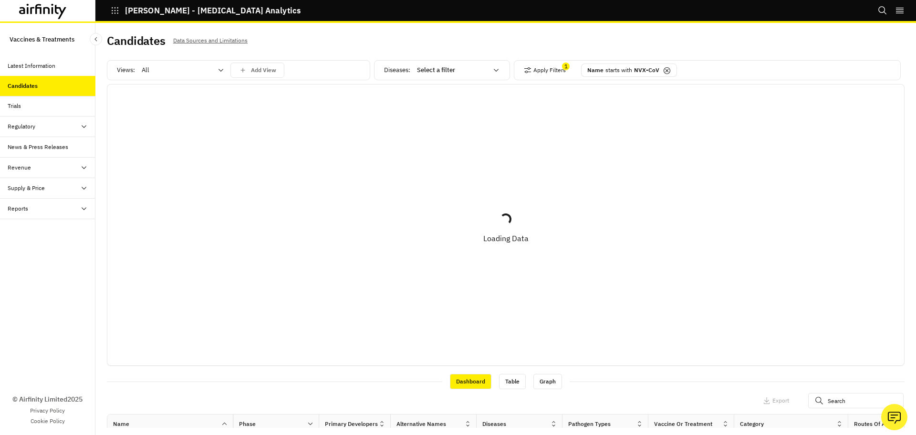
click at [599, 72] on p "Name" at bounding box center [596, 70] width 16 height 9
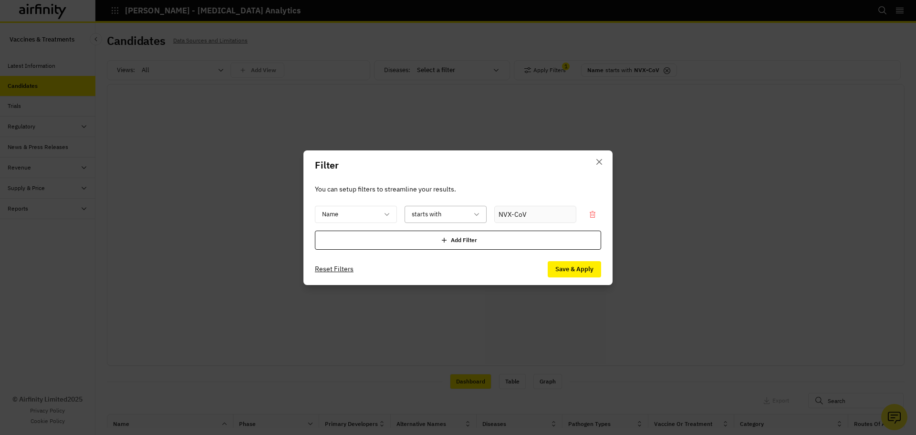
click at [453, 212] on div at bounding box center [440, 214] width 56 height 12
click at [451, 260] on div "contains any" at bounding box center [452, 257] width 80 height 10
click at [514, 218] on input "text" at bounding box center [535, 214] width 82 height 17
type input "NVX"
click at [578, 285] on div "Filter You can setup filters to streamline your results. Name contains any NVX …" at bounding box center [458, 217] width 916 height 435
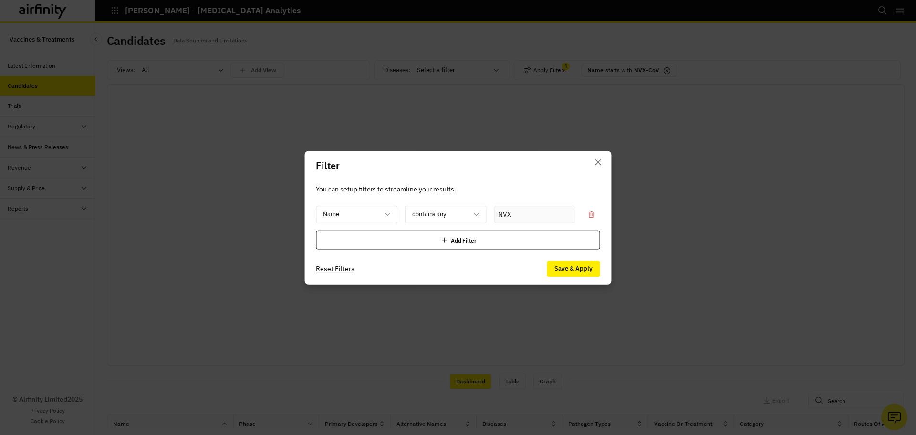
click at [578, 274] on div "Loading... Loading Data" at bounding box center [505, 224] width 797 height 273
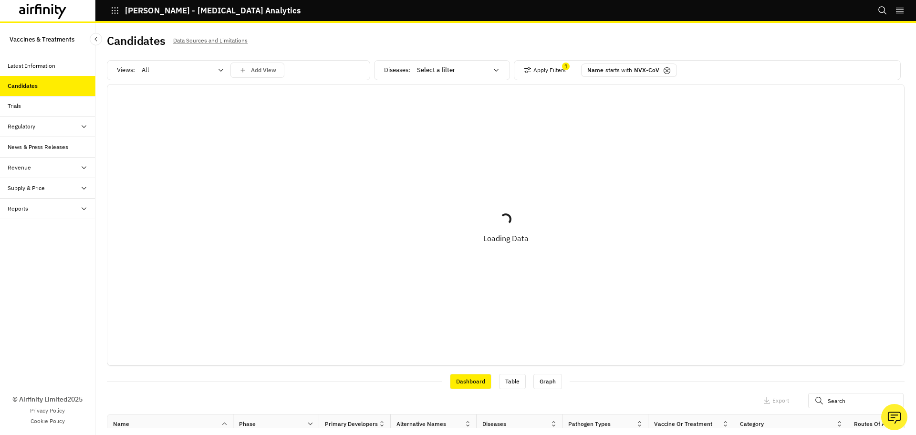
click at [634, 69] on p "NVX-CoV" at bounding box center [646, 70] width 25 height 9
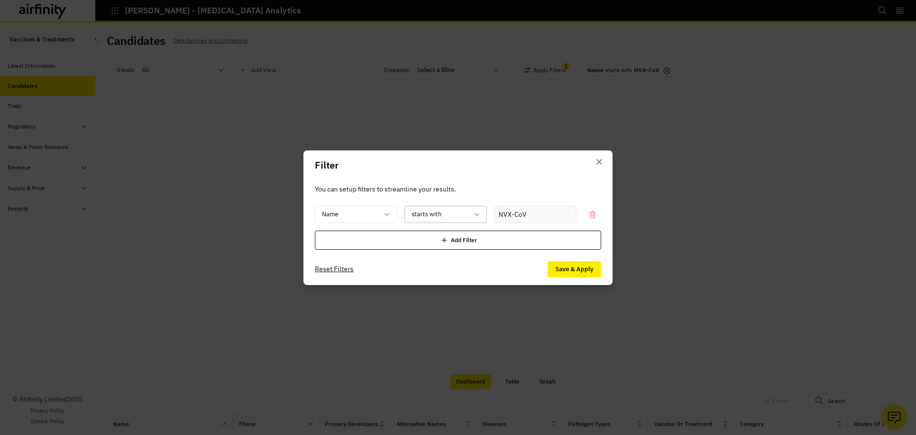
click at [457, 208] on div at bounding box center [440, 214] width 56 height 12
click at [438, 256] on p "contains any" at bounding box center [431, 257] width 39 height 10
click at [515, 215] on input "text" at bounding box center [535, 214] width 82 height 17
type input "NVX"
click at [570, 272] on button "Save & Apply" at bounding box center [574, 269] width 53 height 16
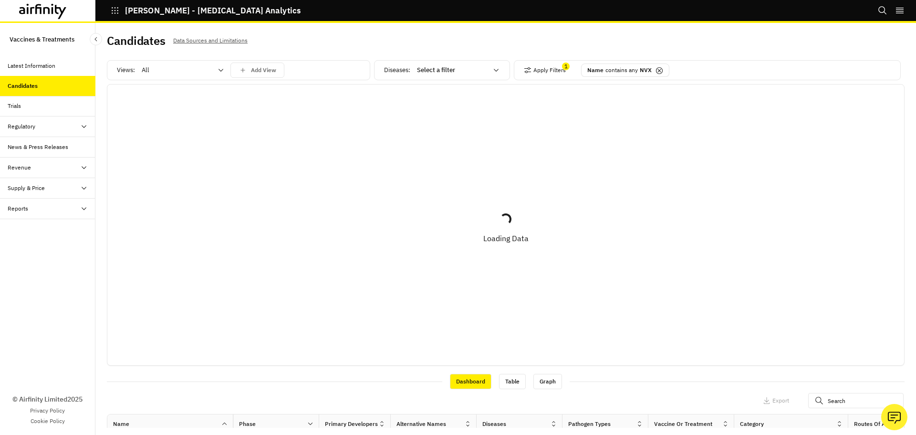
click at [161, 72] on div at bounding box center [177, 69] width 71 height 11
click at [161, 111] on p "Vaccines" at bounding box center [155, 111] width 25 height 10
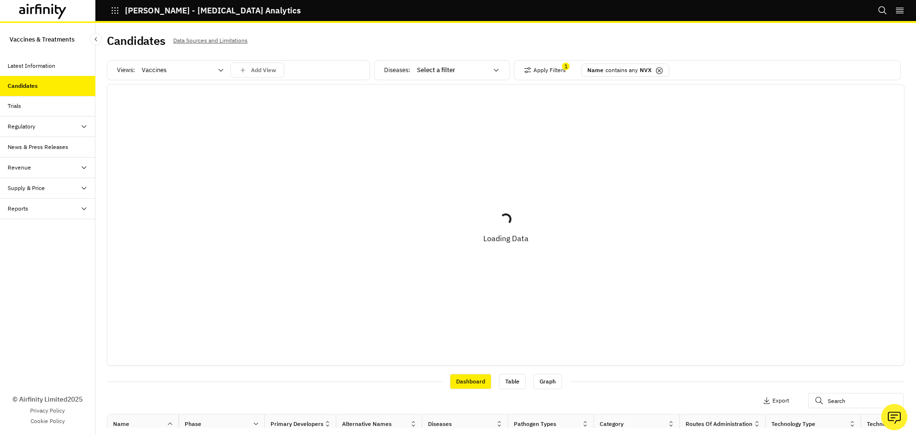
click at [592, 72] on p "Name" at bounding box center [596, 70] width 16 height 9
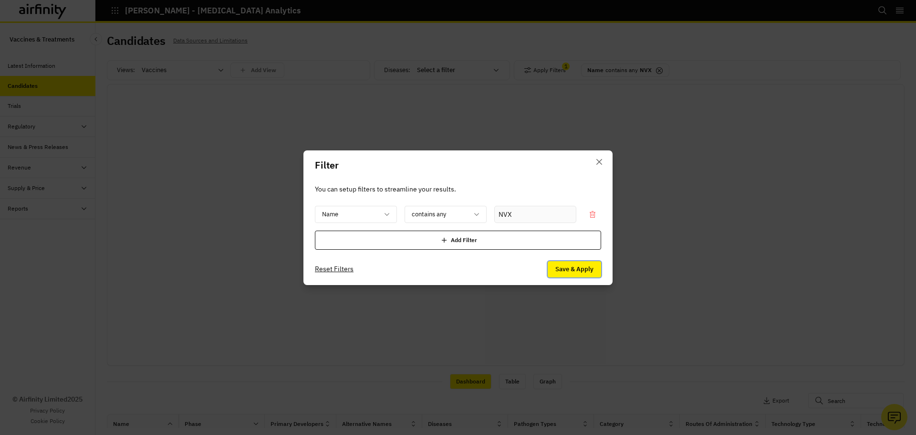
click at [561, 269] on button "Save & Apply" at bounding box center [574, 269] width 53 height 16
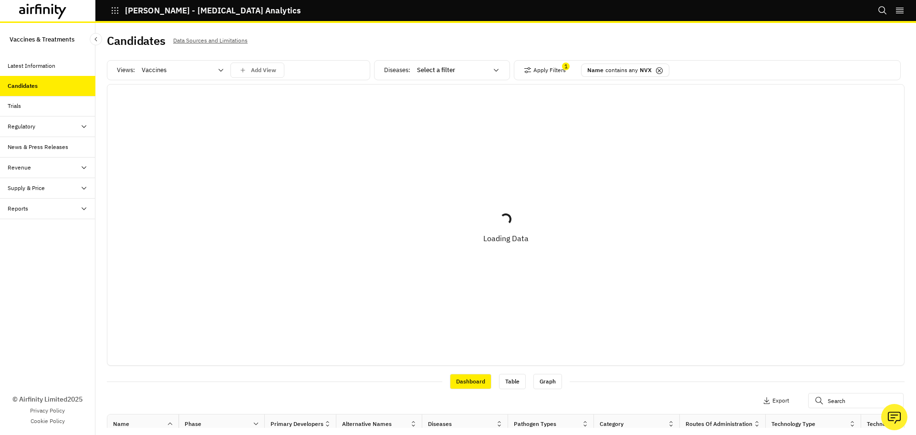
click at [467, 74] on div at bounding box center [452, 69] width 71 height 11
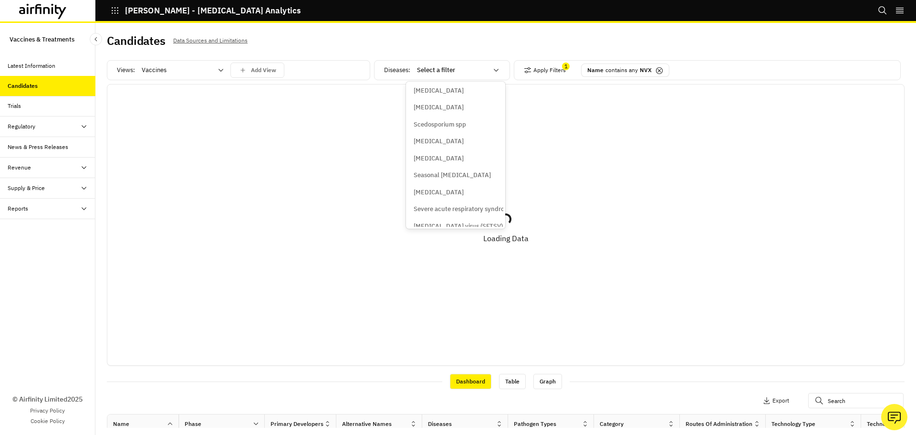
scroll to position [4464, 0]
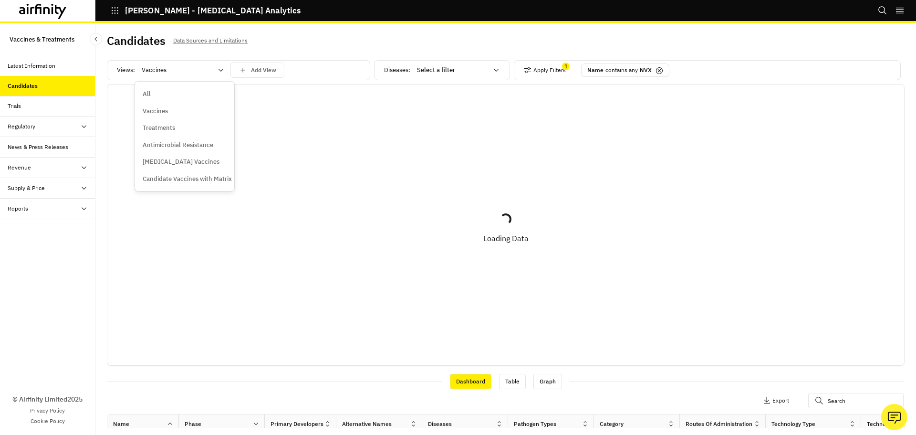
click at [168, 74] on div at bounding box center [177, 69] width 71 height 11
click at [171, 174] on div "Candidate Vaccines with Matrix" at bounding box center [184, 178] width 95 height 17
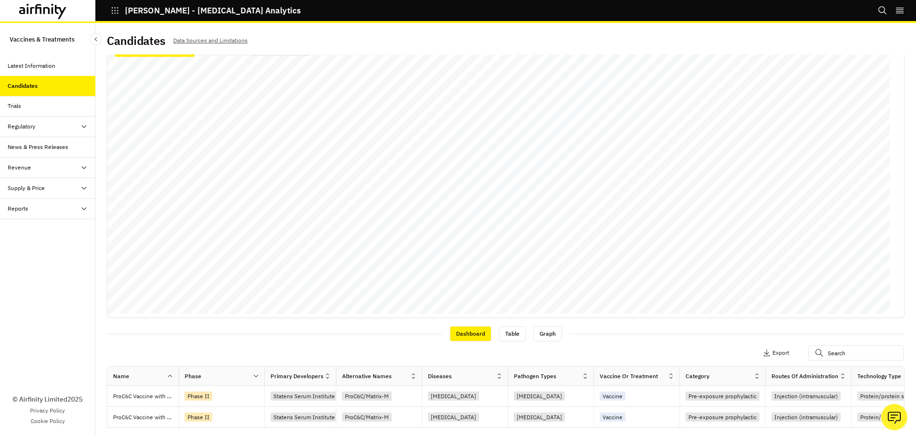
scroll to position [0, 0]
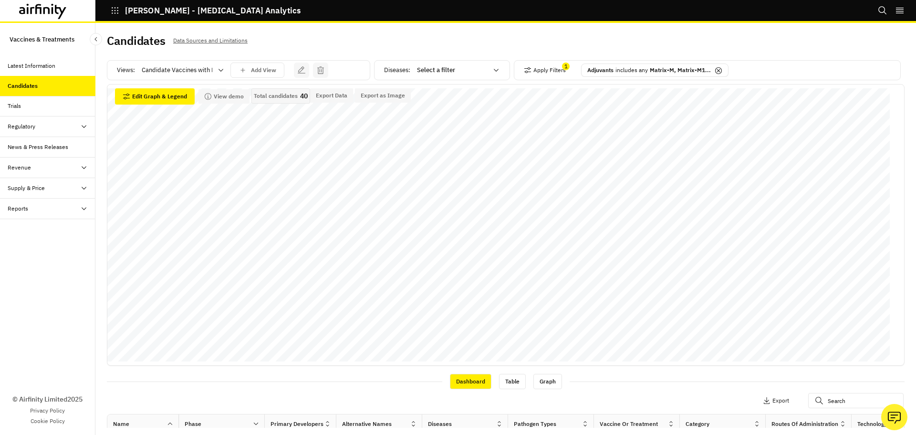
click at [204, 39] on p "Data Sources and Limitations" at bounding box center [210, 40] width 74 height 11
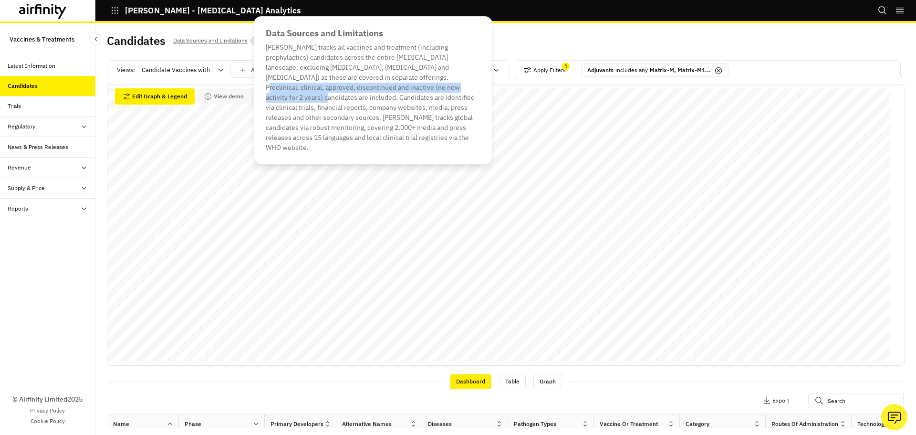
drag, startPoint x: 357, startPoint y: 77, endPoint x: 429, endPoint y: 89, distance: 73.1
click at [429, 89] on div "Data Sources and Limitations IDA tracks all vaccines and treatment (including p…" at bounding box center [373, 90] width 239 height 148
click at [371, 93] on div "Data Sources and Limitations IDA tracks all vaccines and treatment (including p…" at bounding box center [373, 90] width 239 height 148
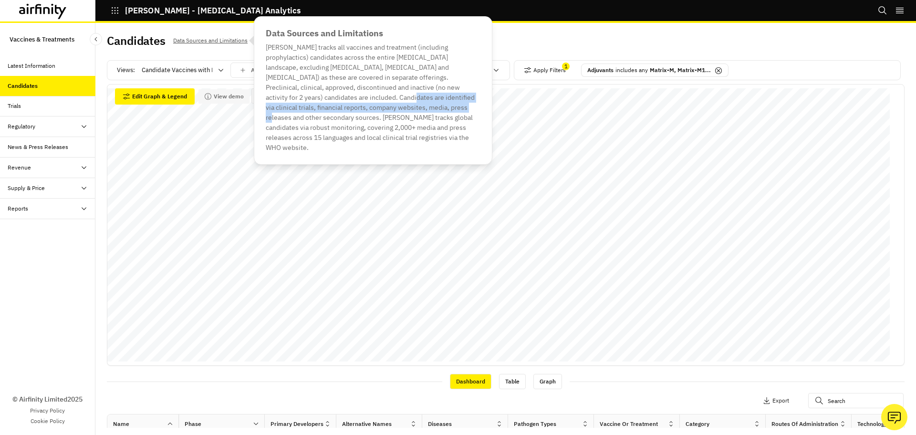
drag, startPoint x: 311, startPoint y: 95, endPoint x: 368, endPoint y: 104, distance: 58.0
click at [368, 104] on div "Data Sources and Limitations IDA tracks all vaccines and treatment (including p…" at bounding box center [373, 90] width 239 height 148
drag, startPoint x: 348, startPoint y: 114, endPoint x: 335, endPoint y: 116, distance: 13.0
click at [347, 114] on div "Data Sources and Limitations IDA tracks all vaccines and treatment (including p…" at bounding box center [373, 90] width 239 height 148
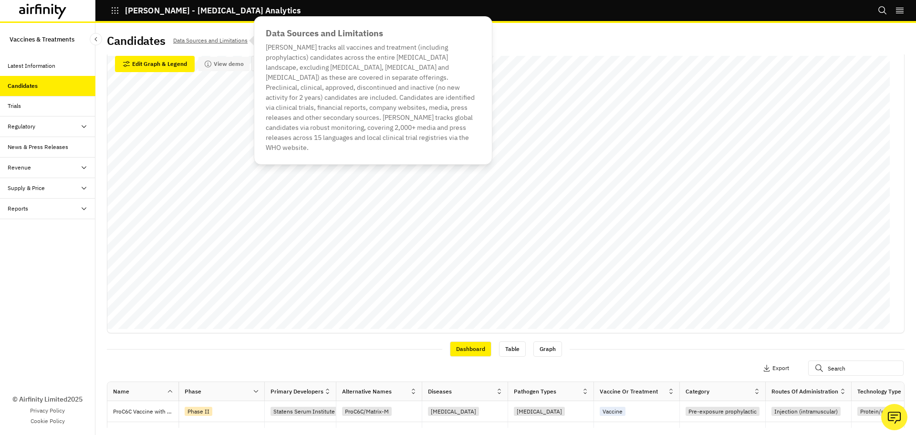
scroll to position [48, 0]
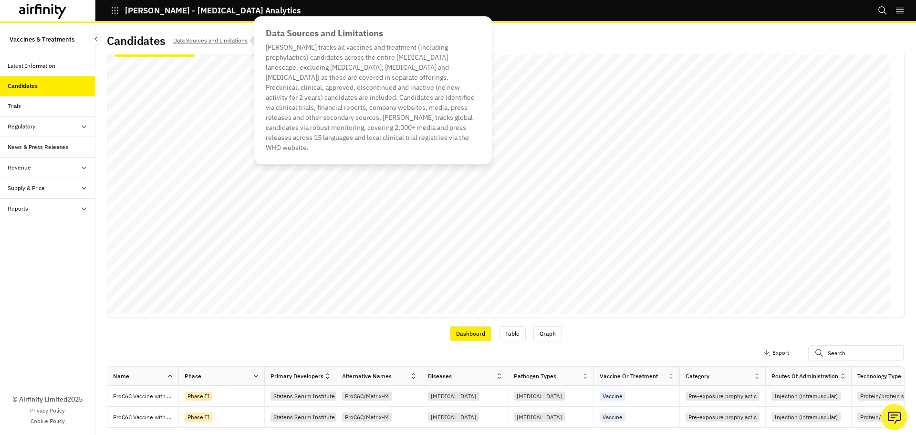
click at [342, 342] on div "Apply Filters 1 Columns Export" at bounding box center [506, 353] width 798 height 25
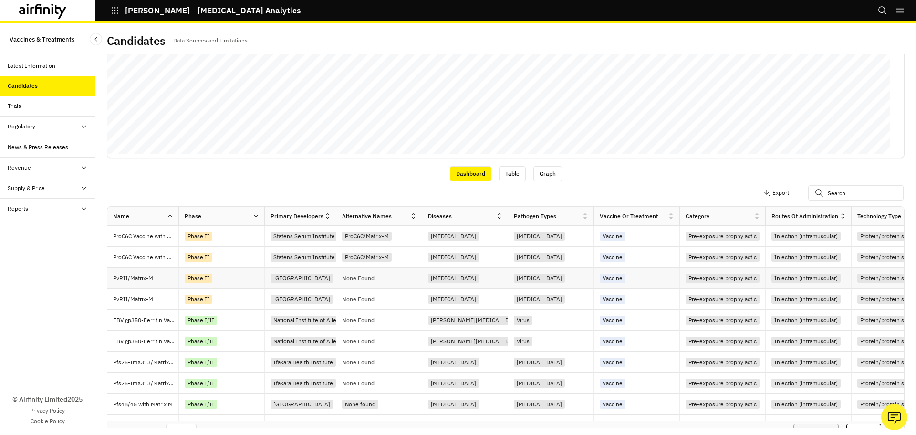
scroll to position [225, 0]
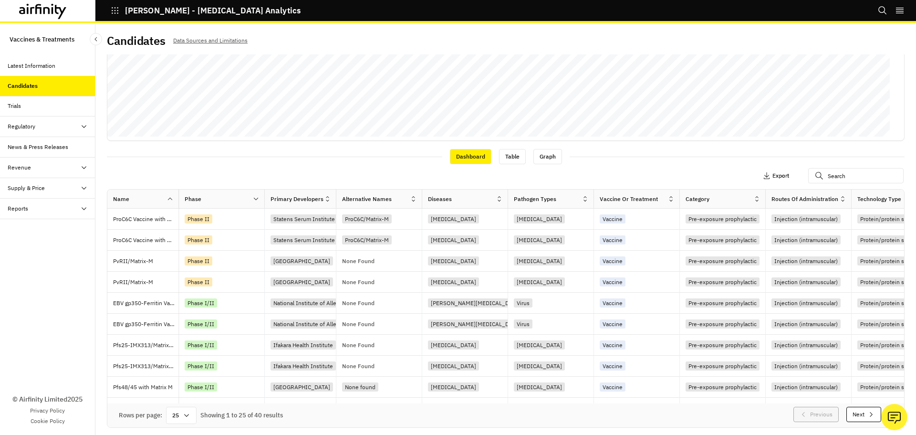
click at [727, 176] on p "Export" at bounding box center [781, 175] width 17 height 7
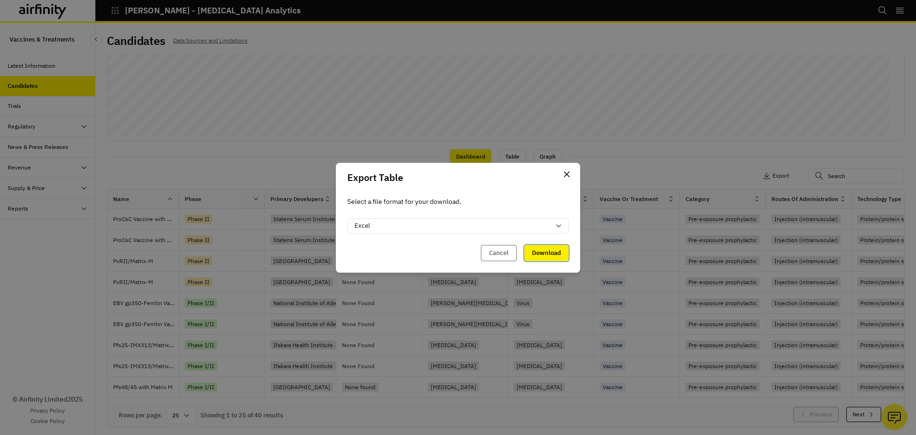
click at [546, 254] on button "Download" at bounding box center [547, 253] width 44 height 16
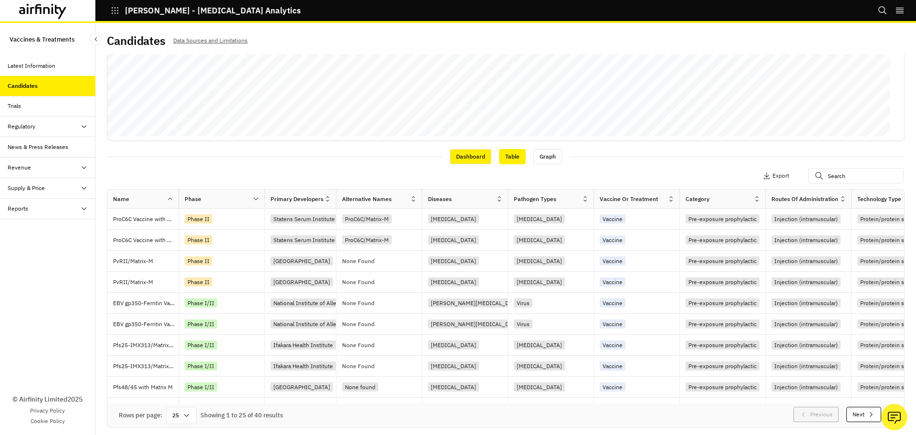
click at [509, 157] on div "Table" at bounding box center [512, 156] width 27 height 15
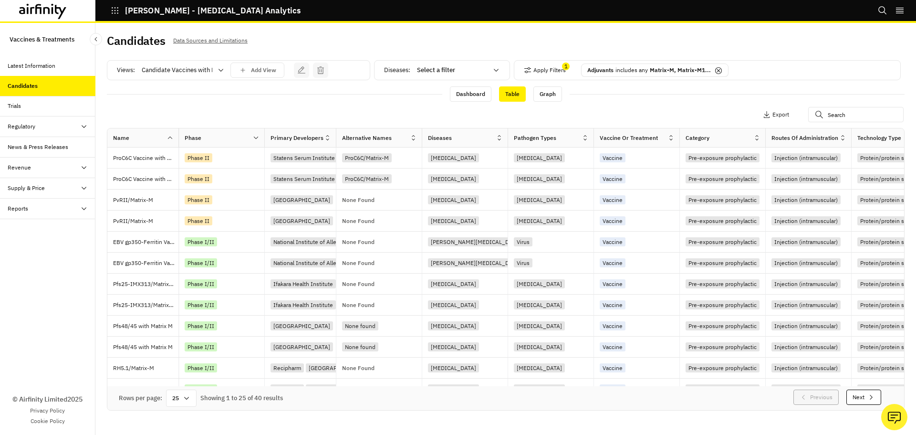
scroll to position [0, 0]
click at [458, 95] on div "Dashboard" at bounding box center [471, 93] width 42 height 15
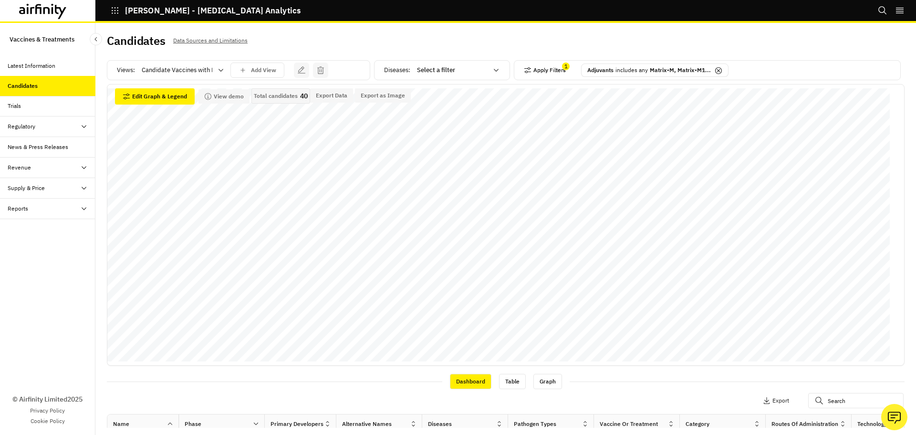
click at [525, 69] on icon "button" at bounding box center [528, 70] width 7 height 6
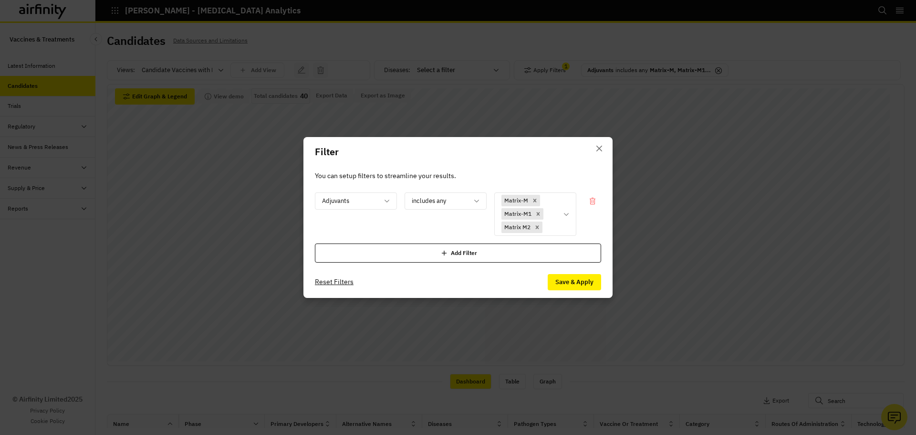
click at [459, 253] on div "Add Filter" at bounding box center [458, 252] width 286 height 19
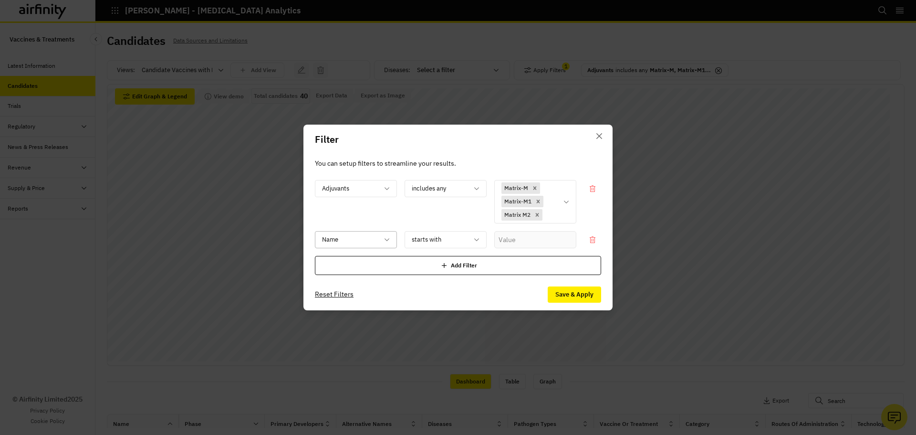
click at [364, 241] on div at bounding box center [350, 239] width 56 height 12
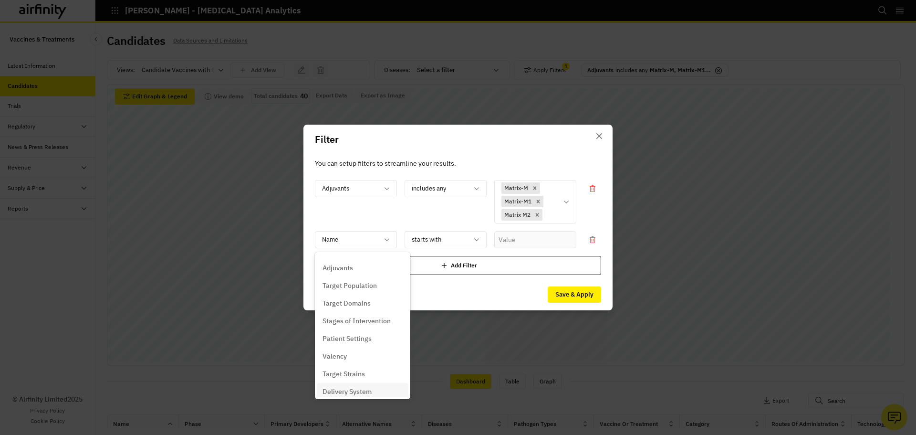
scroll to position [231, 0]
click at [354, 383] on p "Phase Source" at bounding box center [344, 386] width 42 height 10
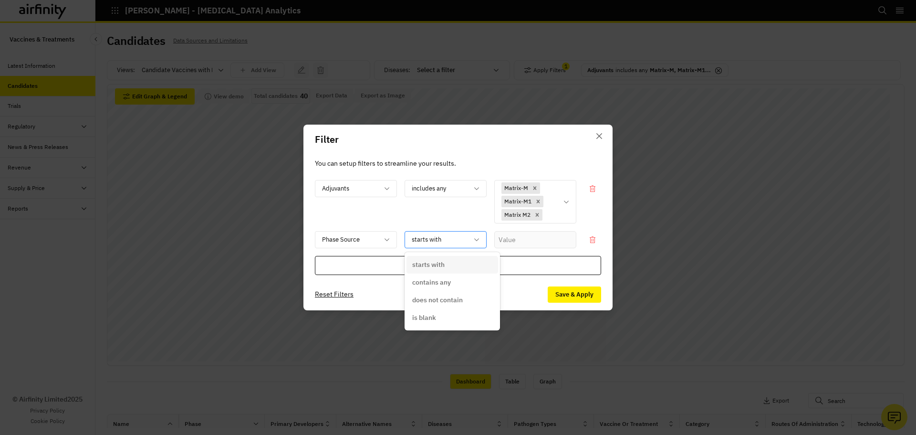
click at [449, 241] on div at bounding box center [440, 239] width 56 height 12
click at [541, 235] on input "text" at bounding box center [535, 239] width 82 height 17
click at [540, 238] on input "text" at bounding box center [535, 239] width 82 height 17
click at [471, 242] on div "starts with" at bounding box center [439, 239] width 68 height 16
click at [367, 244] on div at bounding box center [350, 239] width 56 height 12
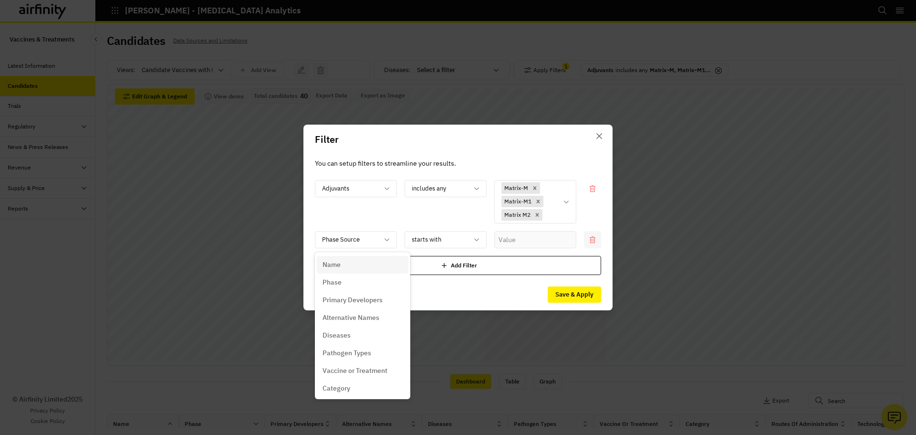
click at [591, 241] on icon at bounding box center [593, 240] width 8 height 8
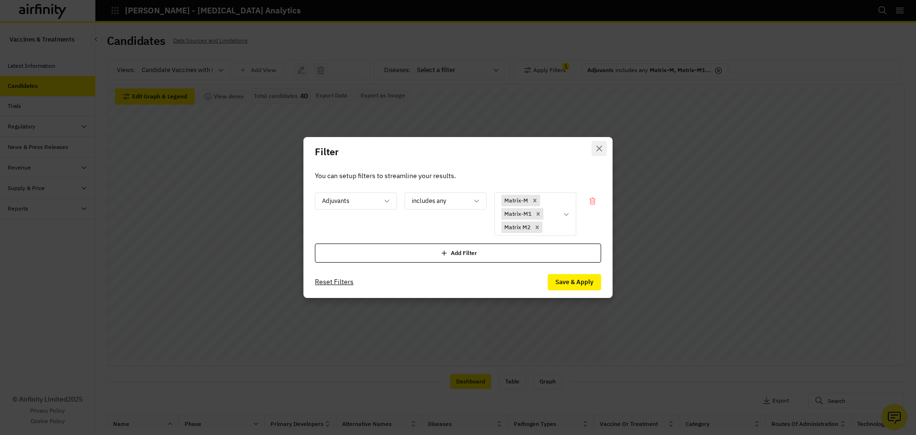
click at [600, 148] on icon "Close" at bounding box center [600, 149] width 6 height 6
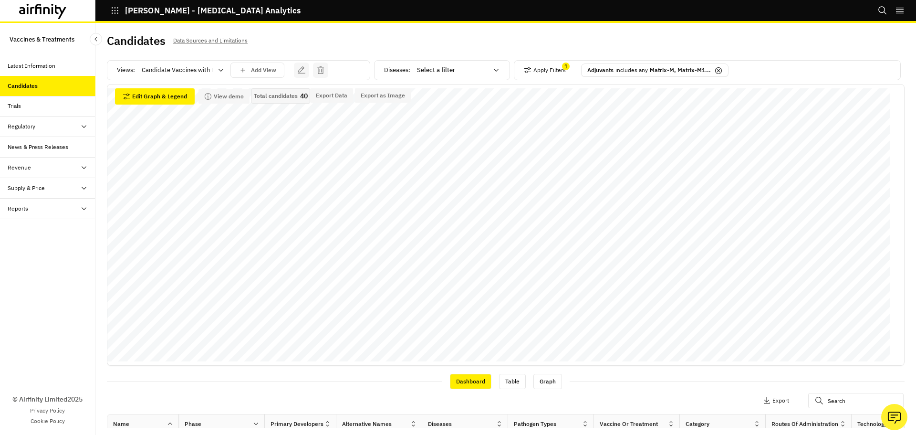
click at [77, 108] on div "Trials" at bounding box center [52, 106] width 88 height 9
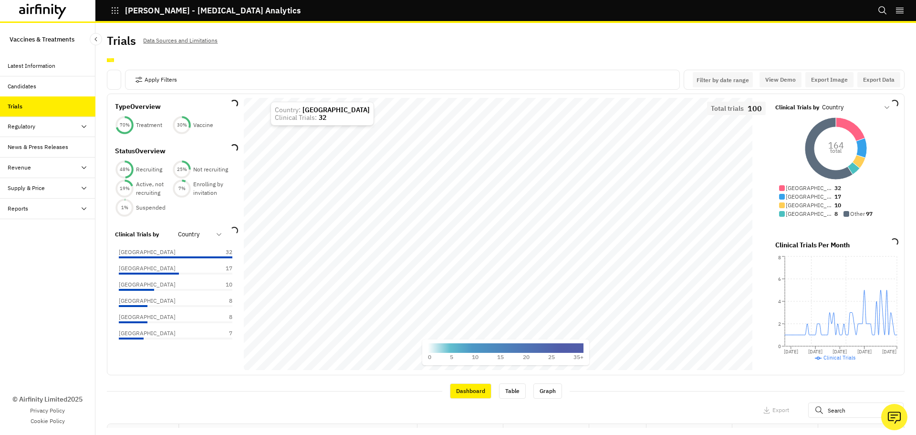
click at [204, 81] on div "Apply Filters" at bounding box center [402, 80] width 555 height 20
click at [138, 75] on button "Apply Filters" at bounding box center [156, 79] width 42 height 15
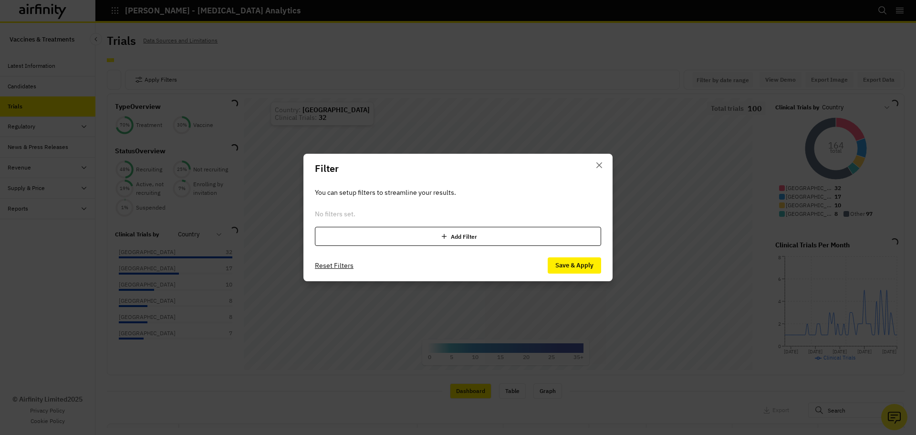
click at [469, 234] on div "Add Filter" at bounding box center [458, 236] width 286 height 19
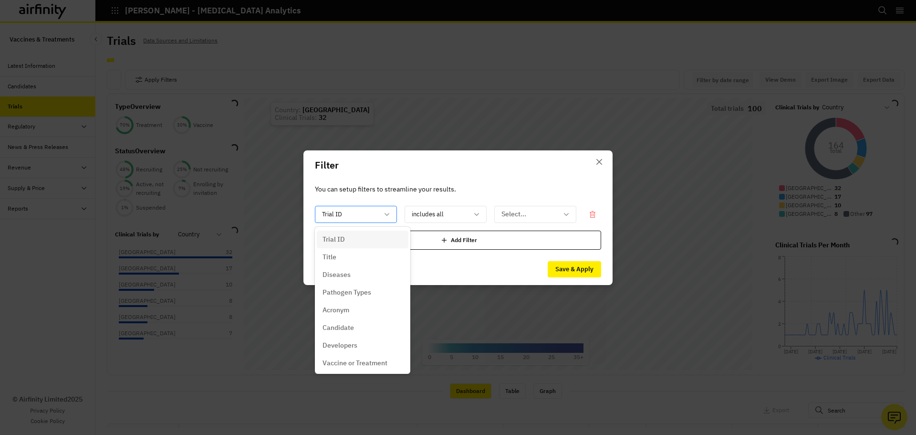
click at [377, 214] on div at bounding box center [350, 214] width 56 height 12
click at [385, 250] on p "Vaccine or Treatment" at bounding box center [355, 252] width 65 height 10
click at [395, 214] on div "Vaccine or Treatment" at bounding box center [356, 214] width 82 height 17
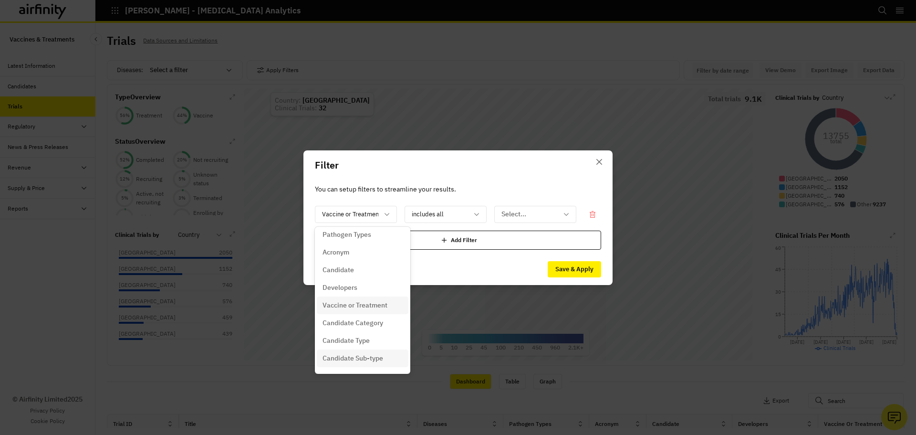
scroll to position [16, 0]
click at [438, 210] on div at bounding box center [440, 214] width 56 height 12
click at [385, 213] on icon at bounding box center [387, 214] width 8 height 8
click at [368, 273] on div "Diseases" at bounding box center [363, 275] width 80 height 10
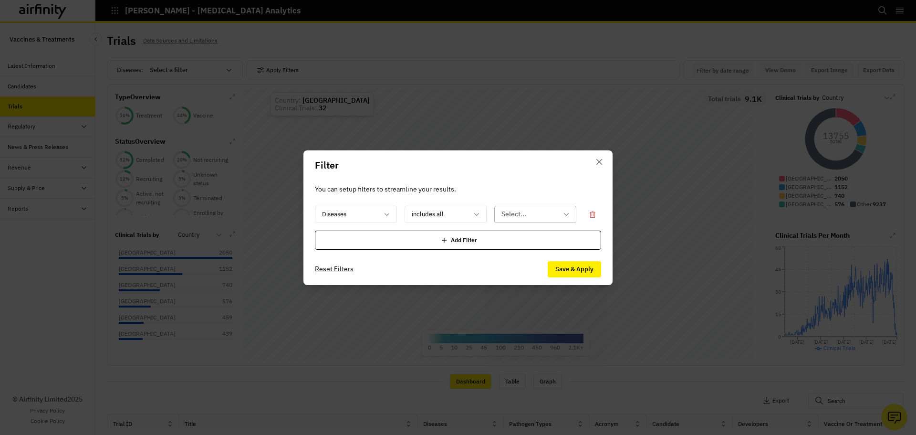
click at [523, 211] on div at bounding box center [530, 214] width 56 height 12
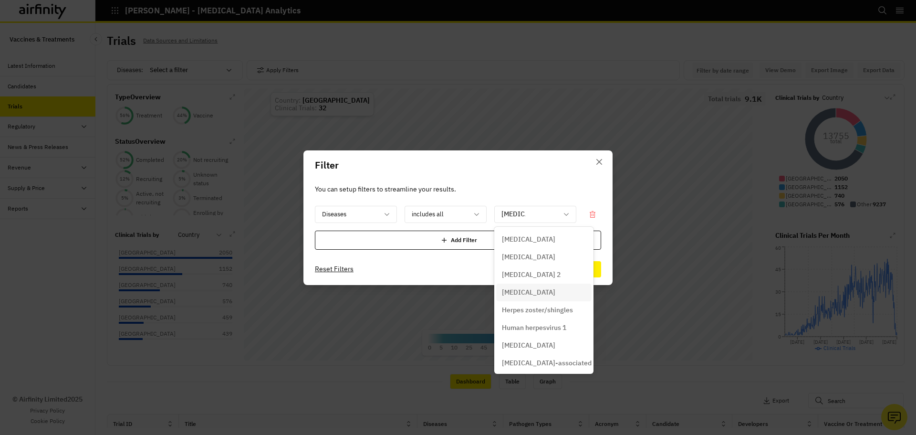
type input "herpes z"
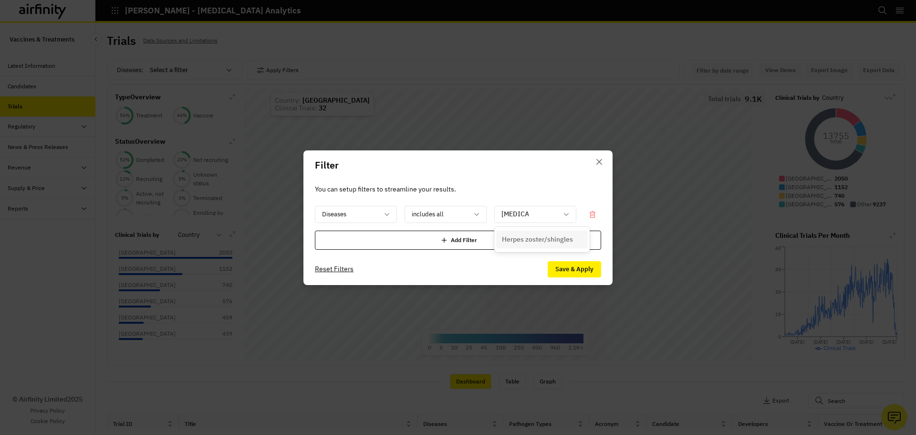
click at [550, 240] on p "Herpes zoster/shingles" at bounding box center [537, 239] width 71 height 10
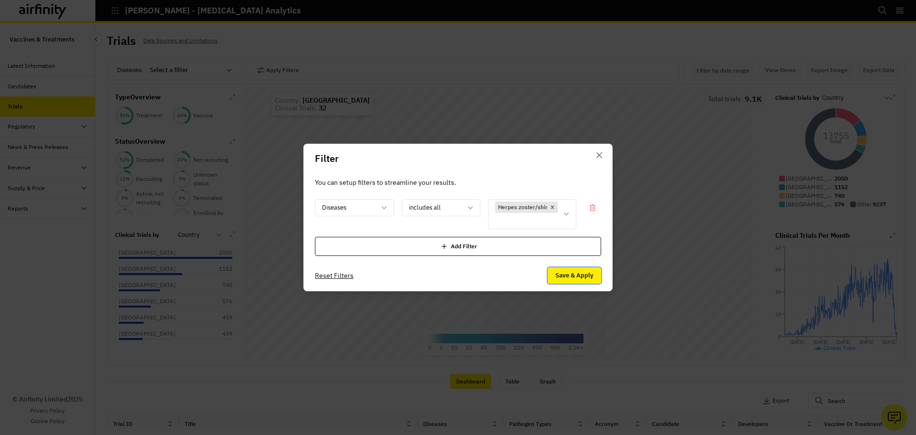
click at [568, 272] on button "Save & Apply" at bounding box center [574, 275] width 53 height 16
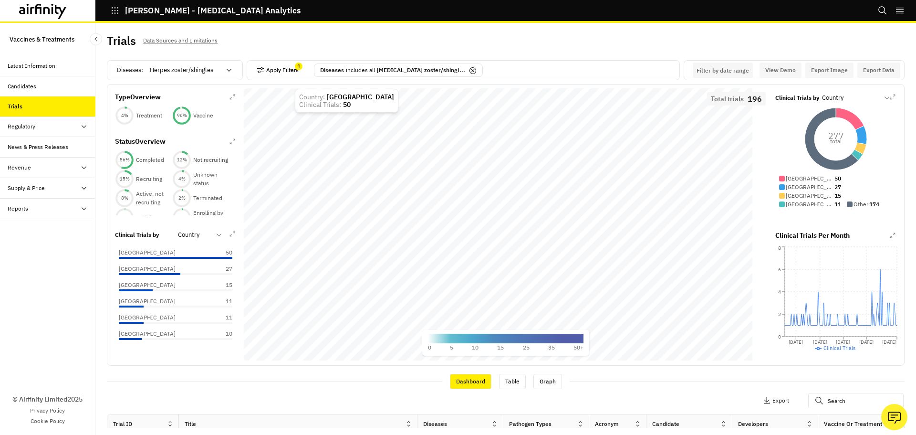
click at [277, 70] on button "Apply Filters" at bounding box center [278, 70] width 42 height 15
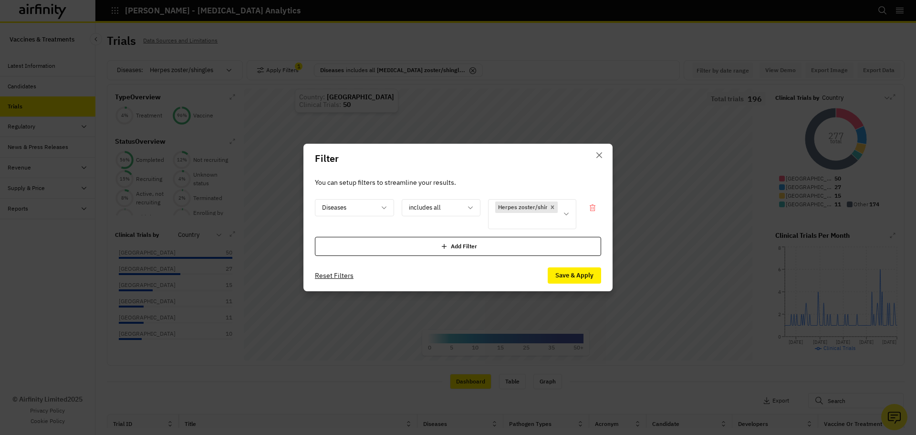
click at [409, 249] on div "Add Filter" at bounding box center [458, 246] width 286 height 19
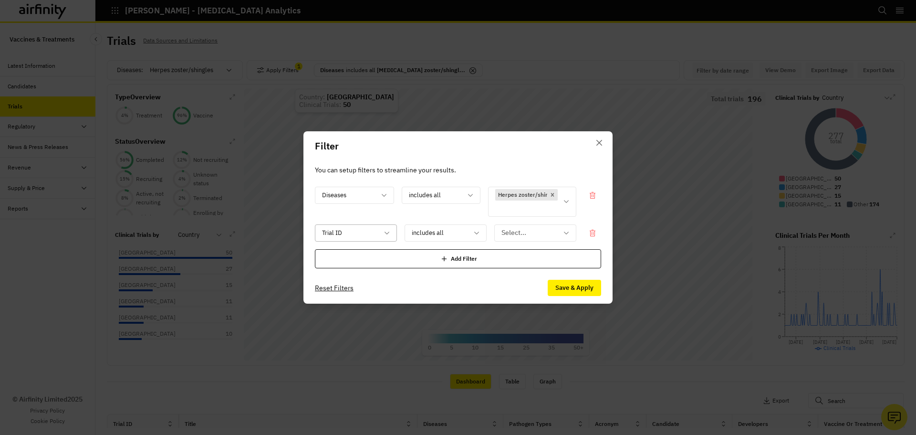
click at [357, 236] on div at bounding box center [350, 233] width 56 height 12
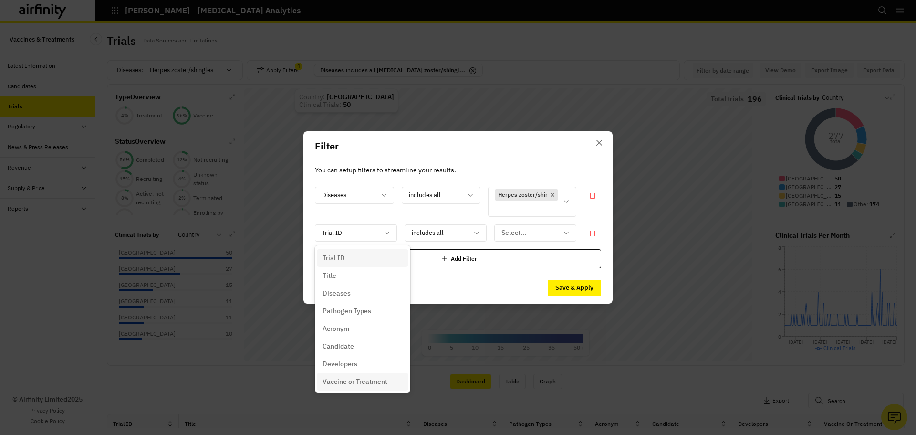
click at [361, 379] on p "Vaccine or Treatment" at bounding box center [355, 382] width 65 height 10
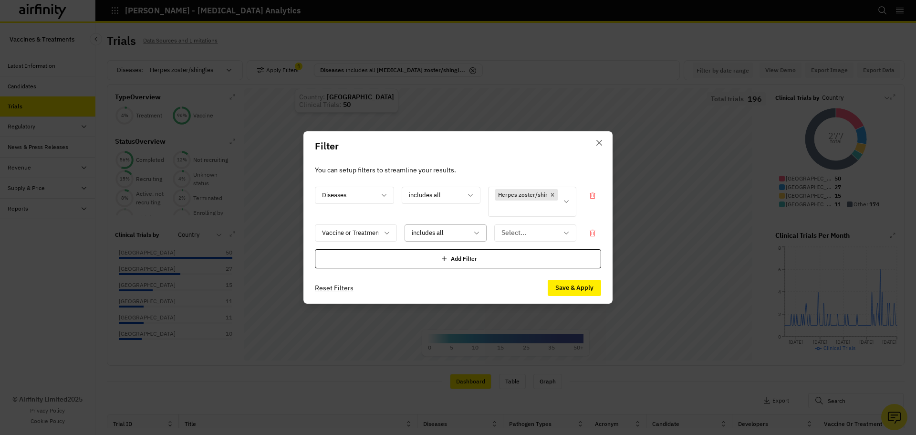
click at [468, 229] on div at bounding box center [440, 233] width 56 height 12
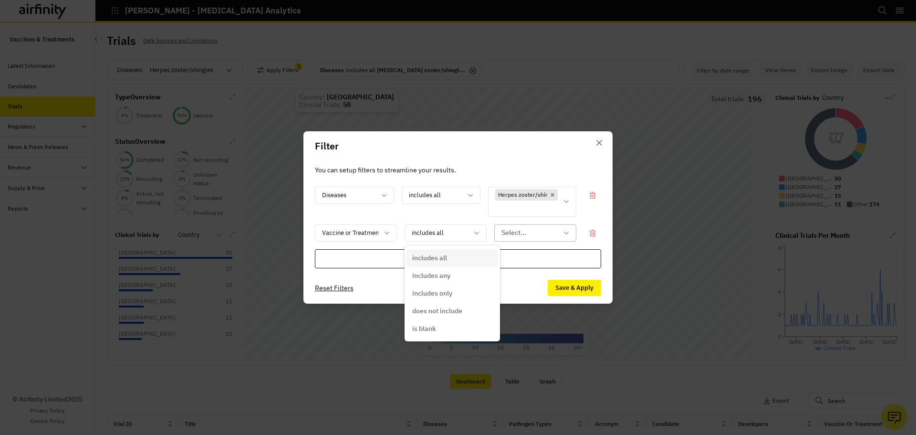
click at [509, 229] on div at bounding box center [530, 233] width 56 height 12
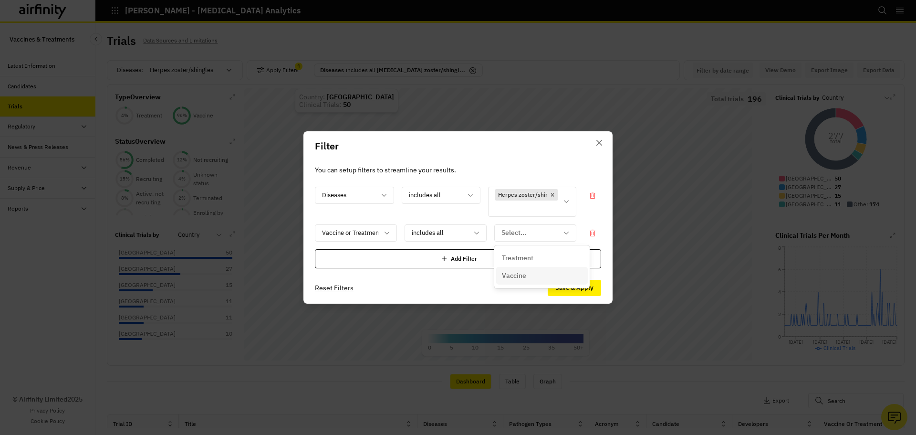
click at [523, 274] on p "Vaccine" at bounding box center [514, 276] width 24 height 10
click at [560, 285] on button "Save & Apply" at bounding box center [574, 288] width 53 height 16
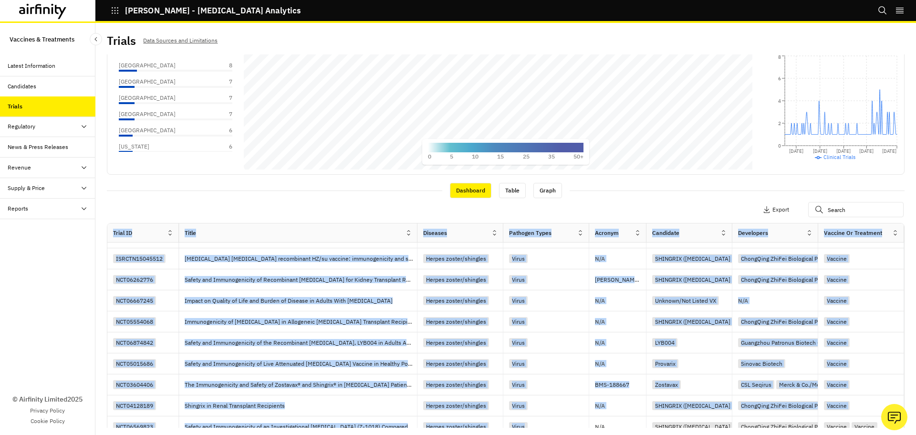
scroll to position [2, 0]
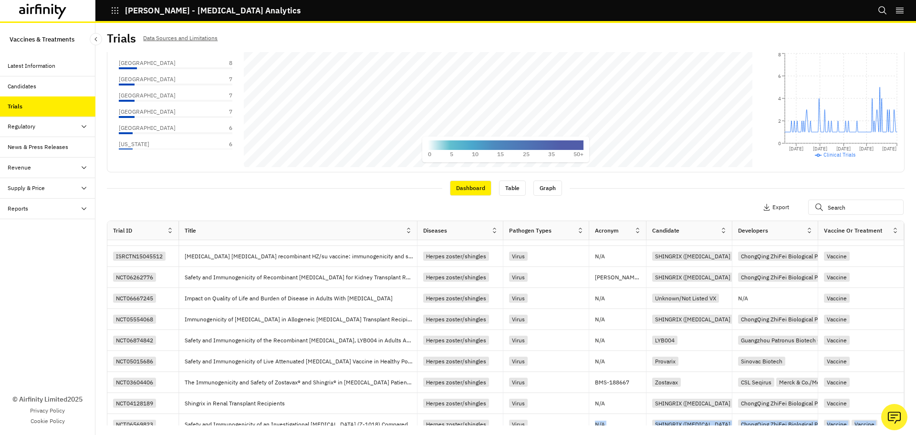
drag, startPoint x: 576, startPoint y: 433, endPoint x: 651, endPoint y: 436, distance: 75.9
click at [651, 383] on html "IDA - Infectious Disease Analytics Bookmarks Logout Vaccines & Treatments Lates…" at bounding box center [458, 217] width 916 height 435
click at [630, 197] on div "Apply Filters 2 Columns Export" at bounding box center [506, 208] width 798 height 25
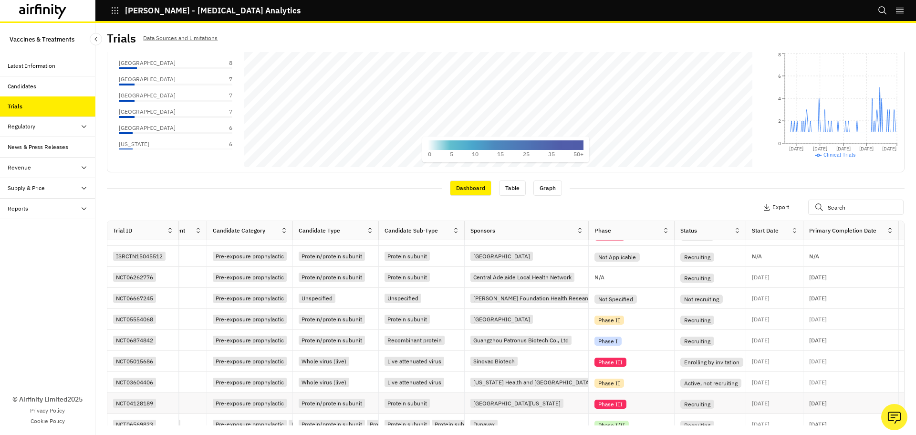
scroll to position [333, 761]
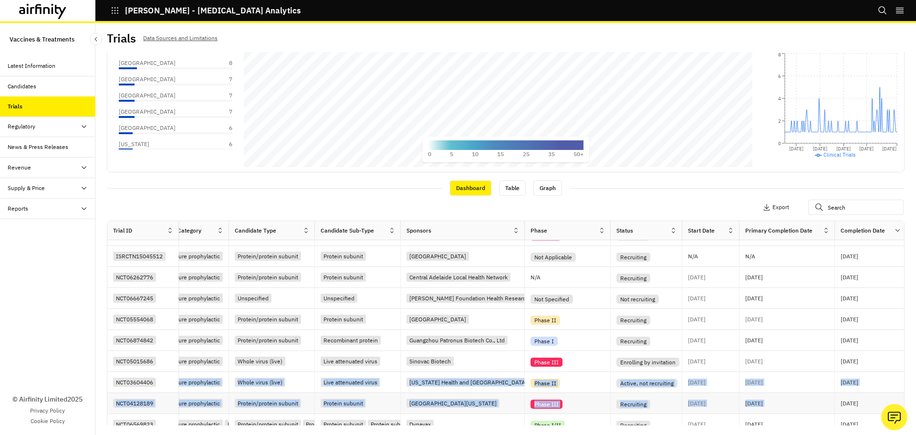
drag, startPoint x: 238, startPoint y: 384, endPoint x: 839, endPoint y: 392, distance: 601.0
click at [727, 383] on div "NCT06763783 Vaccination Against Herpes Zoster in Patients With Inflammatory Rhe…" at bounding box center [491, 172] width 2291 height 525
click at [676, 207] on button "Apply Filters" at bounding box center [685, 207] width 42 height 15
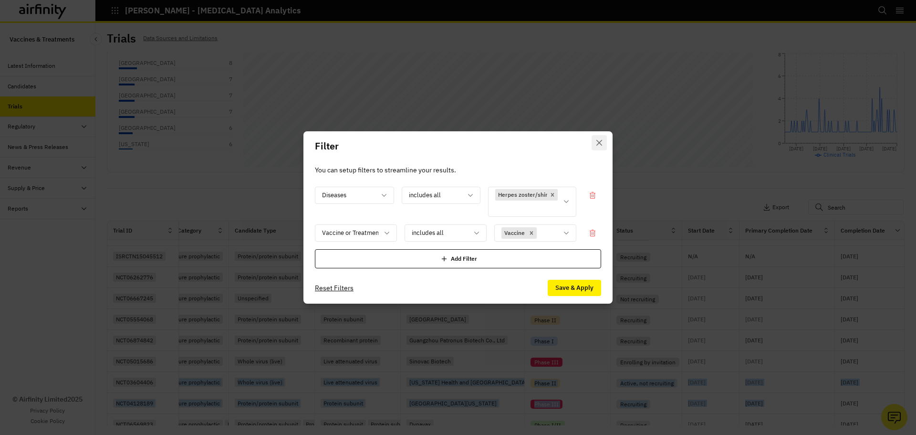
click at [602, 141] on icon "Close" at bounding box center [600, 143] width 6 height 6
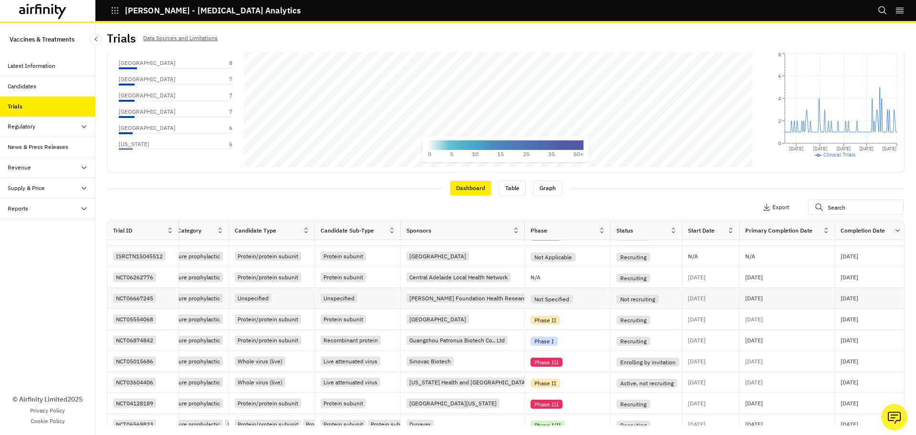
click at [657, 300] on div "Not recruiting" at bounding box center [638, 298] width 42 height 9
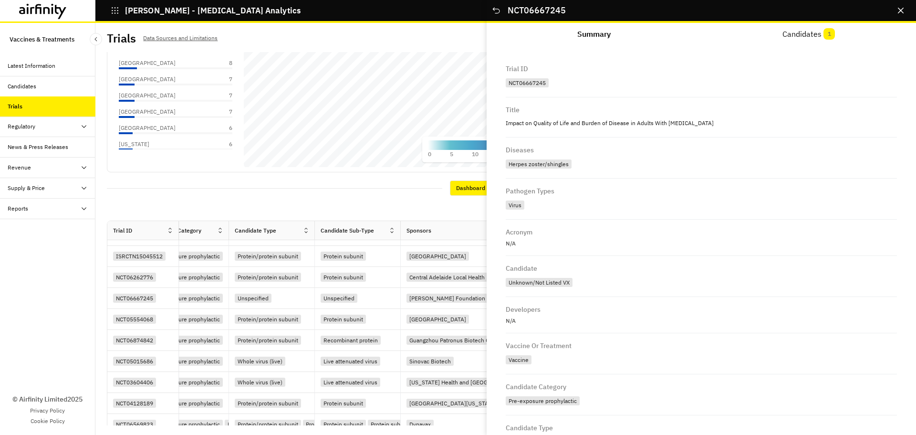
click at [656, 300] on div "Developers N/A" at bounding box center [701, 315] width 391 height 36
click at [727, 13] on button "Close" at bounding box center [900, 10] width 15 height 15
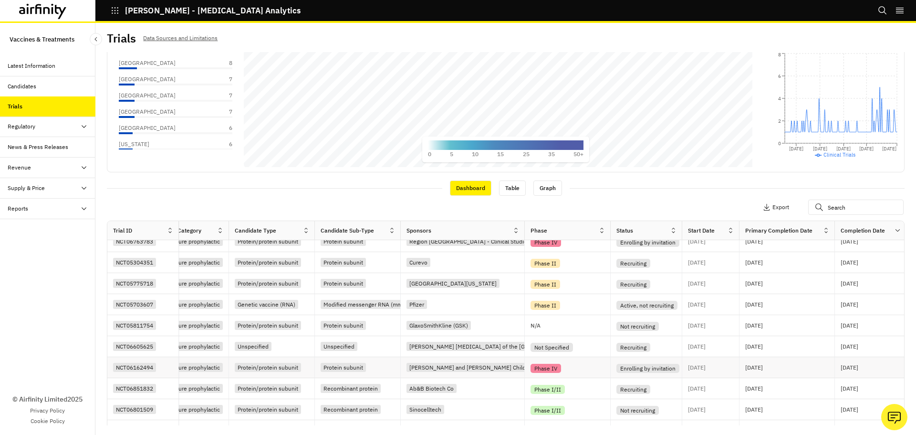
scroll to position [0, 761]
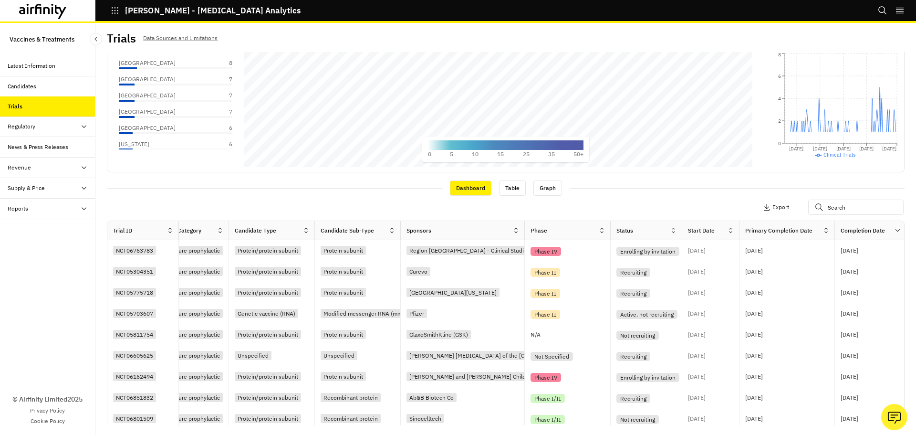
click at [563, 230] on div "Phase" at bounding box center [562, 230] width 74 height 11
click at [603, 234] on div at bounding box center [605, 231] width 12 height 12
click at [565, 298] on div "Sort Descending" at bounding box center [561, 294] width 98 height 21
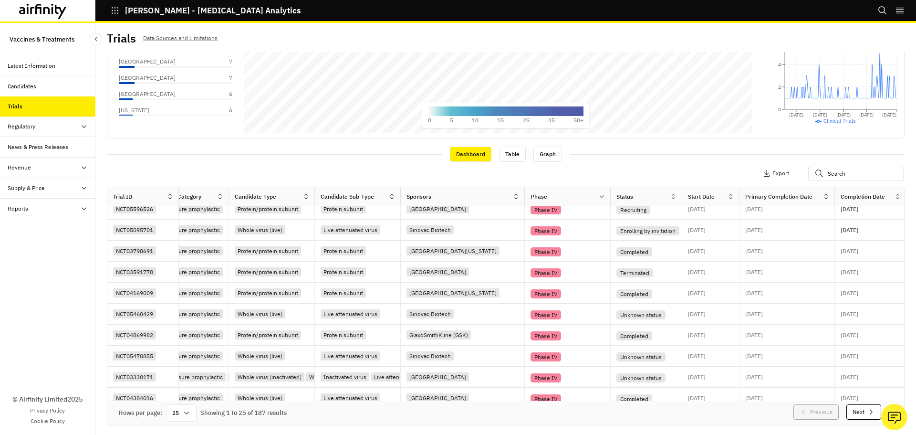
scroll to position [333, 761]
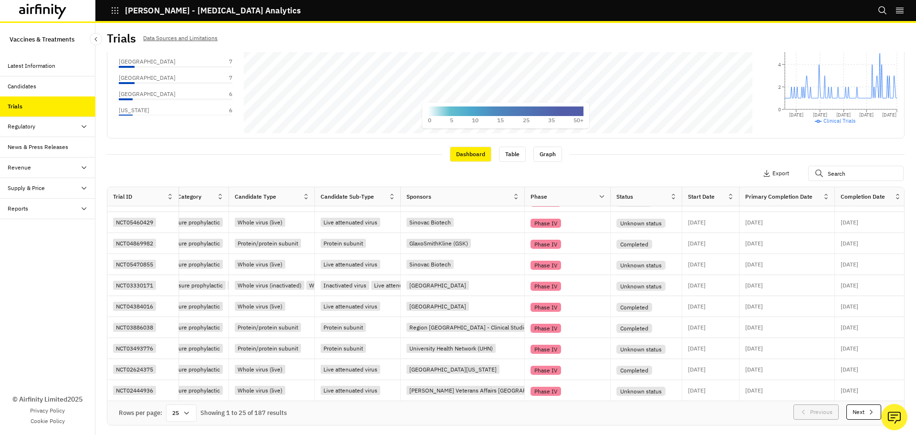
click at [178, 383] on div "25" at bounding box center [181, 412] width 31 height 17
click at [184, 287] on div "100" at bounding box center [182, 286] width 28 height 21
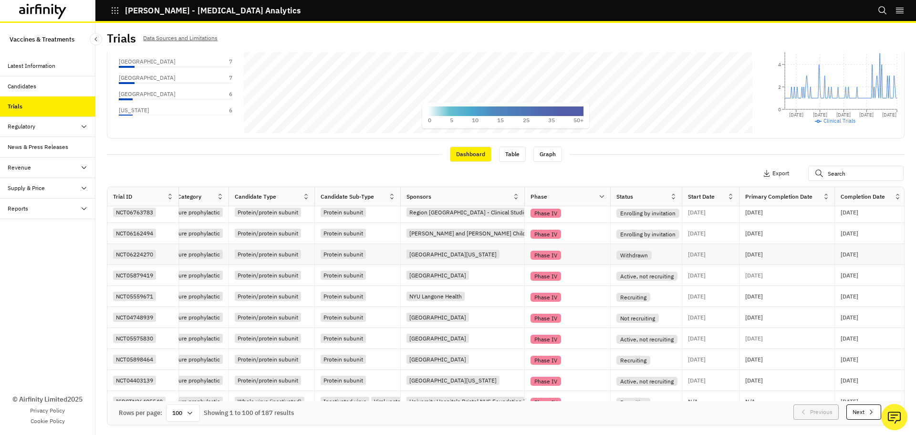
scroll to position [0, 761]
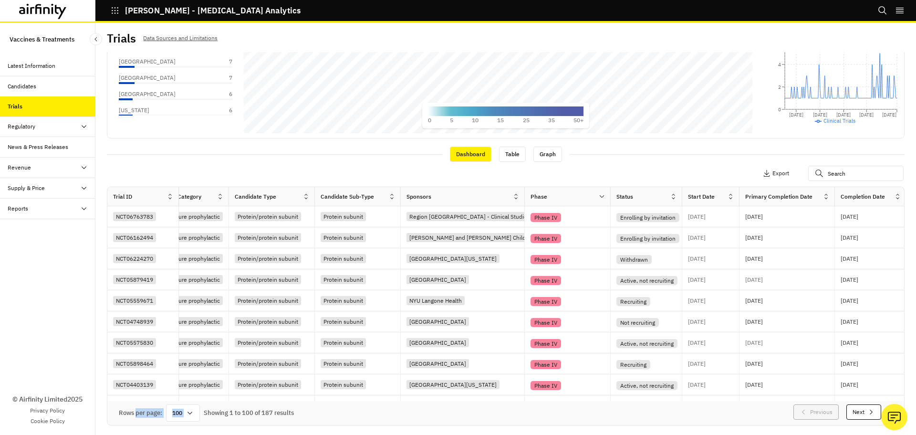
drag, startPoint x: 137, startPoint y: 426, endPoint x: 193, endPoint y: 429, distance: 56.8
click at [193, 383] on div "Trials Data Sources and Limitations Diseases : Herpes zoster/shingles Apply Fil…" at bounding box center [505, 229] width 821 height 412
drag, startPoint x: 206, startPoint y: 420, endPoint x: 229, endPoint y: 415, distance: 23.8
click at [206, 383] on div "Rows per page: 100 Showing 1 to 100 of 187 results Previous Next" at bounding box center [505, 413] width 797 height 24
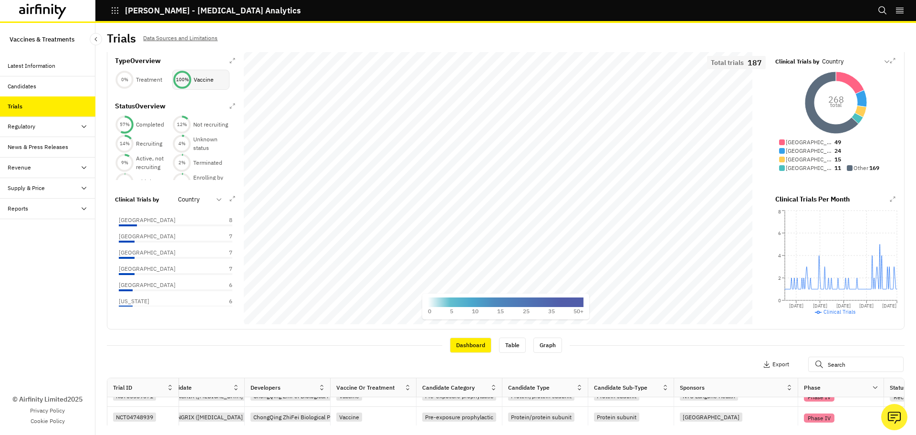
scroll to position [0, 0]
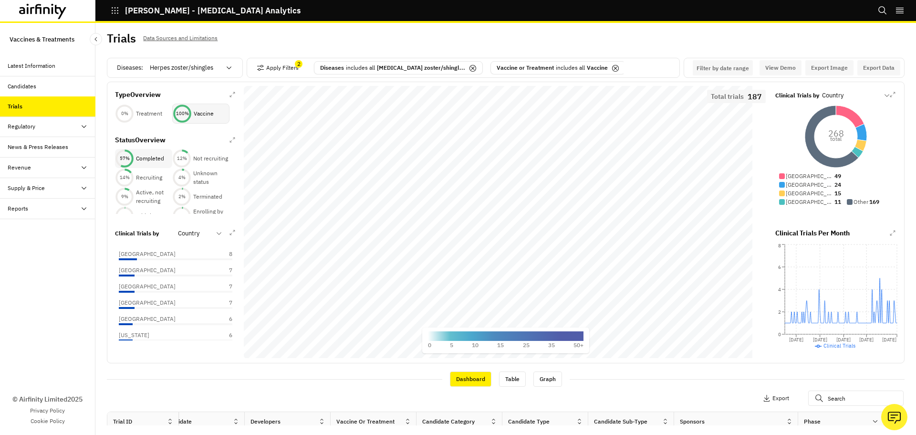
click at [142, 160] on p "Completed" at bounding box center [150, 158] width 28 height 9
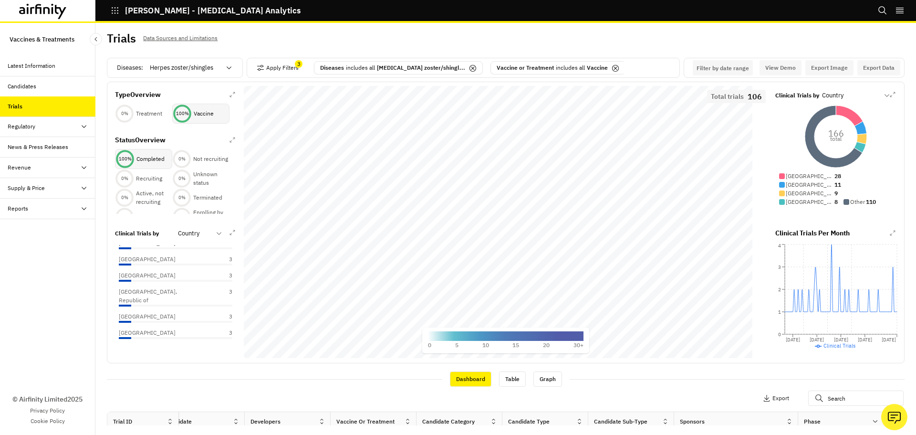
scroll to position [286, 0]
click at [188, 239] on div at bounding box center [194, 233] width 32 height 11
click at [209, 301] on p "Developers" at bounding box center [195, 299] width 32 height 10
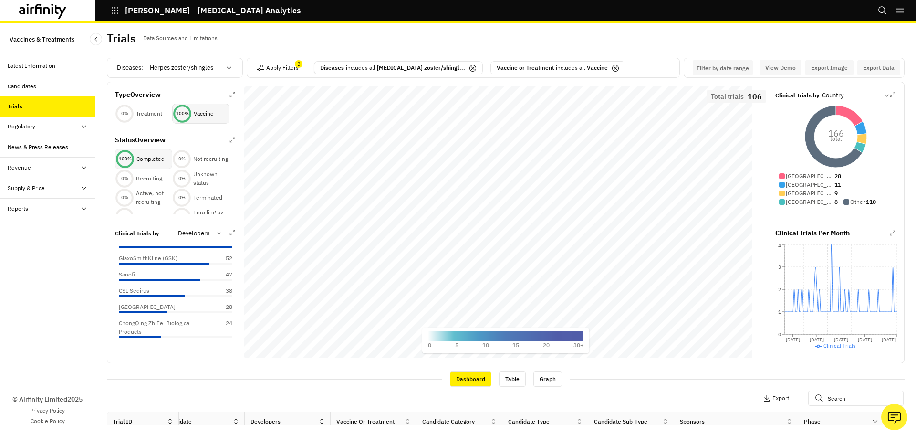
scroll to position [0, 0]
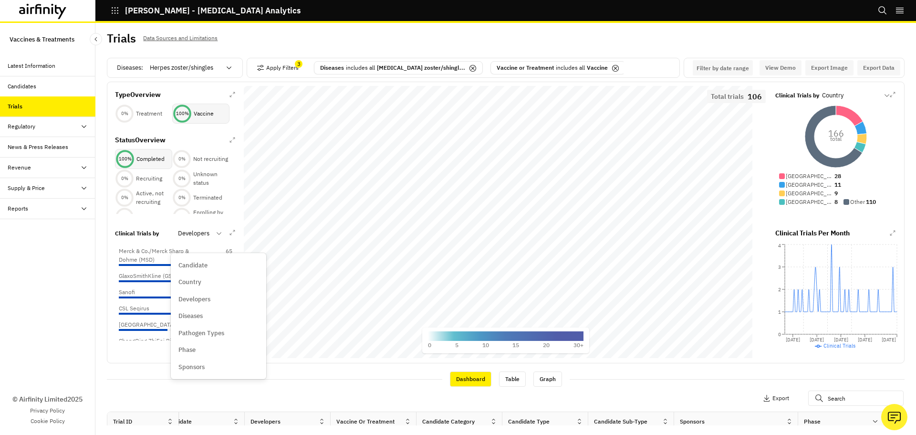
click at [195, 239] on div at bounding box center [194, 233] width 32 height 11
click at [201, 239] on div at bounding box center [194, 233] width 32 height 11
click at [202, 239] on div at bounding box center [194, 233] width 32 height 11
click at [354, 383] on div "Apply Filters 3 Columns Export" at bounding box center [506, 399] width 798 height 25
click at [131, 161] on circle at bounding box center [125, 159] width 16 height 16
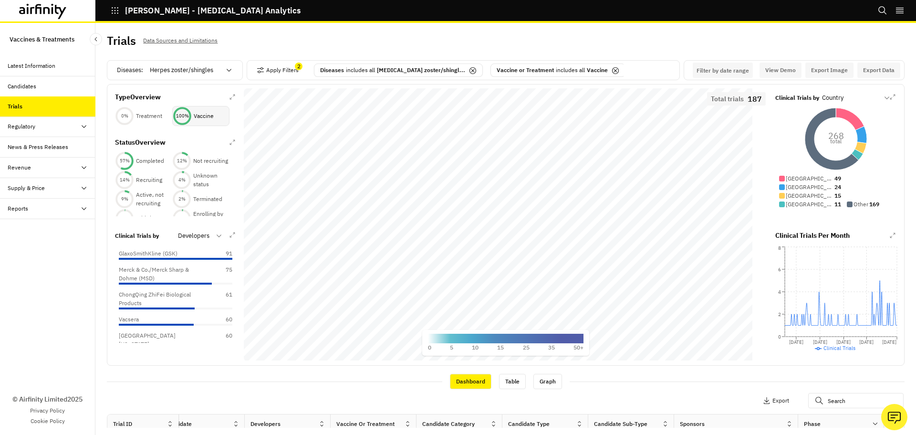
click at [200, 116] on p "Vaccine" at bounding box center [204, 116] width 20 height 9
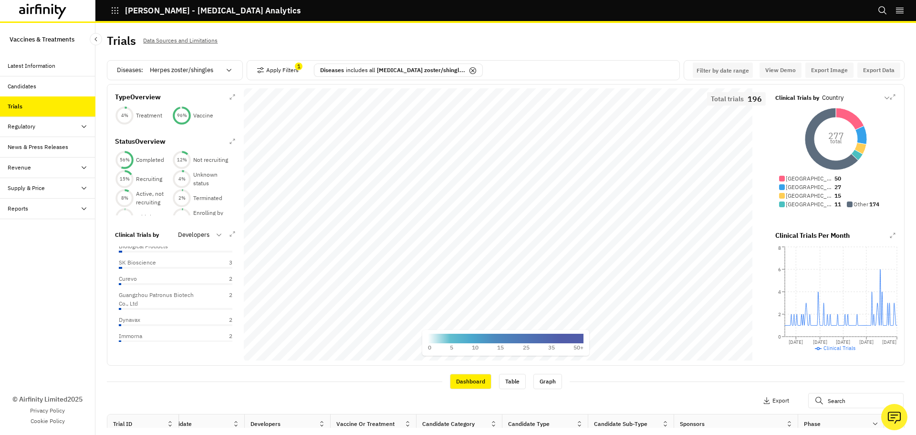
scroll to position [382, 0]
click at [147, 267] on div "Curevo 2" at bounding box center [176, 263] width 114 height 9
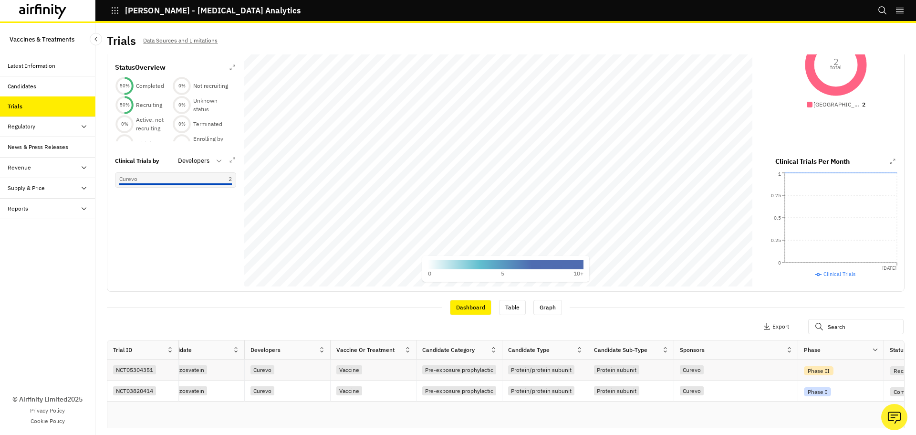
scroll to position [95, 0]
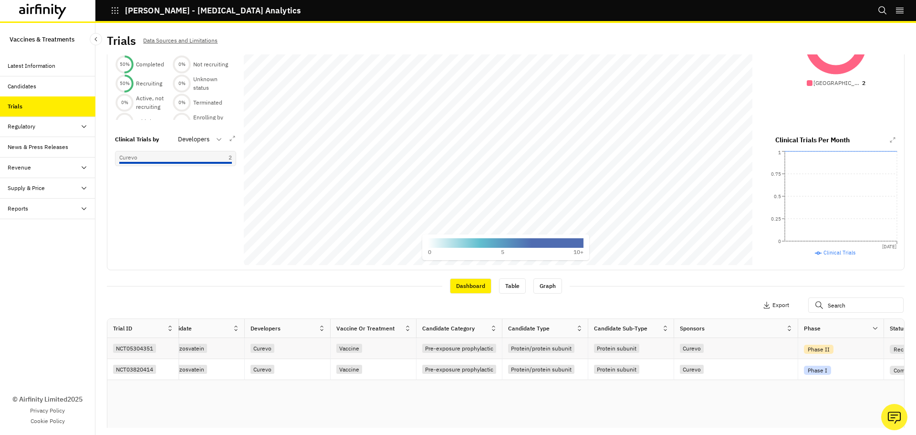
click at [218, 350] on div "Amezosvatein" at bounding box center [205, 348] width 80 height 13
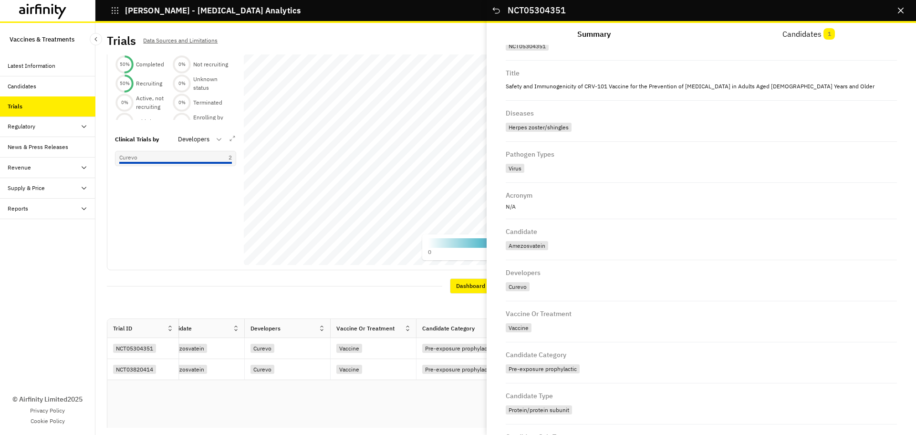
scroll to position [0, 0]
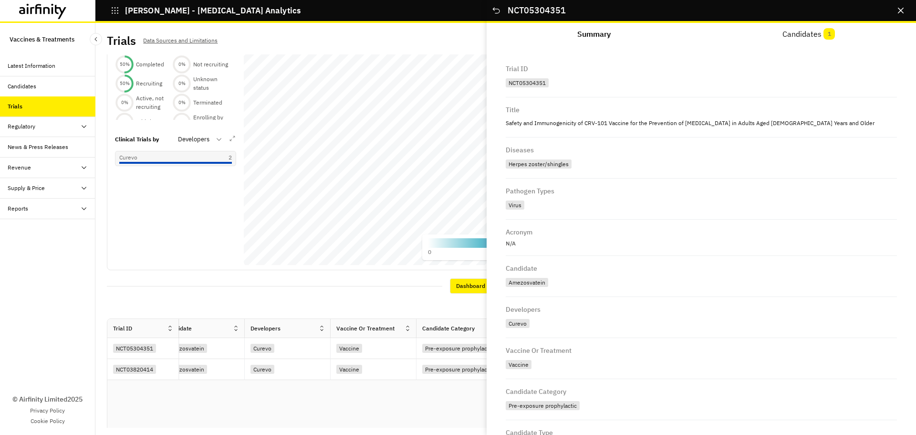
click at [601, 22] on div "NCT05304351 …" at bounding box center [702, 11] width 430 height 23
click at [601, 31] on button "Summary" at bounding box center [594, 34] width 215 height 23
click at [592, 33] on button "Summary" at bounding box center [594, 34] width 215 height 23
click at [161, 288] on div "Dashboard Table Graph" at bounding box center [506, 285] width 798 height 16
click at [727, 8] on icon "Close" at bounding box center [901, 11] width 6 height 6
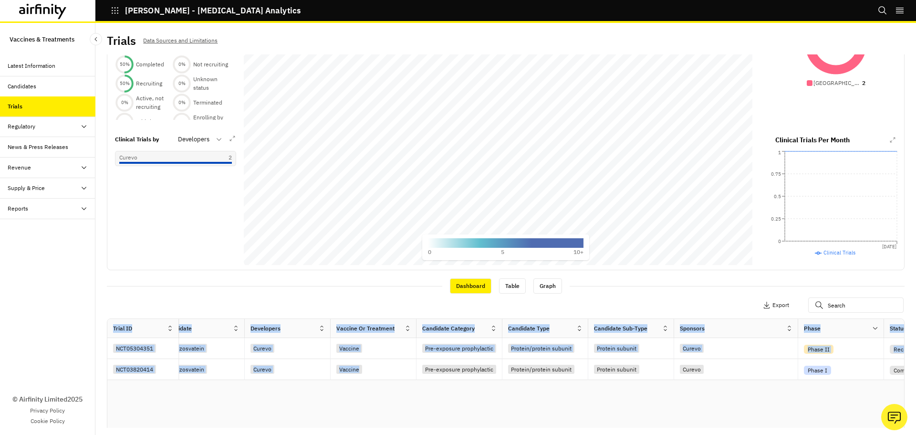
drag, startPoint x: 380, startPoint y: 379, endPoint x: 493, endPoint y: 384, distance: 112.7
click at [493, 383] on div "Trial ID Title Diseases Pathogen Types Acronym Candidate Developers Vaccine or …" at bounding box center [505, 426] width 797 height 214
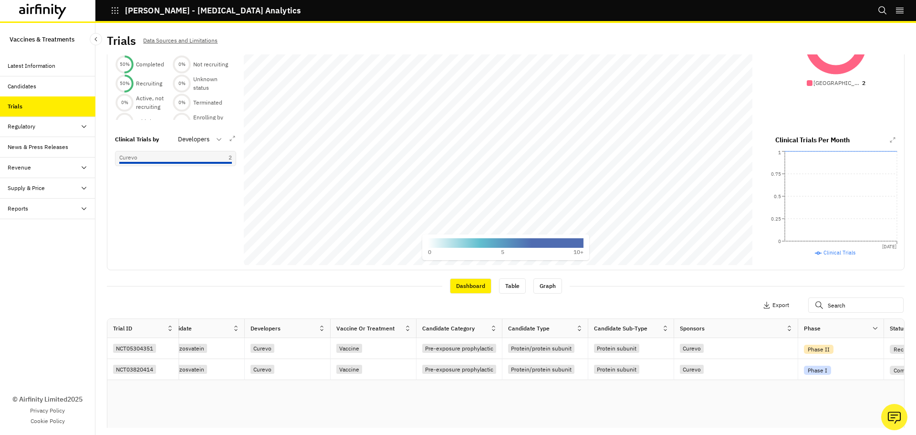
click at [494, 383] on div "Trial ID Title Diseases Pathogen Types Acronym Candidate Developers Vaccine or …" at bounding box center [505, 426] width 797 height 214
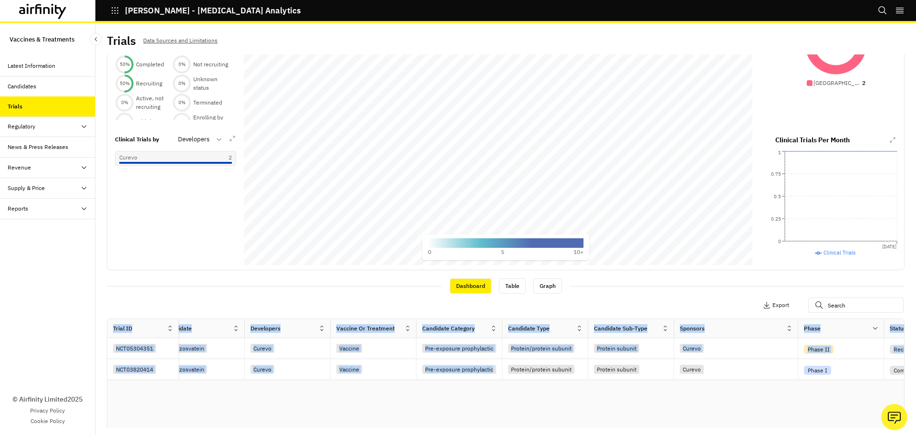
drag, startPoint x: 472, startPoint y: 380, endPoint x: 520, endPoint y: 382, distance: 48.3
click at [520, 382] on div "Trial ID Title Diseases Pathogen Types Acronym Candidate Developers Vaccine or …" at bounding box center [505, 426] width 797 height 214
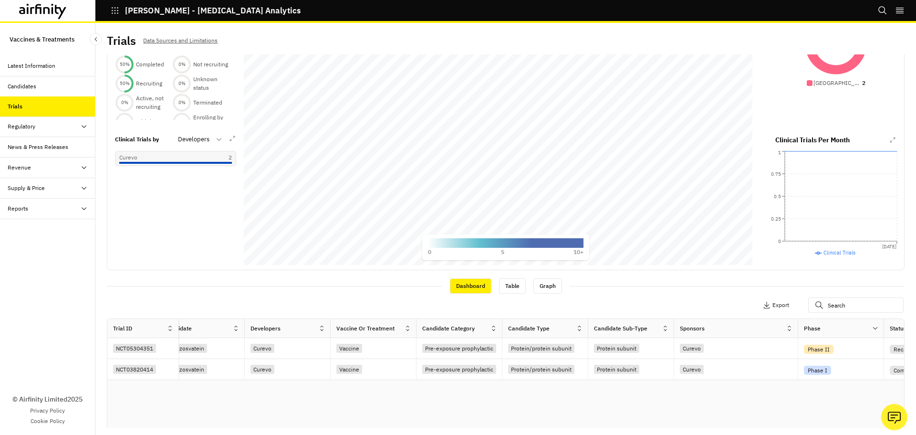
drag, startPoint x: 515, startPoint y: 385, endPoint x: 369, endPoint y: 408, distance: 147.3
click at [511, 383] on div "Trial ID Title Diseases Pathogen Types Acronym Candidate Developers Vaccine or …" at bounding box center [505, 426] width 797 height 214
drag, startPoint x: 365, startPoint y: 408, endPoint x: 539, endPoint y: 419, distance: 174.5
click at [539, 383] on div "Trial ID Title Diseases Pathogen Types Acronym Candidate Developers Vaccine or …" at bounding box center [505, 426] width 797 height 214
drag, startPoint x: 557, startPoint y: 418, endPoint x: 620, endPoint y: 428, distance: 63.3
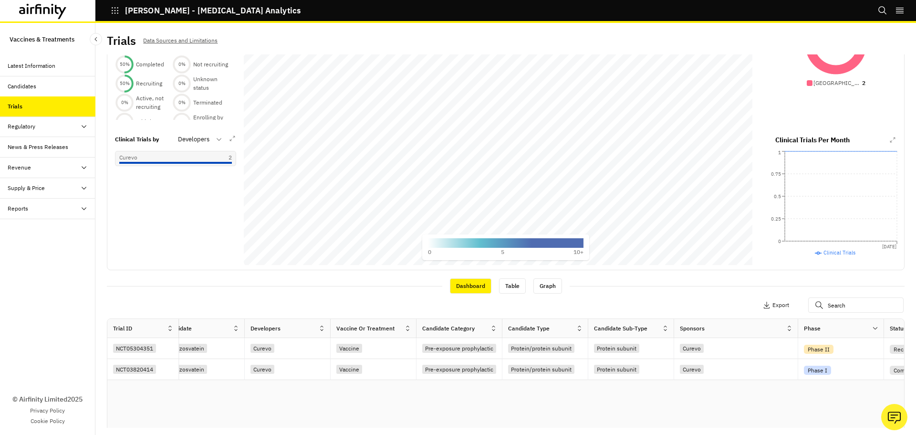
click at [624, 383] on div "Trial ID Title Diseases Pathogen Types Acronym Candidate Developers Vaccine or …" at bounding box center [505, 426] width 797 height 214
drag, startPoint x: 318, startPoint y: 297, endPoint x: 304, endPoint y: 299, distance: 14.9
click at [304, 299] on div "Apply Filters 2 Columns Export" at bounding box center [506, 306] width 798 height 25
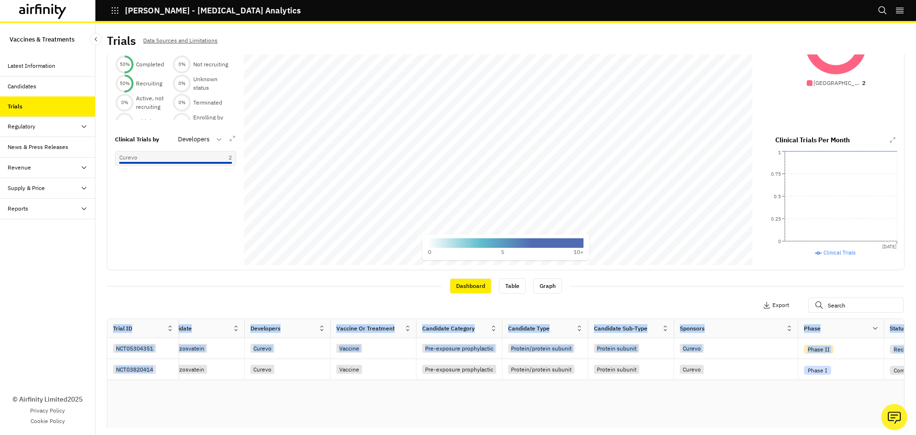
drag, startPoint x: 144, startPoint y: 378, endPoint x: 181, endPoint y: 381, distance: 37.3
click at [181, 381] on div "Trial ID Title Diseases Pathogen Types Acronym Candidate Developers Vaccine or …" at bounding box center [505, 426] width 797 height 214
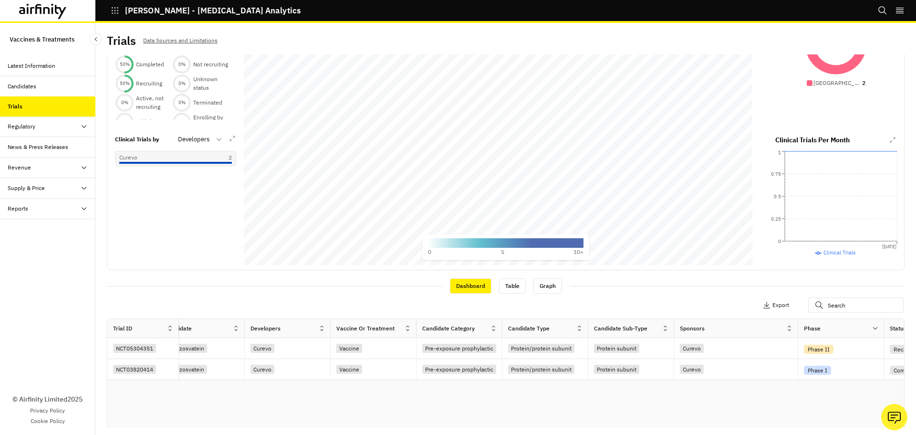
click at [175, 383] on div "Trial ID Title Diseases Pathogen Types Acronym Candidate Developers Vaccine or …" at bounding box center [505, 426] width 797 height 214
drag, startPoint x: 164, startPoint y: 383, endPoint x: 185, endPoint y: 383, distance: 20.5
click at [185, 383] on div "Trial ID Title Diseases Pathogen Types Acronym Candidate Developers Vaccine or …" at bounding box center [505, 426] width 797 height 214
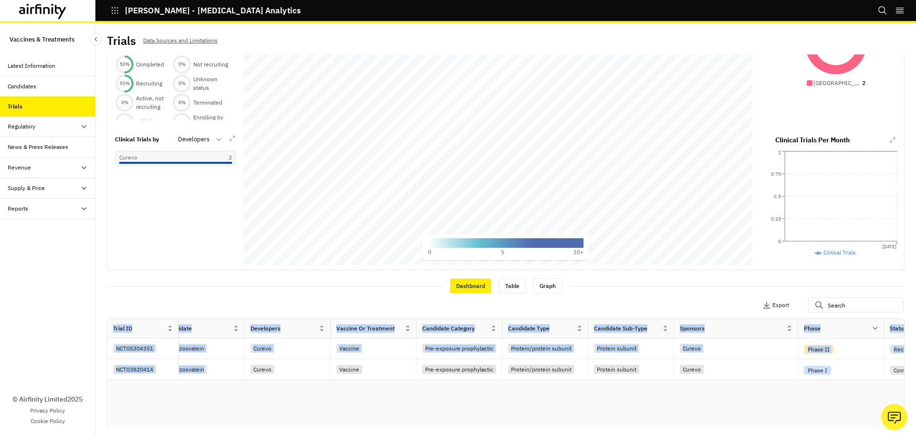
drag, startPoint x: 184, startPoint y: 381, endPoint x: 198, endPoint y: 380, distance: 14.4
click at [198, 380] on div "Trial ID Title Diseases Pathogen Types Acronym Candidate Developers Vaccine or …" at bounding box center [505, 426] width 797 height 214
drag, startPoint x: 198, startPoint y: 380, endPoint x: 225, endPoint y: 379, distance: 26.7
click at [209, 380] on div "Trial ID Title Diseases Pathogen Types Acronym Candidate Developers Vaccine or …" at bounding box center [505, 426] width 797 height 214
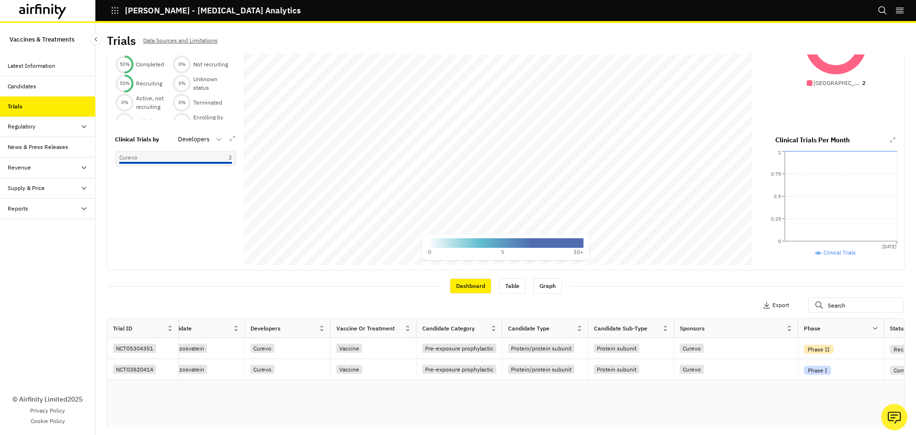
click at [727, 383] on div "Trial ID Title Diseases Pathogen Types Acronym Candidate Developers Vaccine or …" at bounding box center [505, 426] width 797 height 214
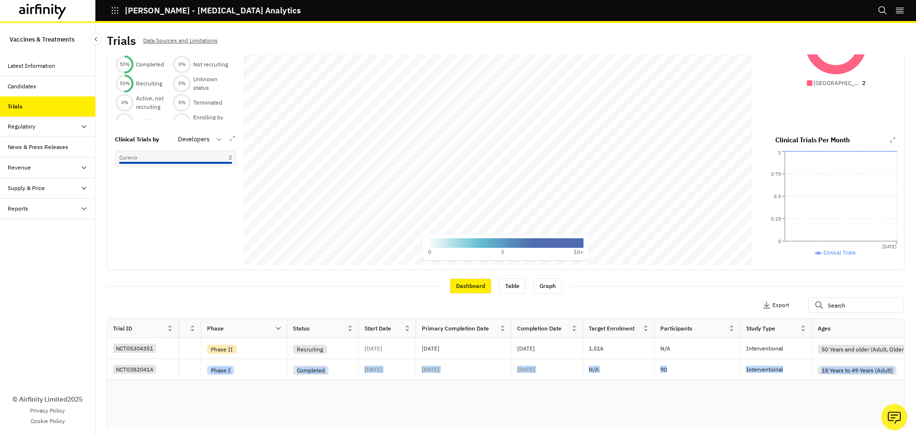
scroll to position [0, 1246]
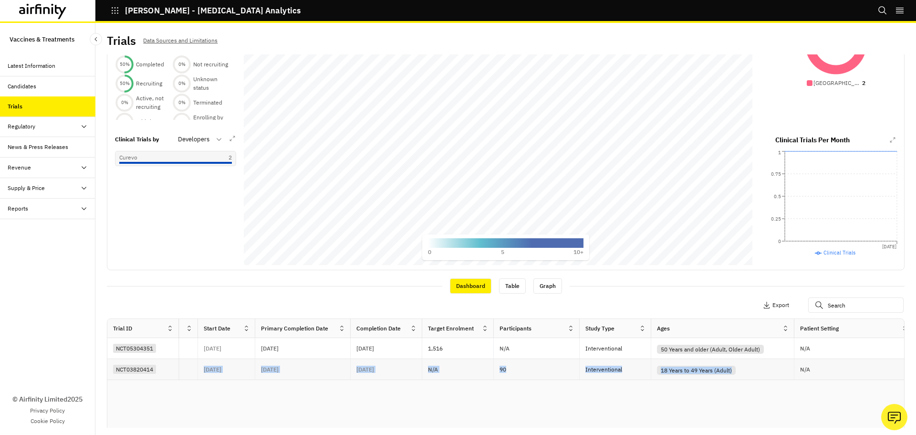
drag, startPoint x: 704, startPoint y: 367, endPoint x: 759, endPoint y: 379, distance: 57.2
click at [727, 379] on div "NCT03820414 Safety, Tolerability, and Immunogenicity of CRV-101 in Healthy Adul…" at bounding box center [7, 369] width 2291 height 21
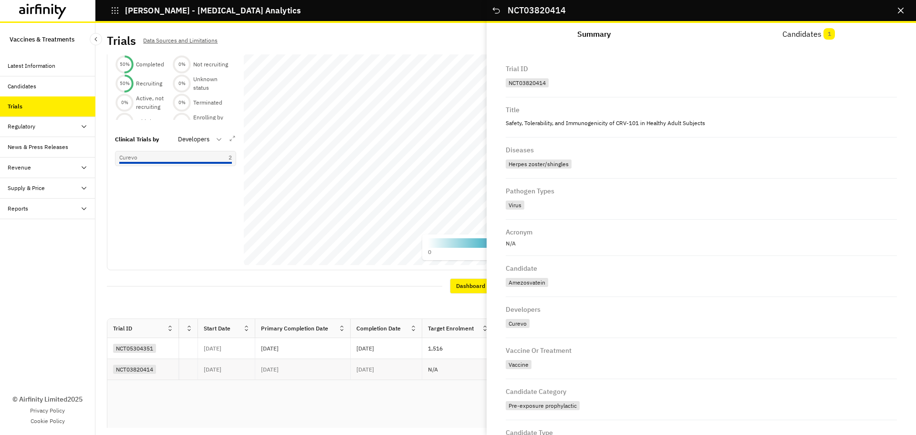
click at [577, 383] on div "Pre-exposure prophylactic" at bounding box center [543, 405] width 74 height 9
click at [420, 383] on div "Trial ID Title Diseases Pathogen Types Acronym Candidate Developers Vaccine or …" at bounding box center [505, 426] width 797 height 214
click at [727, 10] on icon "Close" at bounding box center [901, 11] width 6 height 6
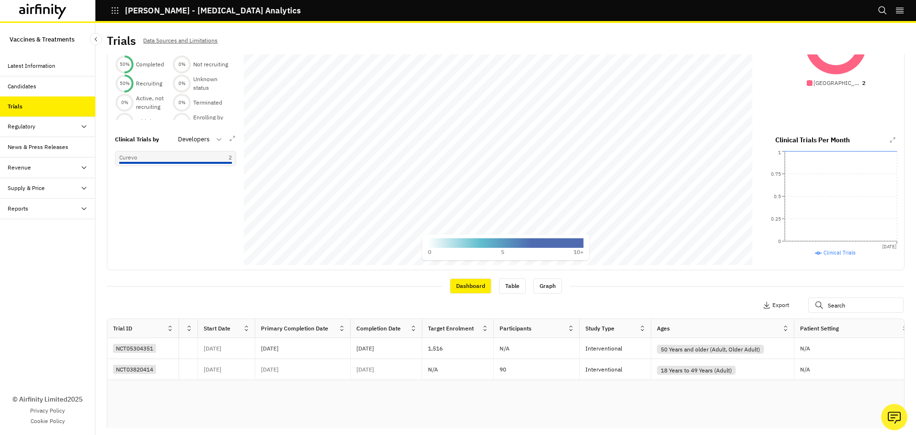
click at [618, 383] on div "Trial ID Title Diseases Pathogen Types Acronym Candidate Developers Vaccine or …" at bounding box center [505, 426] width 797 height 214
click at [685, 368] on div "18 Years to 49 Years (Adult)" at bounding box center [696, 370] width 79 height 9
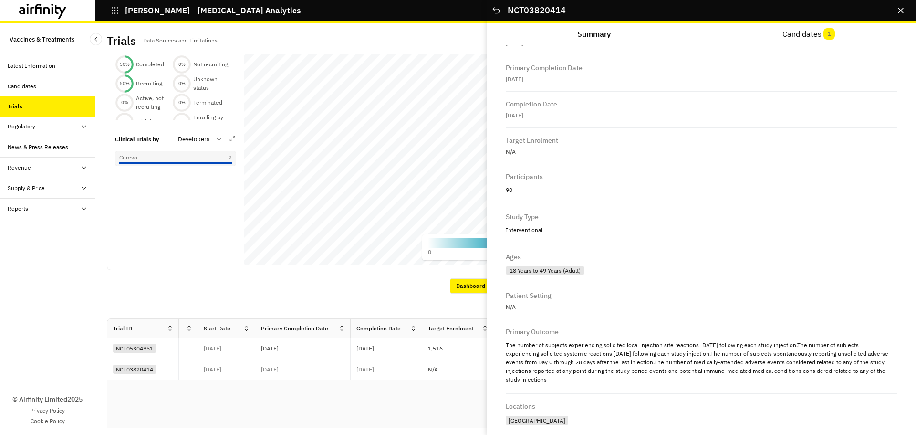
scroll to position [649, 0]
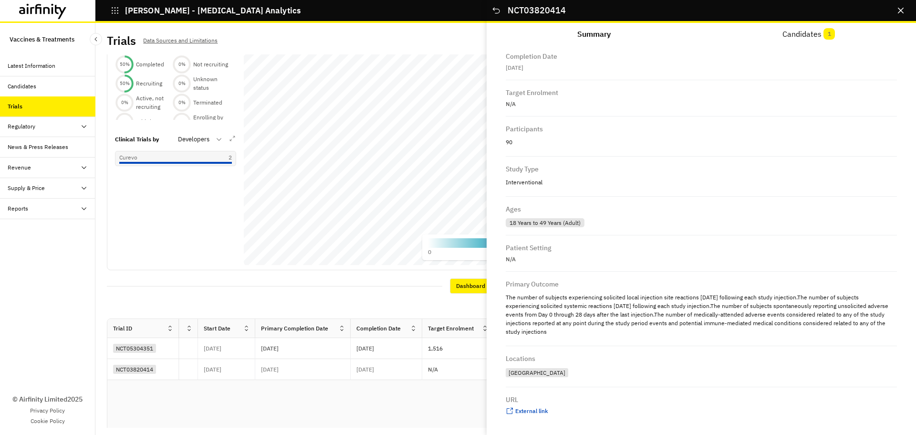
click at [400, 383] on div "Trial ID Title Diseases Pathogen Types Acronym Candidate Developers Vaccine or …" at bounding box center [505, 426] width 797 height 214
click at [727, 36] on span "1" at bounding box center [829, 33] width 11 height 11
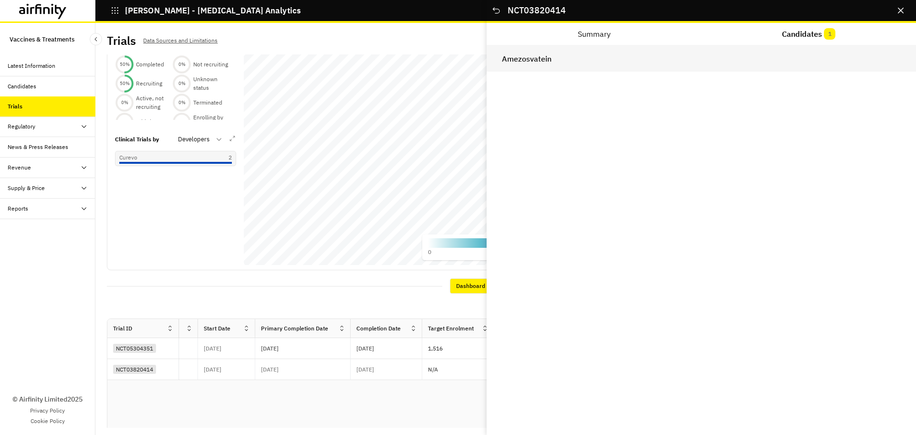
click at [607, 67] on div "Amezosvatein" at bounding box center [702, 58] width 430 height 27
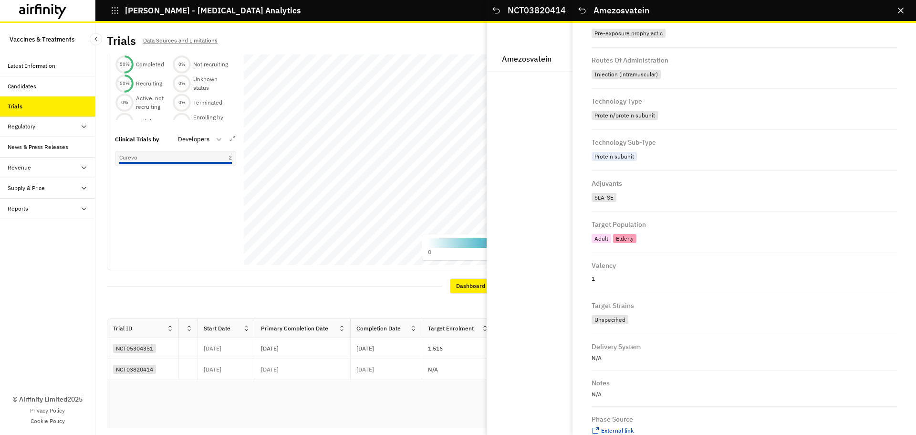
scroll to position [252, 0]
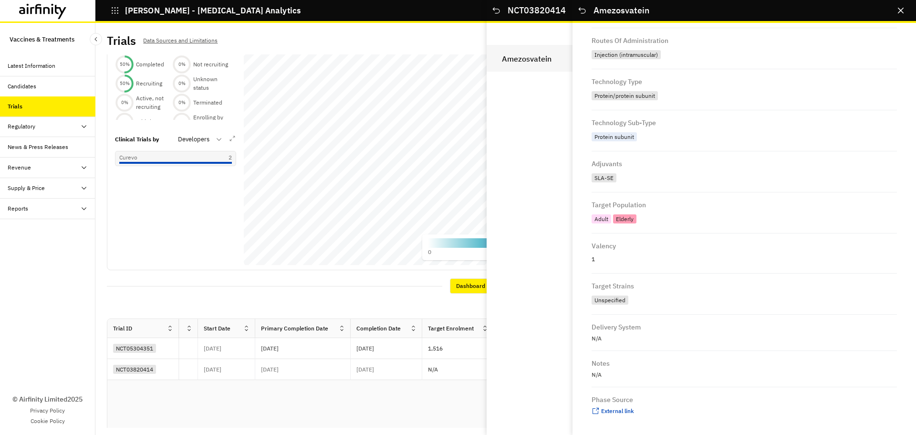
click at [523, 61] on h2 "Amezosvatein" at bounding box center [701, 58] width 399 height 9
click at [727, 8] on icon "Close" at bounding box center [901, 11] width 6 height 6
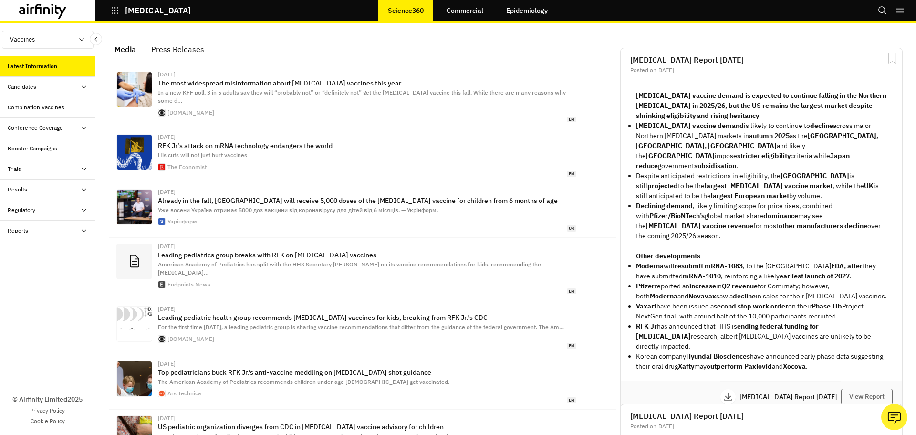
scroll to position [608, 279]
click at [73, 88] on div "Candidates" at bounding box center [52, 87] width 88 height 9
click at [57, 106] on div "Dashboard" at bounding box center [55, 107] width 80 height 9
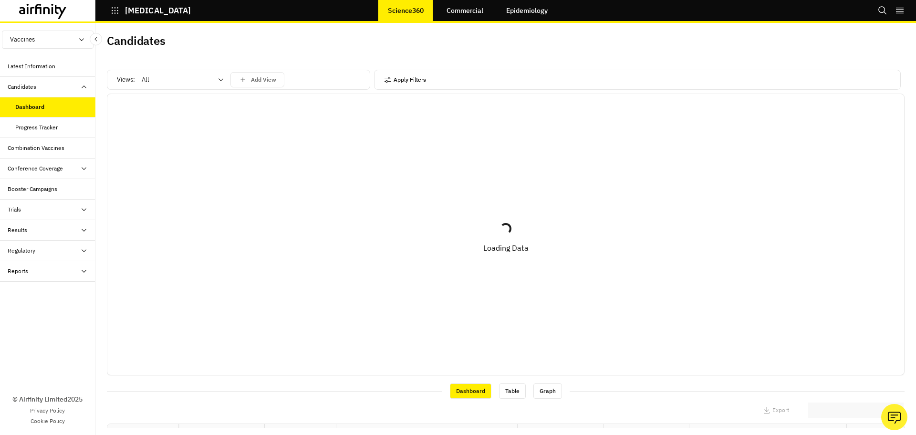
click at [398, 76] on button "Apply Filters" at bounding box center [405, 79] width 42 height 15
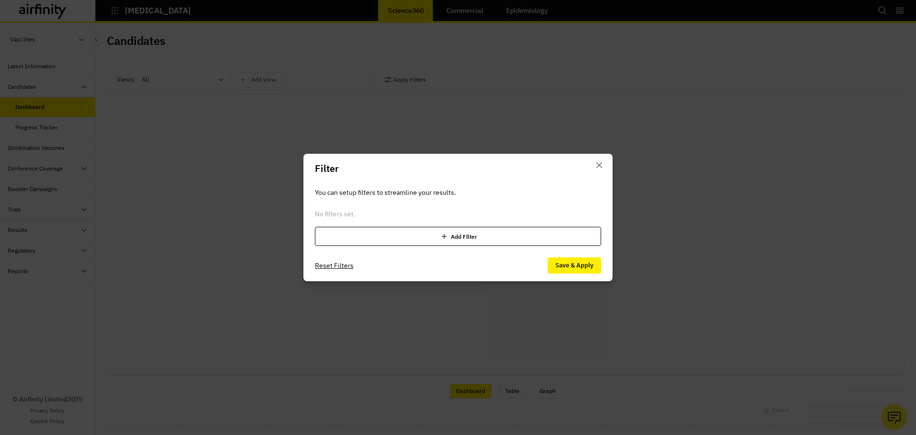
click at [450, 240] on div "Add Filter" at bounding box center [458, 236] width 286 height 19
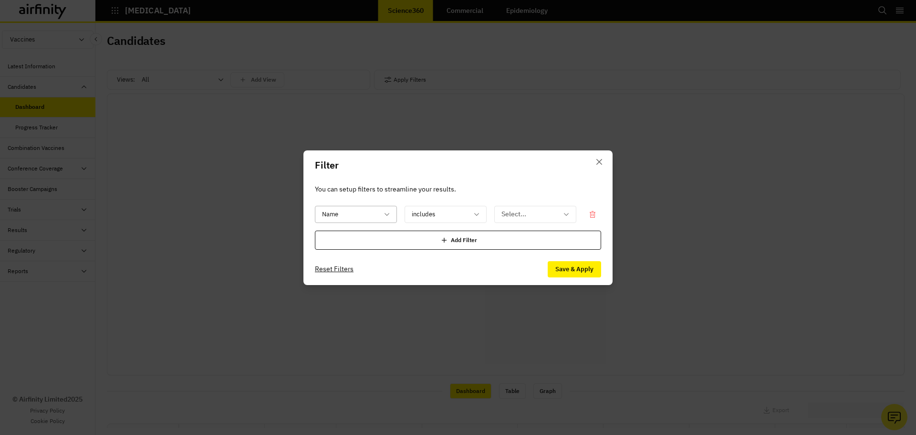
click at [371, 216] on div at bounding box center [350, 214] width 56 height 12
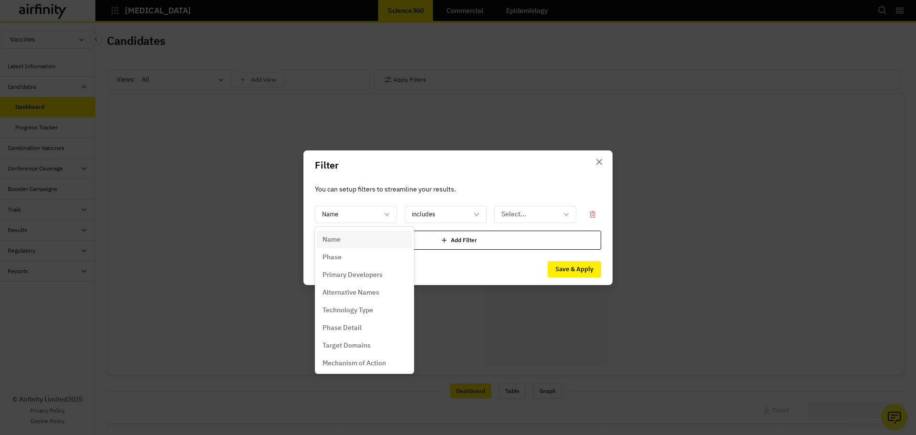
drag, startPoint x: 357, startPoint y: 241, endPoint x: 365, endPoint y: 238, distance: 8.2
click at [357, 241] on div "Name" at bounding box center [365, 239] width 84 height 10
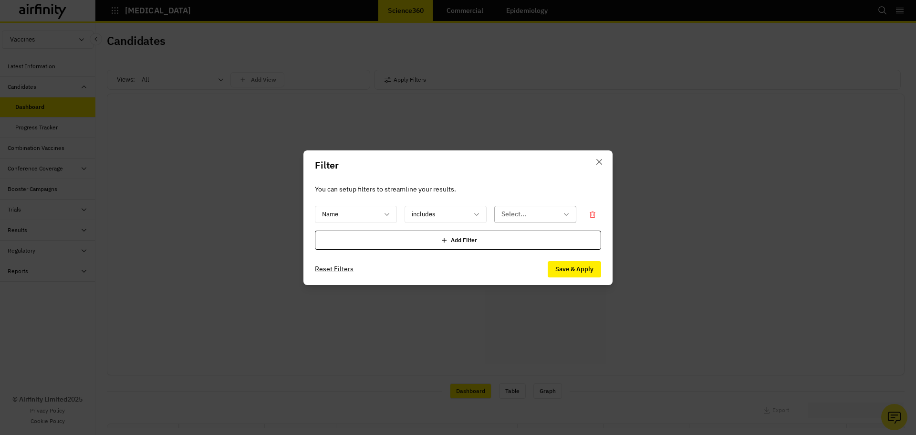
click at [544, 212] on div at bounding box center [530, 214] width 56 height 12
click at [428, 206] on div "includes" at bounding box center [439, 214] width 68 height 16
click at [439, 240] on div "includes" at bounding box center [452, 239] width 80 height 10
click at [524, 206] on div "Select..." at bounding box center [535, 214] width 82 height 17
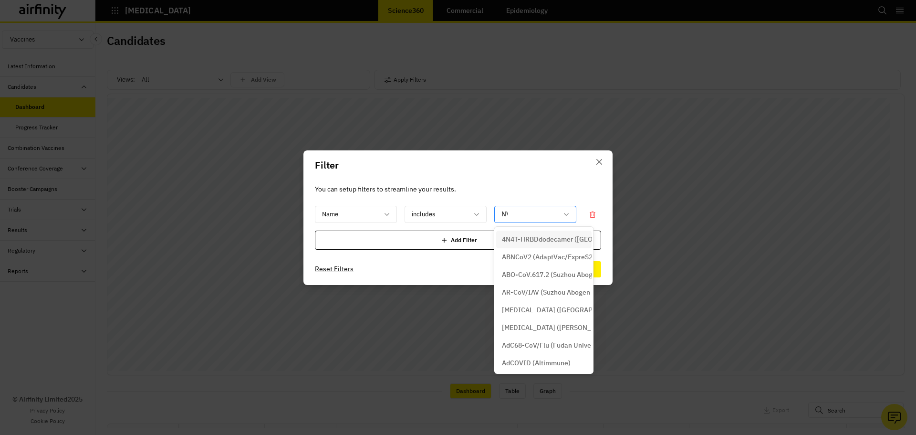
type input "NVX"
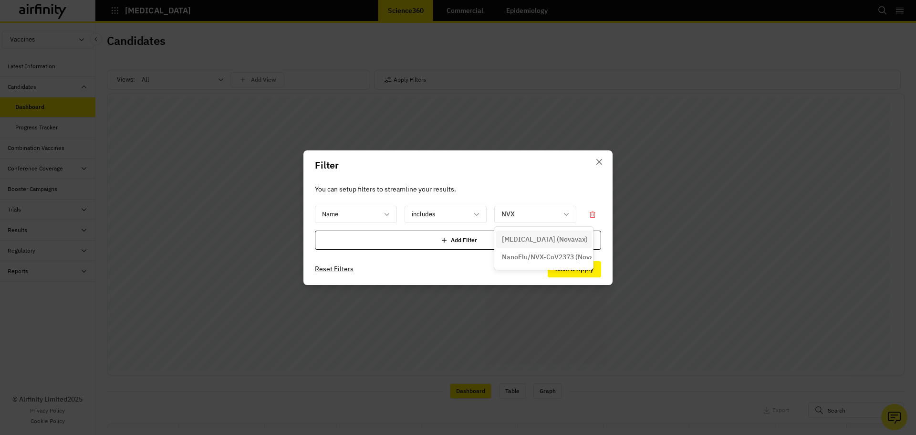
click at [543, 233] on div "[MEDICAL_DATA] (Novavax)" at bounding box center [543, 240] width 95 height 18
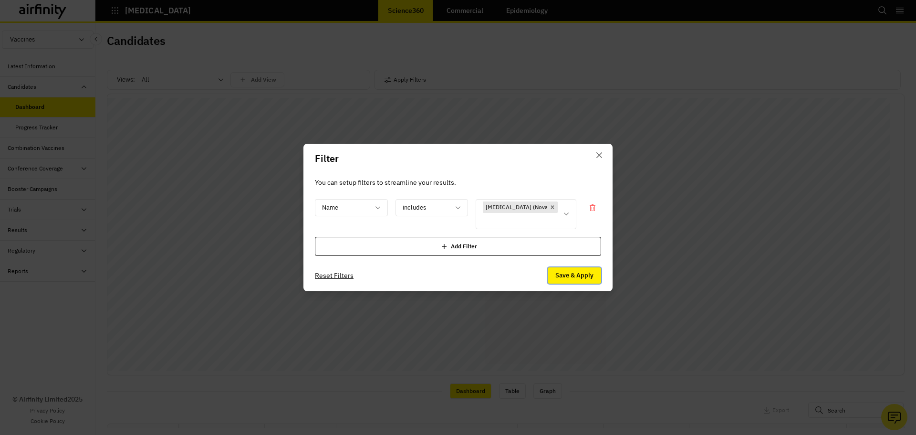
click at [561, 271] on button "Save & Apply" at bounding box center [574, 275] width 53 height 16
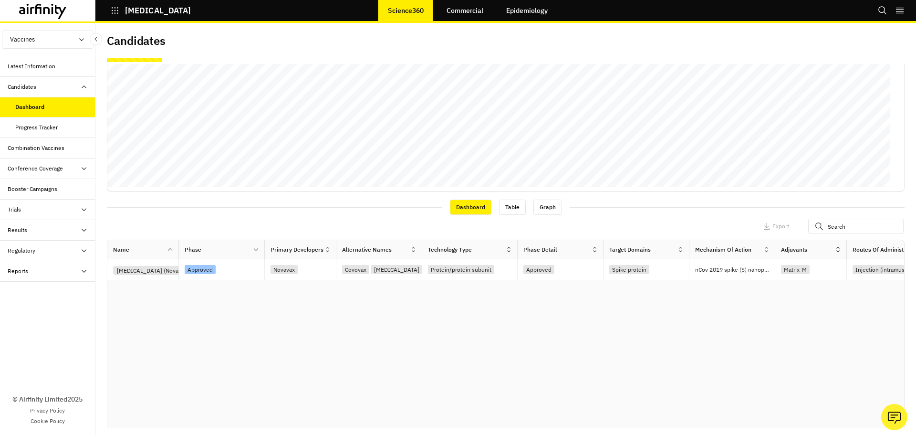
scroll to position [191, 0]
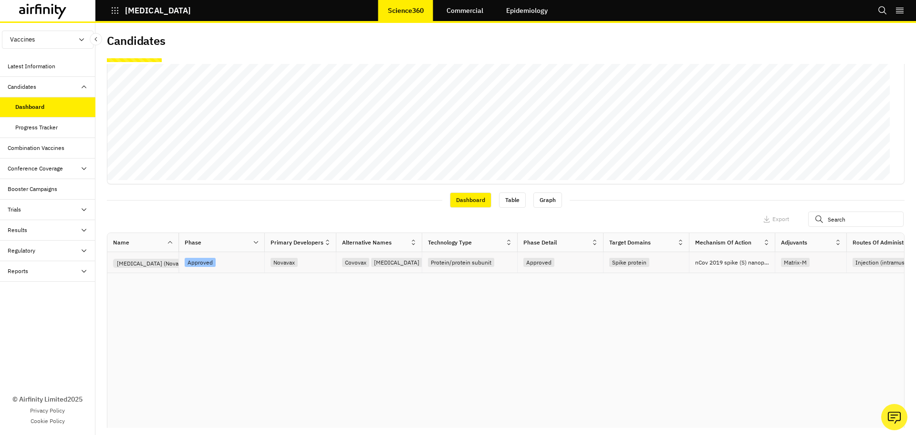
click at [145, 263] on div "[MEDICAL_DATA] (Novavax)" at bounding box center [153, 263] width 80 height 9
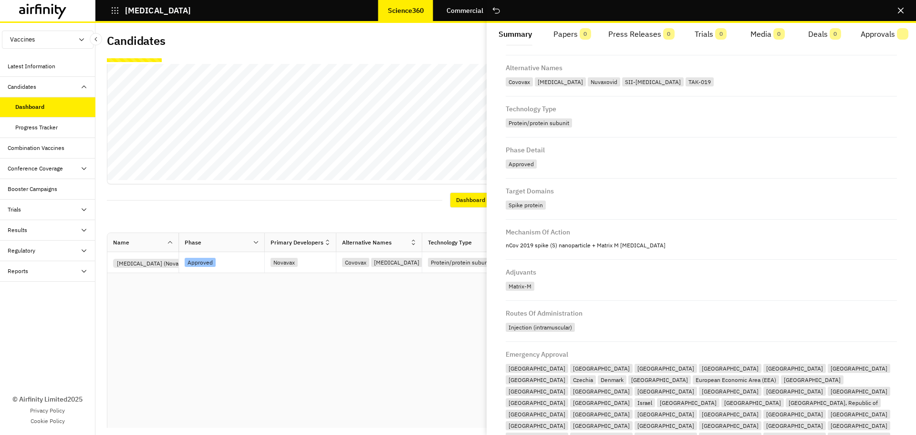
scroll to position [143, 0]
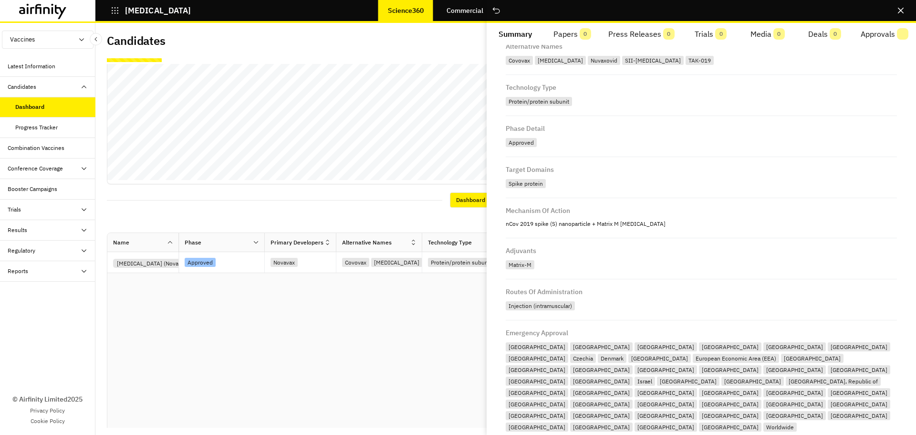
click at [413, 343] on div "Name Phase Primary Developers Alternative Names Technology Type Phase Detail Ta…" at bounding box center [505, 340] width 797 height 214
click at [902, 6] on button "Close" at bounding box center [900, 10] width 15 height 15
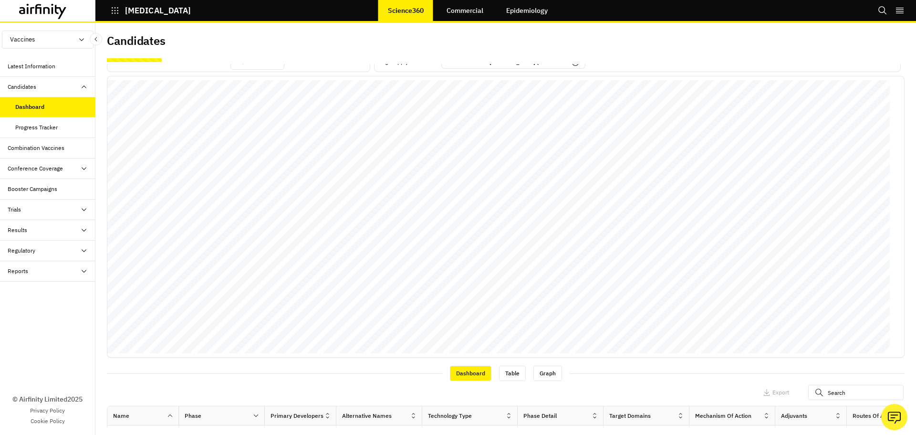
scroll to position [0, 0]
